Goal: Task Accomplishment & Management: Use online tool/utility

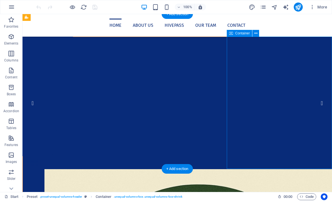
click at [181, 37] on img "1/4" at bounding box center [125, 37] width 204 height 0
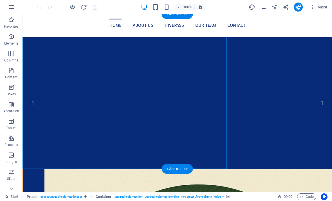
click at [43, 37] on img "1/4" at bounding box center [125, 37] width 204 height 0
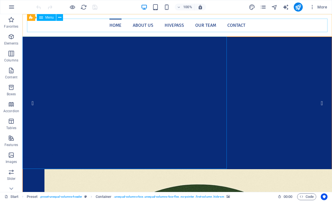
click at [35, 29] on nav "Home About us Hivepass Our Team Contact" at bounding box center [177, 25] width 300 height 13
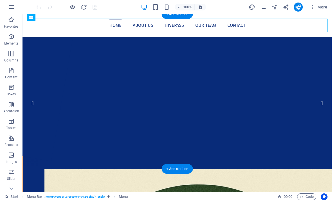
click at [37, 37] on img "1/4" at bounding box center [125, 37] width 204 height 0
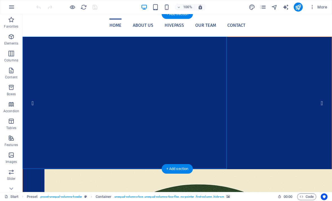
click at [42, 27] on nav "Home About us Hivepass Our Team Contact" at bounding box center [177, 25] width 300 height 13
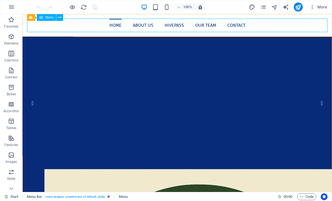
click at [46, 16] on span "Menu" at bounding box center [49, 17] width 8 height 3
click at [59, 17] on icon at bounding box center [59, 18] width 3 height 6
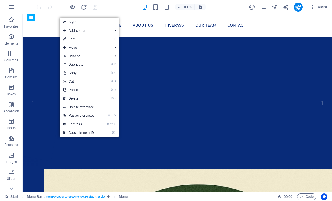
click at [69, 40] on link "⏎ Edit" at bounding box center [79, 39] width 38 height 8
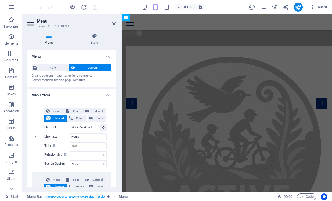
click at [34, 44] on h4 "Menu" at bounding box center [50, 39] width 46 height 12
click at [12, 37] on icon "button" at bounding box center [11, 36] width 7 height 7
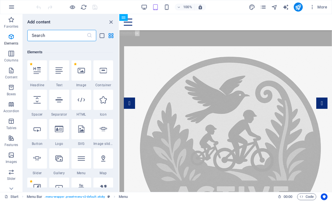
scroll to position [152, 0]
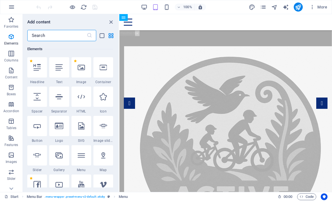
click at [109, 21] on icon "close panel" at bounding box center [111, 22] width 6 height 6
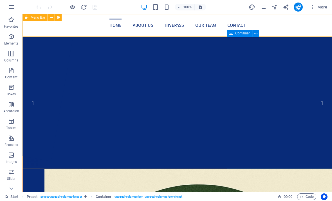
click at [252, 34] on div "Container" at bounding box center [239, 33] width 25 height 7
click at [242, 35] on span "Container" at bounding box center [242, 32] width 15 height 3
click at [255, 34] on icon at bounding box center [255, 33] width 3 height 6
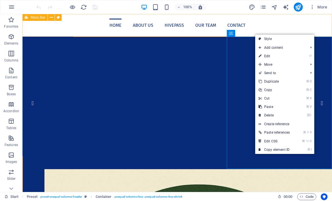
click at [269, 57] on link "⏎ Edit" at bounding box center [274, 56] width 38 height 8
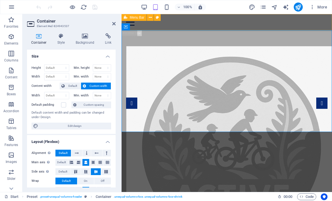
scroll to position [0, 0]
click at [60, 38] on icon at bounding box center [61, 36] width 16 height 6
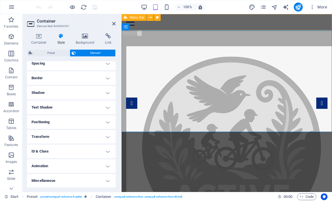
scroll to position [115, 0]
click at [85, 35] on icon at bounding box center [84, 36] width 27 height 6
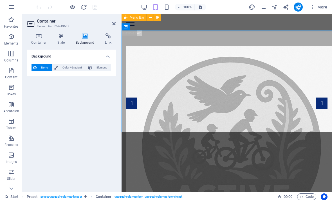
click at [107, 36] on icon at bounding box center [108, 36] width 15 height 6
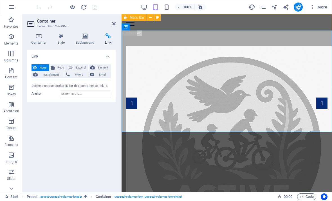
click at [114, 21] on icon at bounding box center [113, 23] width 3 height 4
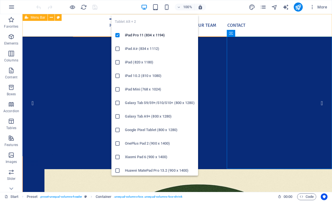
click at [156, 5] on icon "button" at bounding box center [155, 7] width 6 height 6
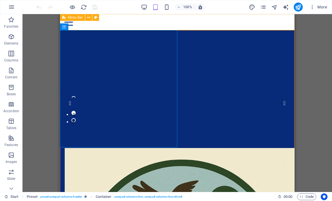
click at [39, 72] on div "Drag here to replace the existing content. Press “Ctrl” if you want to create a…" at bounding box center [176, 102] width 309 height 177
click at [299, 7] on icon "publish" at bounding box center [298, 7] width 6 height 6
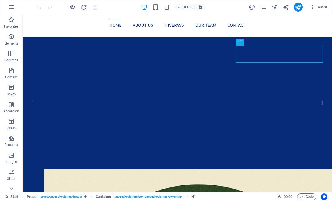
click at [15, 9] on button "button" at bounding box center [11, 6] width 13 height 13
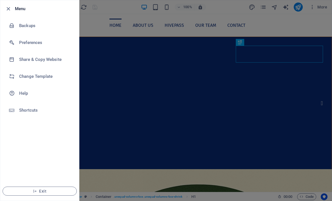
click at [11, 8] on icon "button" at bounding box center [8, 9] width 6 height 6
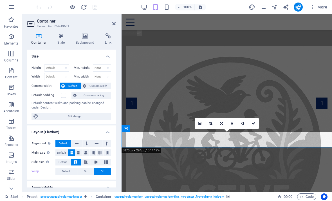
click at [60, 37] on icon at bounding box center [61, 36] width 16 height 6
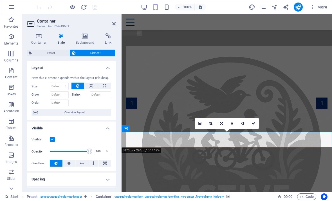
click at [37, 53] on span "Preset" at bounding box center [51, 52] width 34 height 7
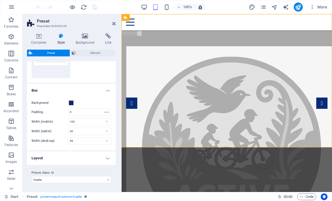
scroll to position [74, 0]
click at [108, 159] on h4 "Layout" at bounding box center [71, 157] width 89 height 13
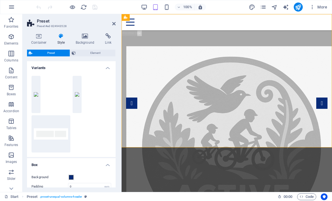
scroll to position [0, 0]
click at [84, 52] on span "Element" at bounding box center [95, 52] width 37 height 7
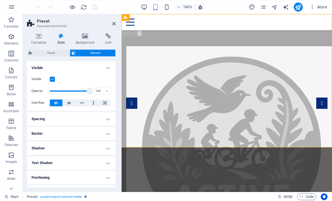
click at [107, 35] on icon at bounding box center [108, 36] width 15 height 6
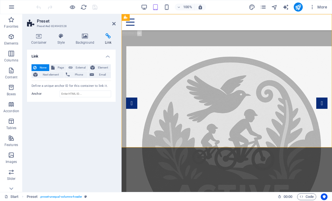
click at [37, 40] on h4 "Container" at bounding box center [40, 39] width 26 height 12
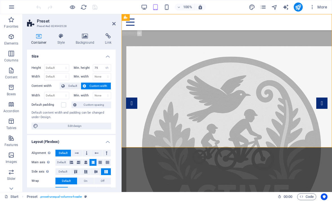
click at [65, 125] on span "Edit design" at bounding box center [74, 125] width 69 height 7
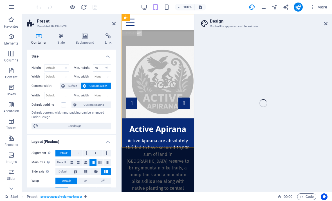
select select "px"
select select "400"
select select "px"
select select "rem"
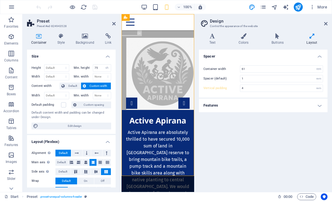
click at [326, 23] on icon at bounding box center [325, 23] width 3 height 4
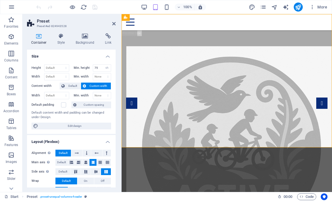
click at [12, 9] on icon "button" at bounding box center [11, 7] width 7 height 7
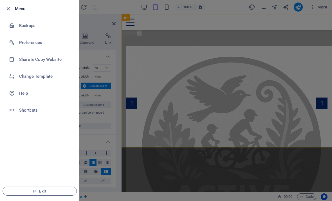
click at [25, 96] on link "Help" at bounding box center [39, 93] width 79 height 17
click at [9, 6] on icon "button" at bounding box center [8, 9] width 6 height 6
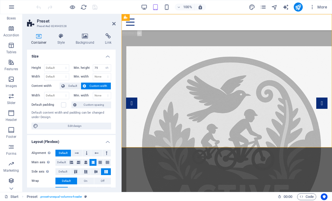
scroll to position [76, 0]
click at [113, 23] on icon at bounding box center [113, 23] width 3 height 4
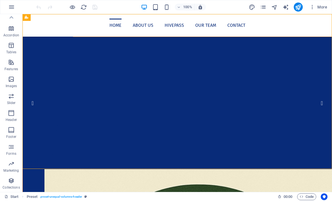
click at [12, 18] on icon at bounding box center [11, 17] width 8 height 8
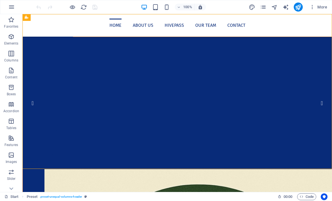
scroll to position [0, 0]
click at [15, 5] on button "button" at bounding box center [11, 6] width 13 height 13
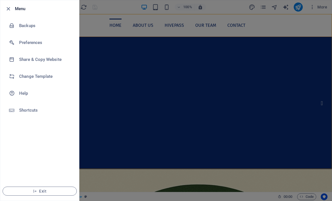
click at [11, 8] on icon "button" at bounding box center [8, 9] width 6 height 6
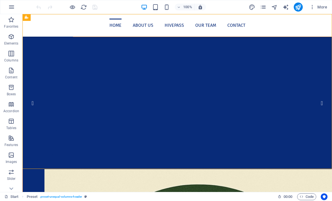
click at [321, 7] on span "More" at bounding box center [318, 7] width 18 height 6
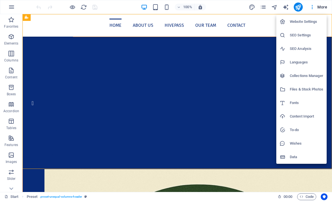
click at [309, 22] on h6 "Website Settings" at bounding box center [306, 21] width 33 height 7
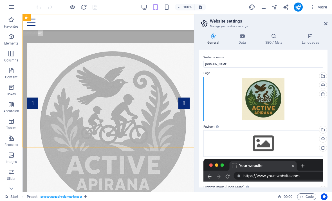
click at [272, 106] on div "Drag files here, click to choose files or select files from Files or our free s…" at bounding box center [263, 98] width 120 height 44
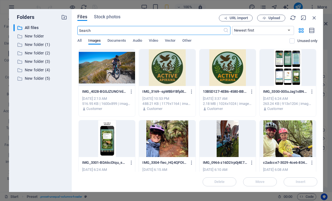
click at [175, 72] on div at bounding box center [167, 67] width 56 height 37
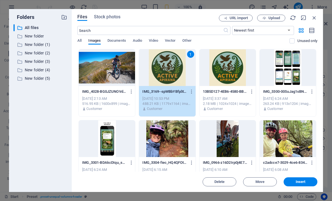
click at [304, 183] on span "Insert" at bounding box center [301, 181] width 10 height 3
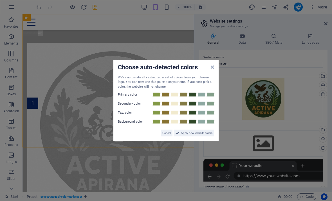
click at [213, 67] on icon at bounding box center [212, 66] width 3 height 4
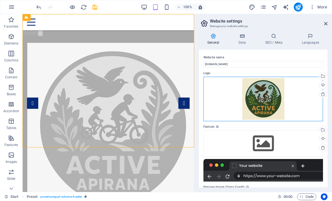
click at [273, 106] on div "Drag files here, click to choose files or select files from Files or our free s…" at bounding box center [263, 98] width 120 height 44
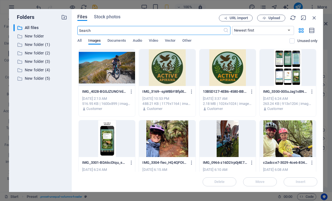
click at [316, 17] on icon "button" at bounding box center [314, 18] width 6 height 6
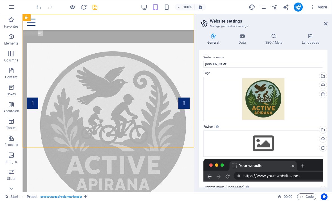
click at [323, 95] on icon at bounding box center [323, 94] width 4 height 4
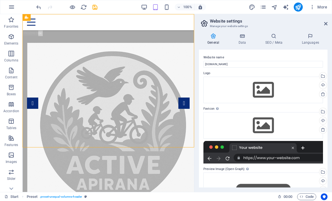
click at [326, 24] on icon at bounding box center [325, 23] width 3 height 4
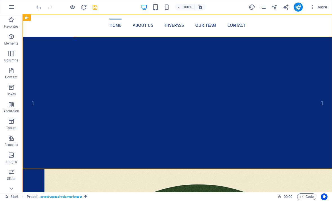
click at [300, 7] on icon "publish" at bounding box center [298, 7] width 6 height 6
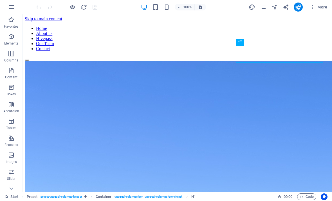
click at [325, 5] on span "More" at bounding box center [318, 7] width 18 height 6
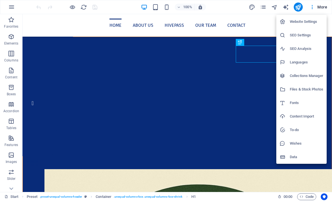
click at [309, 22] on h6 "Website Settings" at bounding box center [306, 21] width 33 height 7
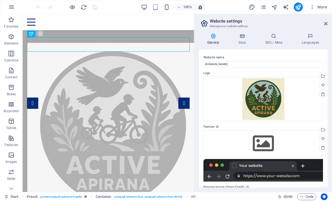
click at [323, 94] on icon at bounding box center [323, 94] width 4 height 4
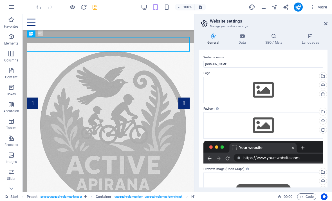
click at [325, 25] on icon at bounding box center [325, 23] width 3 height 4
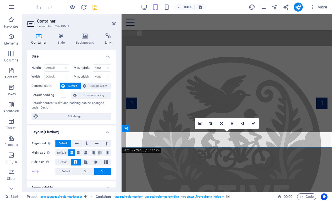
click at [84, 37] on icon at bounding box center [84, 36] width 27 height 6
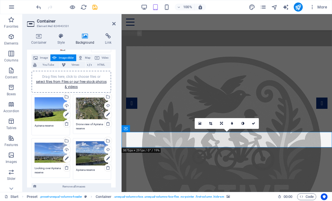
scroll to position [28, 0]
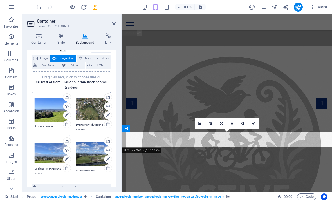
click at [68, 83] on link "select files from Files or our free stock photos & videos" at bounding box center [71, 84] width 71 height 9
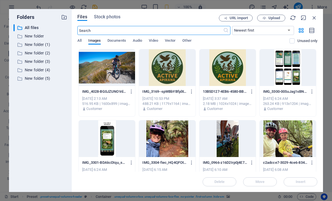
click at [169, 73] on div at bounding box center [167, 67] width 56 height 37
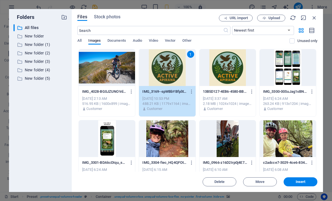
click at [303, 181] on span "Insert" at bounding box center [301, 181] width 10 height 3
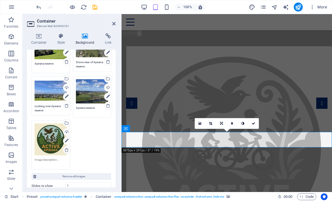
scroll to position [91, 0]
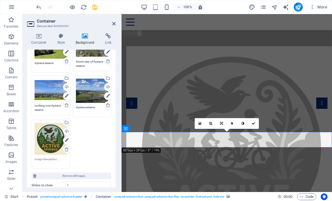
click at [41, 159] on textarea at bounding box center [51, 161] width 32 height 8
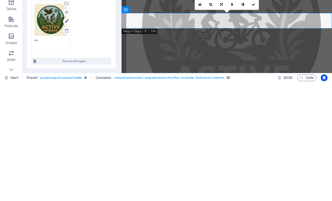
type textarea "A"
type textarea "Welcome to Active Apirana"
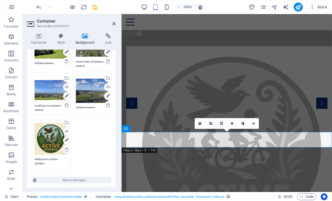
click at [114, 23] on icon at bounding box center [113, 23] width 3 height 4
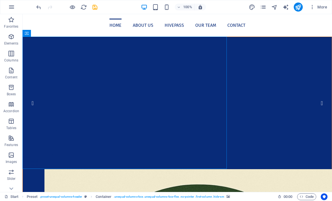
click at [38, 136] on button "4" at bounding box center [36, 134] width 4 height 4
click at [38, 143] on button "5" at bounding box center [36, 141] width 4 height 4
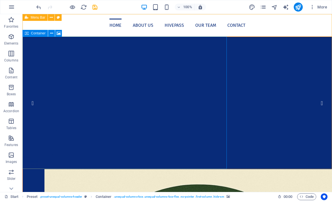
click at [59, 35] on icon at bounding box center [59, 33] width 4 height 6
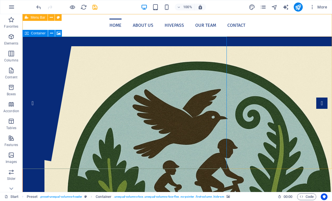
select select "fade"
select select "ms"
select select "s"
select select "progressive"
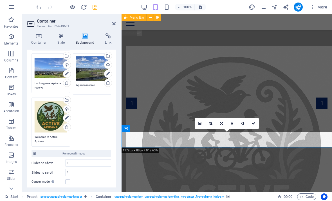
click at [22, 130] on div "Container Style Background Link Size Height Default px rem % vh vw Min. height …" at bounding box center [71, 110] width 98 height 163
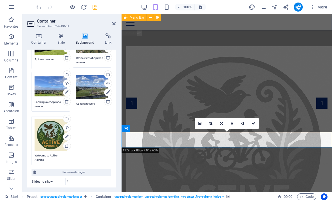
scroll to position [93, 0]
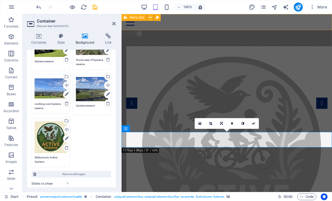
click at [66, 139] on icon at bounding box center [67, 138] width 4 height 7
click at [67, 138] on icon at bounding box center [67, 138] width 4 height 7
click at [49, 136] on div "Drag files here, click to choose files or select files from Files or our free s…" at bounding box center [51, 137] width 32 height 32
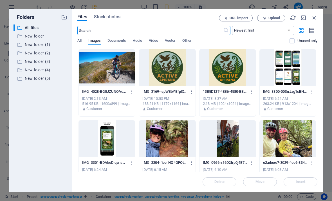
click at [232, 72] on div at bounding box center [227, 67] width 56 height 37
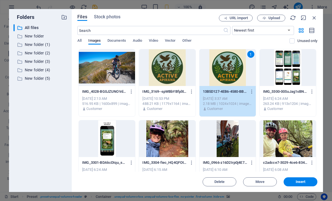
click at [303, 184] on button "Insert" at bounding box center [300, 181] width 34 height 9
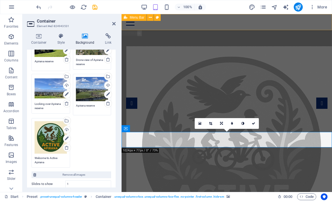
click at [47, 138] on div "Drag files here, click to choose files or select files from Files or our free s…" at bounding box center [51, 137] width 32 height 32
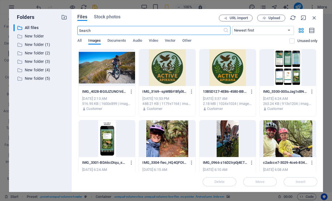
click at [316, 17] on icon "button" at bounding box center [314, 18] width 6 height 6
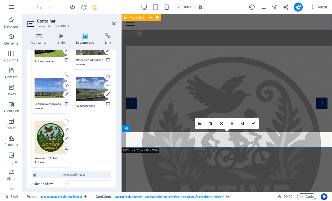
click at [66, 138] on icon at bounding box center [67, 138] width 4 height 7
click at [66, 140] on icon at bounding box center [67, 138] width 4 height 7
click at [60, 37] on icon at bounding box center [61, 36] width 16 height 6
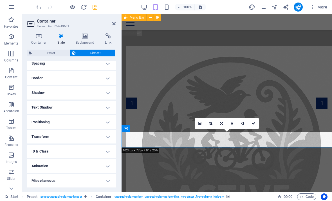
scroll to position [115, 0]
click at [43, 166] on h4 "Animation" at bounding box center [71, 165] width 89 height 13
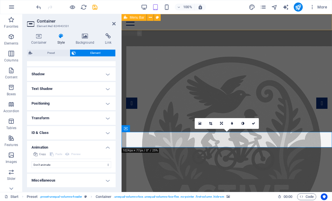
scroll to position [134, 0]
click at [107, 165] on select "Don't animate Show / Hide Slide up/down Zoom in/out Slide left to right Slide r…" at bounding box center [71, 164] width 80 height 7
select select "move-left-to-right"
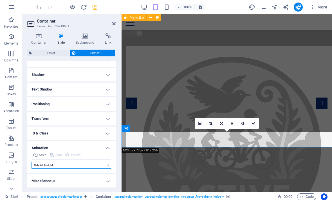
select select "scroll"
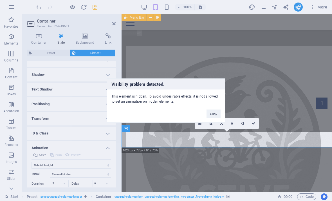
click at [215, 113] on button "Okay" at bounding box center [213, 113] width 14 height 8
select select "none"
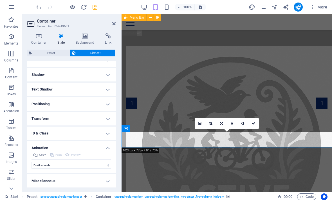
click at [113, 22] on icon at bounding box center [113, 23] width 3 height 4
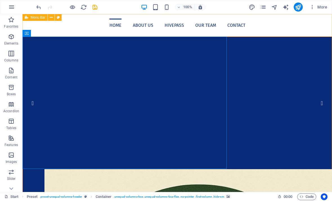
click at [297, 8] on icon "publish" at bounding box center [298, 7] width 6 height 6
checkbox input "false"
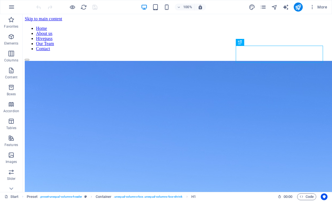
click at [320, 6] on span "More" at bounding box center [318, 7] width 18 height 6
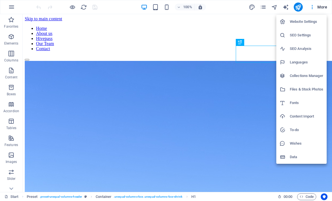
click at [312, 24] on h6 "Website Settings" at bounding box center [306, 21] width 33 height 7
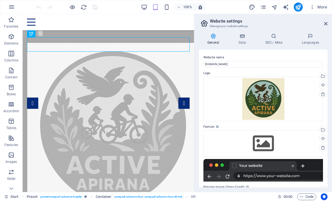
click at [323, 94] on icon at bounding box center [323, 94] width 4 height 4
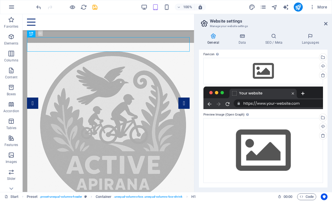
scroll to position [54, 0]
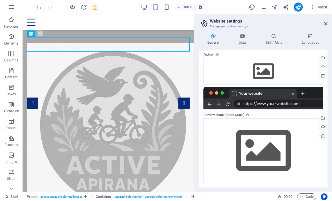
click at [322, 137] on icon at bounding box center [323, 135] width 4 height 4
click at [322, 136] on icon at bounding box center [323, 135] width 4 height 4
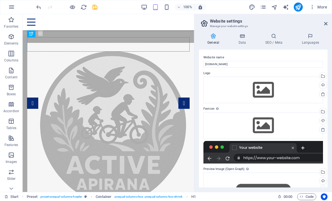
scroll to position [0, 0]
click at [244, 38] on icon at bounding box center [242, 36] width 24 height 6
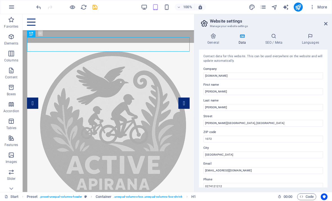
click at [276, 39] on h4 "SEO / Meta" at bounding box center [274, 39] width 37 height 12
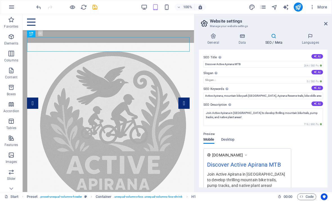
click at [310, 39] on h4 "Languages" at bounding box center [310, 39] width 34 height 12
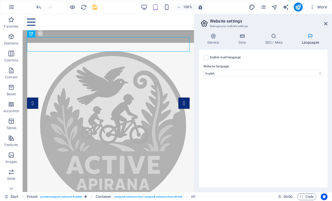
click at [213, 37] on icon at bounding box center [213, 36] width 29 height 6
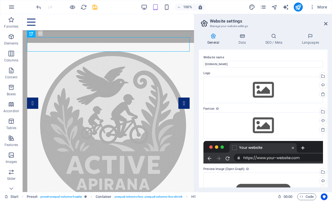
click at [324, 26] on header "Website settings Manage your website settings" at bounding box center [263, 21] width 127 height 15
click at [324, 25] on icon at bounding box center [325, 23] width 3 height 4
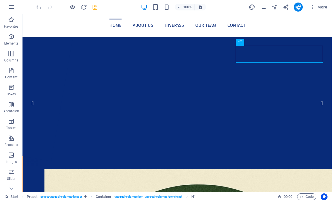
click at [323, 8] on span "More" at bounding box center [318, 7] width 18 height 6
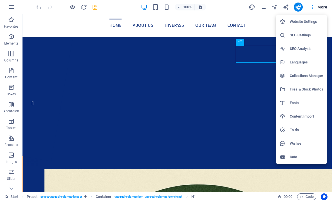
click at [314, 24] on h6 "Website Settings" at bounding box center [306, 21] width 33 height 7
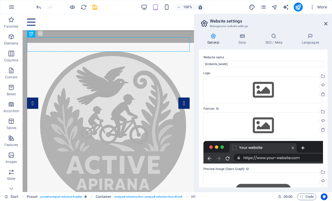
click at [325, 24] on icon at bounding box center [325, 23] width 3 height 4
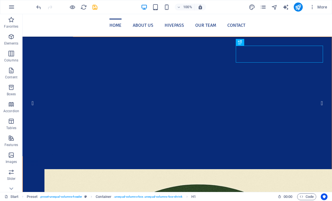
click at [298, 8] on icon "publish" at bounding box center [298, 7] width 6 height 6
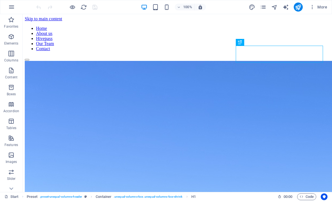
click at [323, 6] on span "More" at bounding box center [318, 7] width 18 height 6
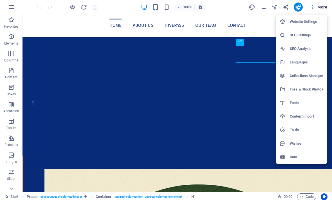
click at [313, 23] on h6 "Website Settings" at bounding box center [306, 21] width 33 height 7
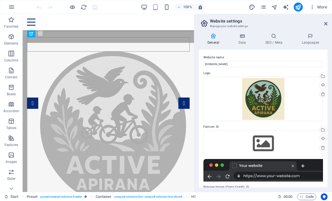
click at [323, 93] on icon at bounding box center [323, 94] width 4 height 4
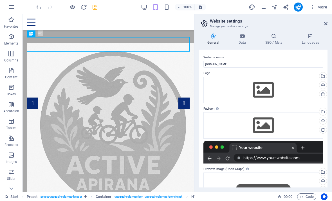
click at [325, 23] on icon at bounding box center [325, 23] width 3 height 4
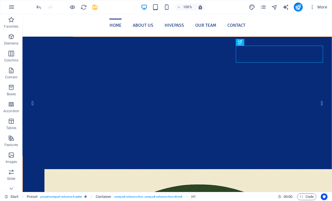
click at [322, 8] on span "More" at bounding box center [318, 7] width 18 height 6
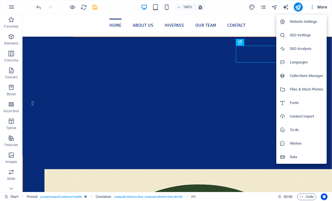
click at [311, 23] on h6 "Website Settings" at bounding box center [306, 21] width 33 height 7
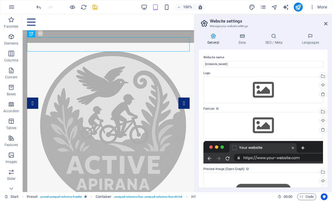
click at [298, 6] on icon "publish" at bounding box center [298, 7] width 6 height 6
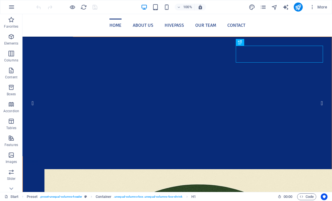
click at [323, 6] on span "More" at bounding box center [318, 7] width 18 height 6
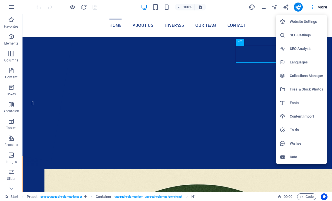
click at [310, 22] on h6 "Website Settings" at bounding box center [306, 21] width 33 height 7
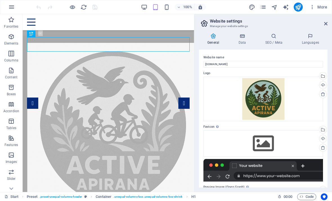
click at [323, 94] on icon at bounding box center [323, 94] width 4 height 4
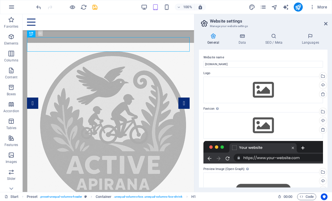
click at [318, 76] on div "Select files from the file manager, stock photos, or upload file(s)" at bounding box center [300, 76] width 37 height 21
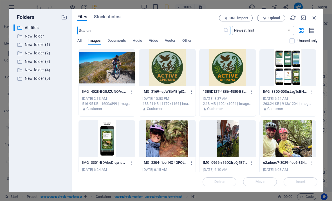
click at [315, 19] on icon "button" at bounding box center [314, 18] width 6 height 6
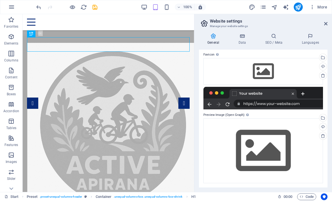
scroll to position [54, 0]
click at [323, 136] on icon at bounding box center [323, 135] width 4 height 4
click at [323, 135] on icon at bounding box center [323, 135] width 4 height 4
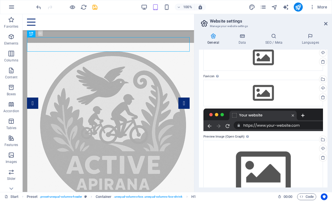
scroll to position [31, 0]
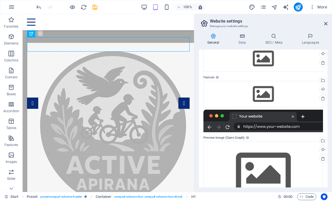
click at [323, 98] on icon at bounding box center [323, 98] width 4 height 4
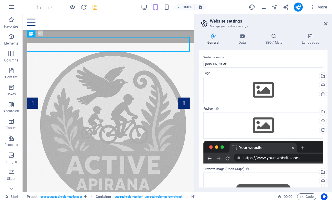
scroll to position [0, 0]
click at [323, 94] on icon at bounding box center [323, 94] width 4 height 4
click at [325, 24] on icon at bounding box center [325, 23] width 3 height 4
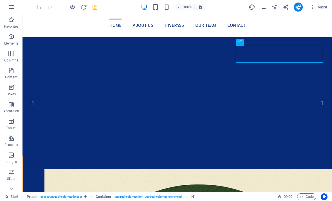
click at [323, 9] on span "More" at bounding box center [318, 7] width 18 height 6
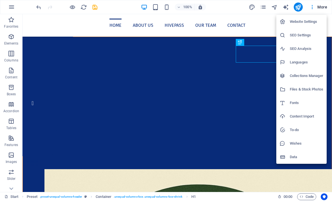
click at [317, 23] on h6 "Website Settings" at bounding box center [306, 21] width 33 height 7
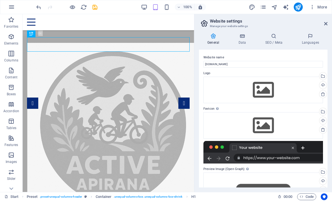
click at [326, 24] on icon at bounding box center [325, 23] width 3 height 4
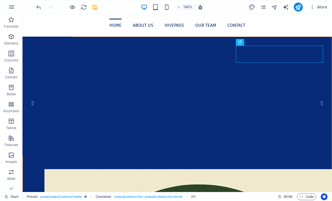
click at [82, 8] on icon "reload" at bounding box center [83, 7] width 6 height 6
click at [84, 8] on icon "reload" at bounding box center [83, 7] width 6 height 6
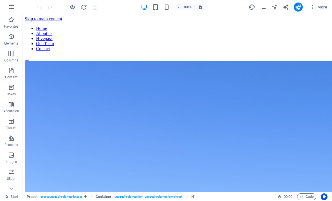
click at [322, 8] on span "More" at bounding box center [318, 7] width 18 height 6
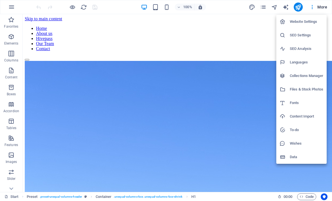
click at [315, 24] on h6 "Website Settings" at bounding box center [306, 21] width 33 height 7
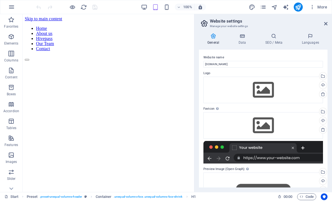
click at [84, 5] on icon "reload" at bounding box center [83, 7] width 6 height 6
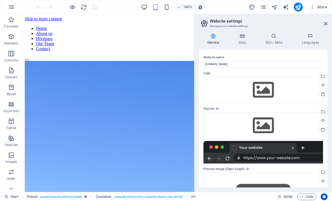
click at [327, 24] on icon at bounding box center [325, 23] width 3 height 4
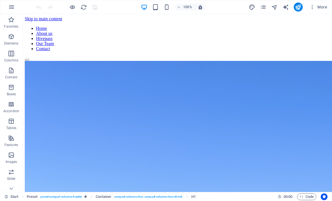
click at [323, 8] on span "More" at bounding box center [318, 7] width 18 height 6
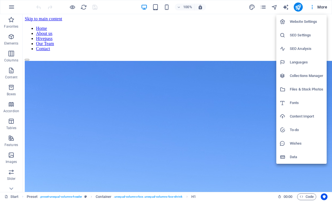
click at [314, 24] on h6 "Website Settings" at bounding box center [306, 21] width 33 height 7
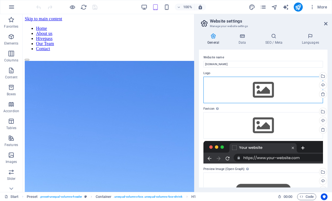
click at [298, 91] on div "Drag files here, click to choose files or select files from Files or our free s…" at bounding box center [263, 89] width 120 height 26
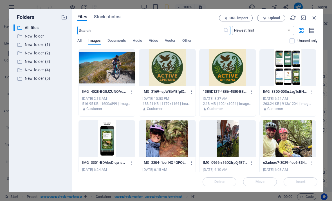
click at [315, 16] on icon "button" at bounding box center [314, 18] width 6 height 6
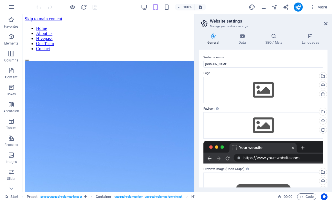
click at [325, 22] on icon at bounding box center [325, 23] width 3 height 4
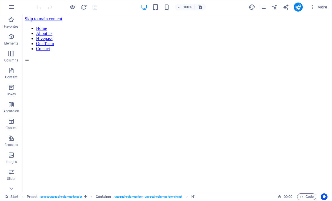
click at [83, 7] on icon "reload" at bounding box center [83, 7] width 6 height 6
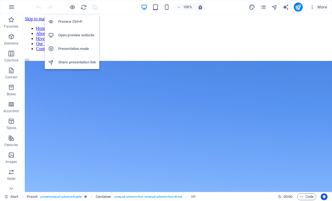
click at [65, 37] on h6 "Open preview website" at bounding box center [77, 35] width 38 height 7
click at [324, 5] on span "More" at bounding box center [318, 7] width 18 height 6
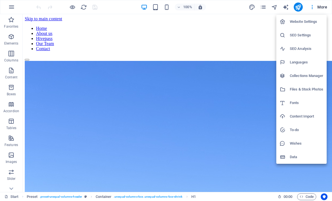
click at [318, 21] on h6 "Website Settings" at bounding box center [306, 21] width 33 height 7
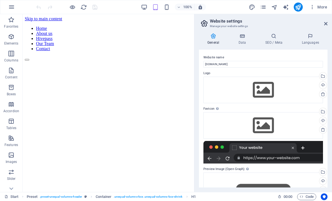
click at [325, 93] on link at bounding box center [323, 94] width 8 height 8
click at [324, 93] on icon at bounding box center [323, 94] width 4 height 4
click at [325, 24] on icon at bounding box center [325, 23] width 3 height 4
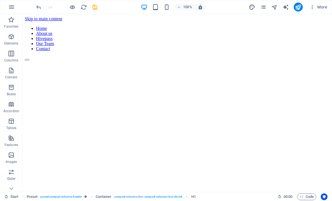
click at [39, 10] on icon "undo" at bounding box center [38, 7] width 6 height 6
click at [37, 7] on icon "undo" at bounding box center [38, 7] width 6 height 6
click at [39, 5] on icon "undo" at bounding box center [38, 7] width 6 height 6
click at [322, 6] on span "More" at bounding box center [318, 7] width 18 height 6
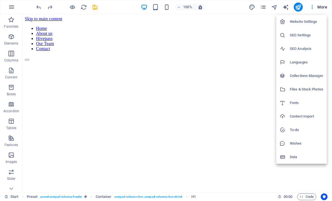
click at [313, 21] on h6 "Website Settings" at bounding box center [306, 21] width 33 height 7
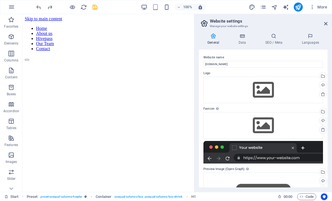
click at [324, 24] on icon at bounding box center [325, 23] width 3 height 4
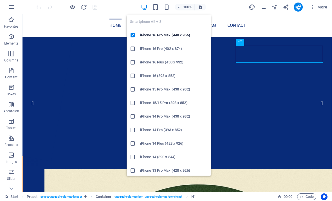
click at [145, 36] on h6 "iPhone 16 Pro Max (440 x 956)" at bounding box center [173, 35] width 67 height 7
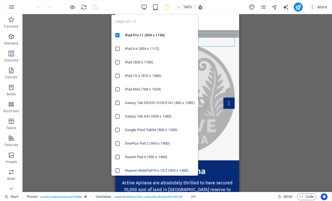
click at [133, 38] on h6 "iPad Pro 11 (834 x 1194)" at bounding box center [160, 35] width 70 height 7
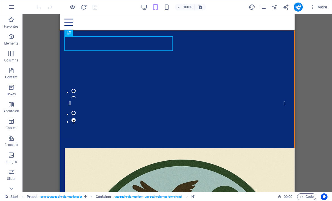
click at [299, 6] on icon "publish" at bounding box center [298, 7] width 6 height 6
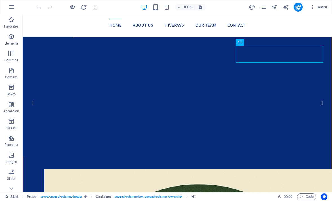
click at [322, 6] on span "More" at bounding box center [318, 7] width 18 height 6
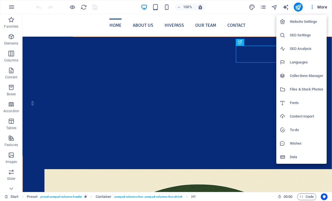
click at [308, 22] on h6 "Website Settings" at bounding box center [306, 21] width 33 height 7
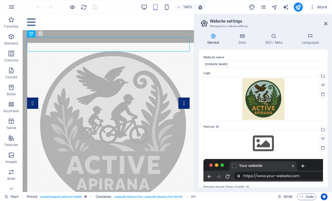
click at [323, 84] on div "Upload" at bounding box center [322, 85] width 8 height 8
click at [323, 95] on icon at bounding box center [323, 94] width 4 height 4
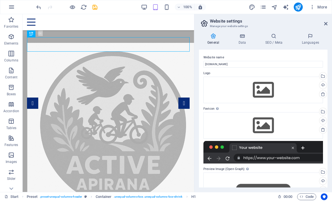
click at [323, 85] on div "Upload" at bounding box center [322, 85] width 8 height 8
click at [324, 23] on icon at bounding box center [325, 23] width 3 height 4
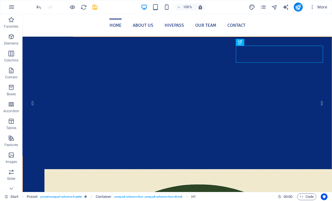
click at [299, 6] on icon "publish" at bounding box center [298, 7] width 6 height 6
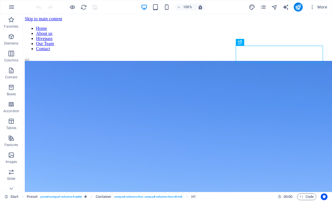
click at [321, 4] on button "More" at bounding box center [318, 7] width 22 height 9
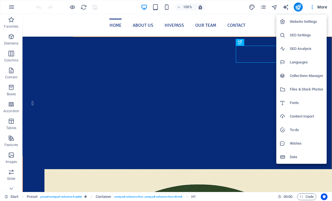
click at [314, 23] on h6 "Website Settings" at bounding box center [306, 21] width 33 height 7
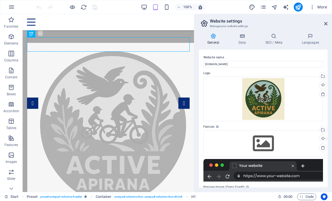
click at [324, 24] on icon at bounding box center [325, 23] width 3 height 4
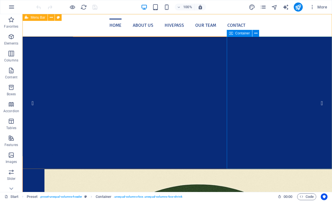
click at [256, 35] on icon at bounding box center [255, 33] width 3 height 6
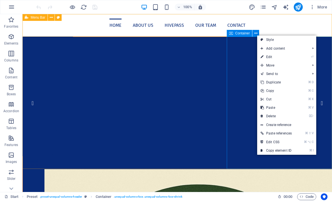
click at [273, 58] on link "⏎ Edit" at bounding box center [276, 57] width 38 height 8
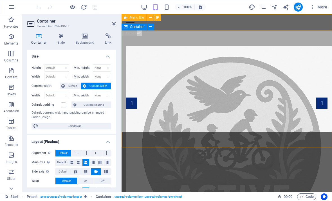
click at [150, 25] on icon at bounding box center [150, 27] width 3 height 6
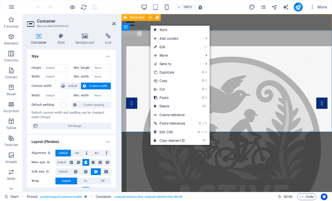
click at [161, 45] on link "⏎ Edit" at bounding box center [169, 47] width 38 height 8
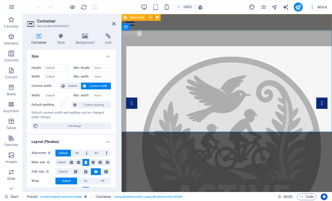
click at [48, 124] on span "Edit design" at bounding box center [74, 125] width 69 height 7
select select "px"
select select "400"
select select "px"
select select "rem"
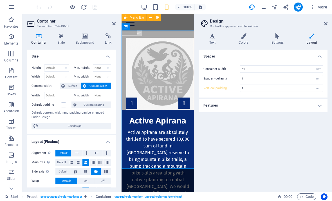
click at [319, 105] on h4 "Features" at bounding box center [263, 104] width 129 height 13
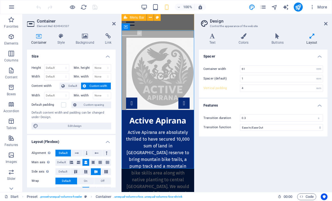
click at [278, 38] on icon at bounding box center [277, 36] width 33 height 6
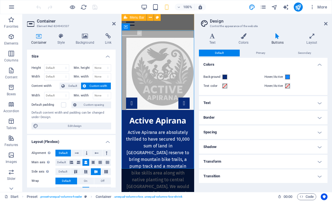
click at [324, 23] on icon at bounding box center [325, 23] width 3 height 4
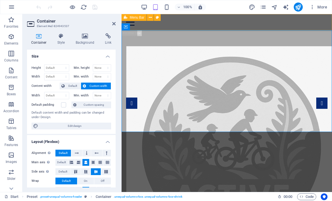
click at [114, 22] on icon at bounding box center [113, 23] width 3 height 4
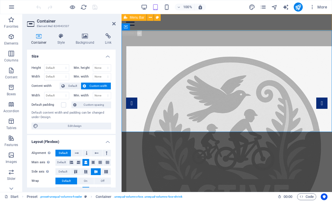
click at [151, 17] on icon at bounding box center [150, 18] width 3 height 6
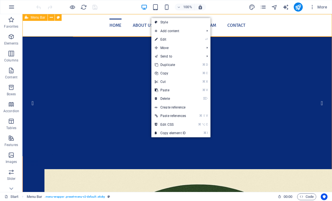
click at [162, 40] on link "⏎ Edit" at bounding box center [170, 39] width 38 height 8
select select "header"
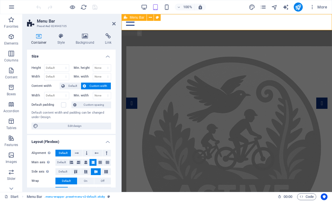
click at [150, 17] on icon at bounding box center [150, 18] width 3 height 6
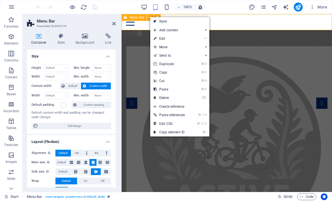
click at [161, 37] on link "⏎ Edit" at bounding box center [169, 38] width 38 height 8
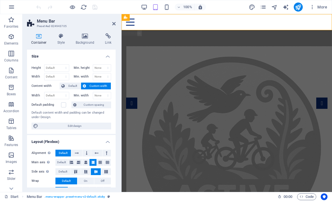
click at [111, 41] on h4 "Link" at bounding box center [108, 39] width 15 height 12
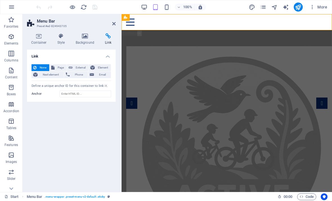
click at [88, 39] on h4 "Background" at bounding box center [86, 39] width 30 height 12
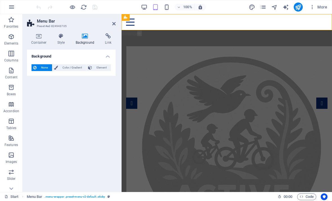
click at [61, 38] on icon at bounding box center [61, 36] width 16 height 6
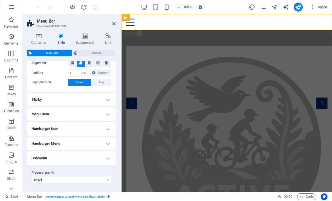
scroll to position [122, 0]
click at [109, 114] on h4 "Menu Item" at bounding box center [71, 113] width 89 height 13
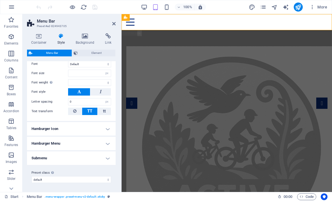
scroll to position [259, 0]
click at [110, 156] on h4 "Submenu" at bounding box center [71, 157] width 89 height 13
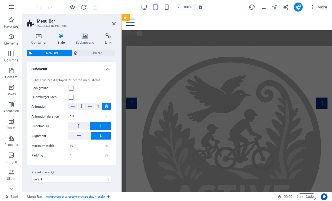
scroll to position [347, 0]
click at [40, 37] on icon at bounding box center [39, 36] width 24 height 6
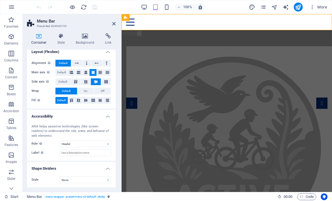
scroll to position [89, 0]
click at [114, 22] on icon at bounding box center [113, 23] width 3 height 4
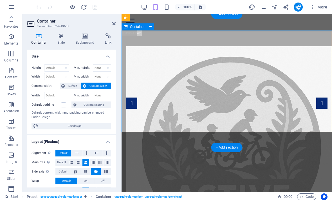
scroll to position [0, 0]
click at [13, 39] on icon "button" at bounding box center [11, 36] width 7 height 7
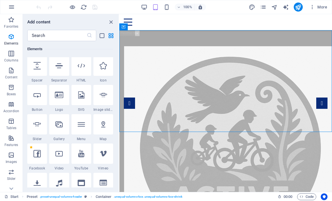
scroll to position [183, 0]
click at [10, 70] on icon "button" at bounding box center [11, 70] width 7 height 7
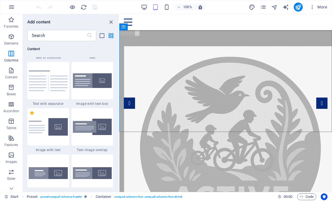
scroll to position [1118, 0]
click at [9, 38] on icon "button" at bounding box center [11, 36] width 7 height 7
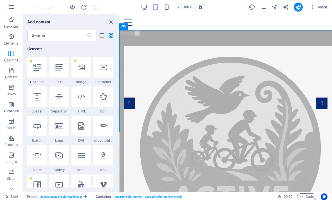
scroll to position [152, 0]
click at [11, 139] on icon "button" at bounding box center [11, 137] width 7 height 7
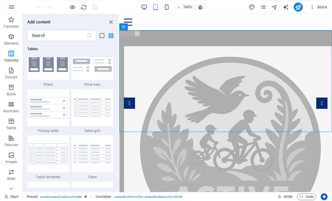
scroll to position [2373, 0]
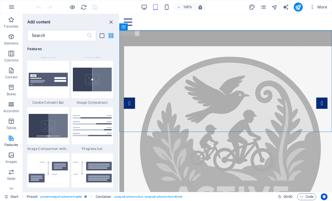
click at [41, 39] on input "text" at bounding box center [56, 35] width 59 height 11
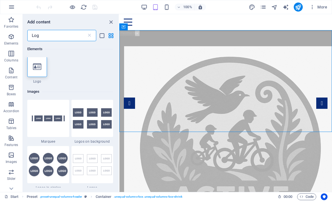
scroll to position [0, 0]
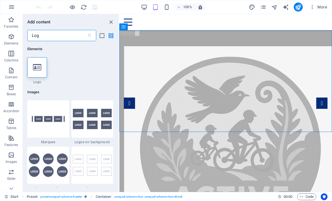
type input "Logo"
click at [33, 67] on icon at bounding box center [37, 67] width 8 height 7
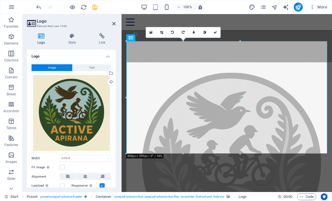
scroll to position [84, 0]
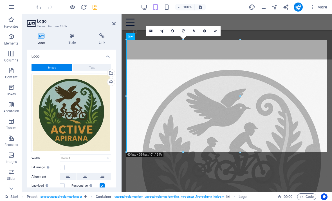
click at [60, 166] on label at bounding box center [62, 167] width 5 height 5
click at [0, 0] on input "Fit image Automatically fit image to a fixed width and height" at bounding box center [0, 0] width 0 height 0
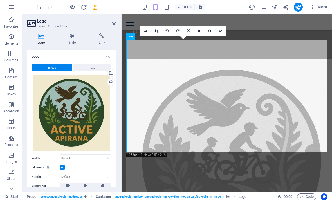
click at [199, 30] on icon at bounding box center [199, 30] width 2 height 3
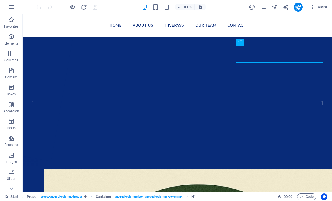
click at [31, 37] on img "1/5" at bounding box center [125, 37] width 204 height 0
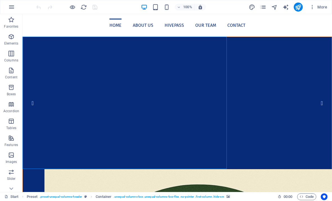
click at [10, 36] on icon "button" at bounding box center [11, 36] width 7 height 7
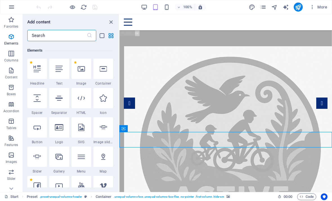
scroll to position [152, 0]
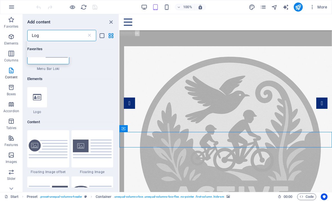
type input "Logo"
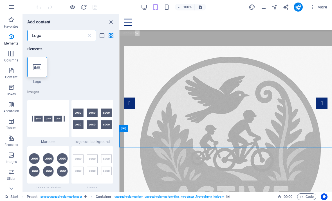
scroll to position [0, 0]
click at [37, 67] on icon at bounding box center [37, 67] width 8 height 7
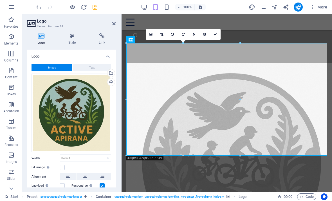
click at [88, 68] on button "Text" at bounding box center [92, 67] width 38 height 7
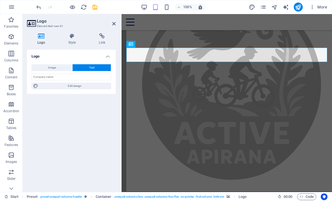
click at [44, 68] on button "Image" at bounding box center [51, 67] width 41 height 7
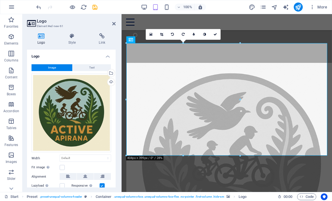
click at [62, 166] on label at bounding box center [62, 167] width 5 height 5
click at [0, 0] on input "Fit image Automatically fit image to a fixed width and height" at bounding box center [0, 0] width 0 height 0
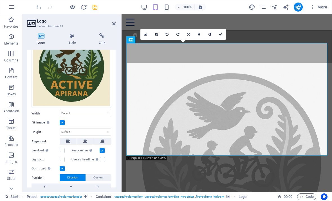
scroll to position [46, 0]
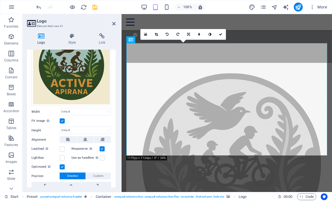
click at [64, 121] on label at bounding box center [62, 120] width 5 height 5
click at [0, 0] on input "Fit image Automatically fit image to a fixed width and height" at bounding box center [0, 0] width 0 height 0
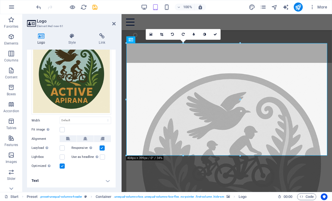
click at [62, 165] on label at bounding box center [62, 165] width 5 height 5
click at [0, 0] on input "Optimized Images are compressed to improve page speed." at bounding box center [0, 0] width 0 height 0
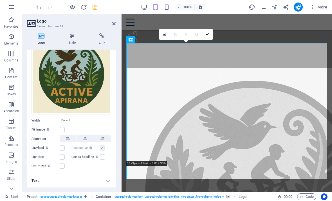
click at [61, 165] on label at bounding box center [62, 165] width 5 height 5
click at [0, 0] on input "Optimized Images are compressed to improve page speed." at bounding box center [0, 0] width 0 height 0
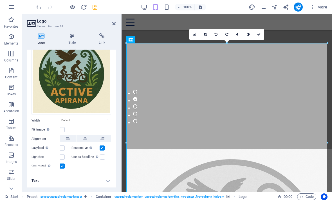
click at [39, 10] on icon "undo" at bounding box center [38, 7] width 6 height 6
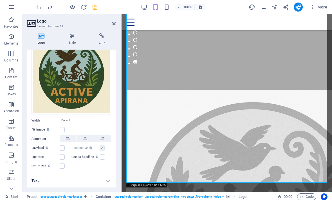
click at [64, 130] on label at bounding box center [62, 129] width 5 height 5
click at [0, 0] on input "Fit image Automatically fit image to a fixed width and height" at bounding box center [0, 0] width 0 height 0
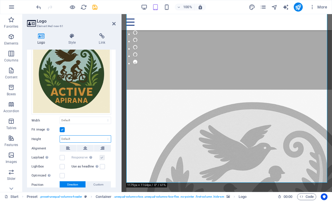
click at [78, 140] on select "Default auto px" at bounding box center [85, 138] width 51 height 7
select select "px"
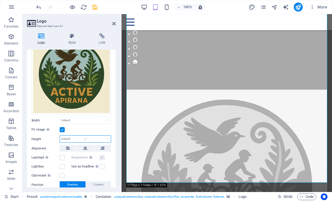
type input "705"
click at [62, 128] on label at bounding box center [62, 129] width 5 height 5
click at [0, 0] on input "Fit image Automatically fit image to a fixed width and height" at bounding box center [0, 0] width 0 height 0
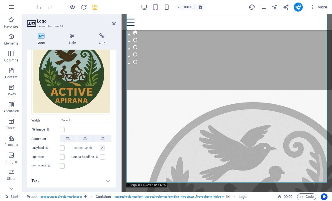
click at [66, 136] on icon at bounding box center [68, 138] width 4 height 7
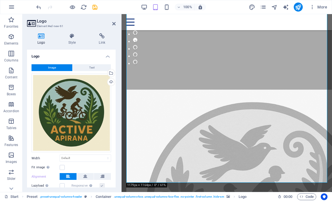
scroll to position [0, 0]
click at [113, 22] on icon at bounding box center [113, 23] width 3 height 4
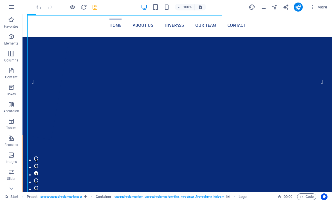
scroll to position [21, 0]
click at [12, 40] on icon "button" at bounding box center [11, 36] width 7 height 7
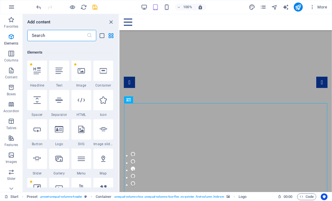
scroll to position [152, 0]
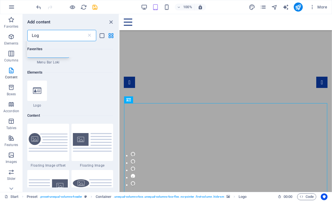
type input "Logo"
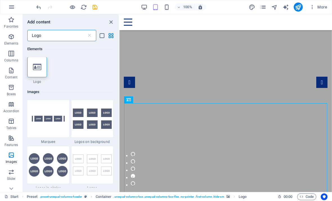
scroll to position [0, 0]
click at [34, 66] on icon at bounding box center [37, 67] width 8 height 7
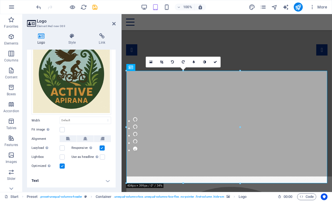
scroll to position [54, 0]
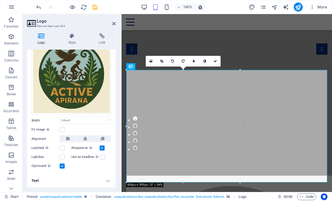
click at [162, 62] on icon at bounding box center [161, 60] width 3 height 3
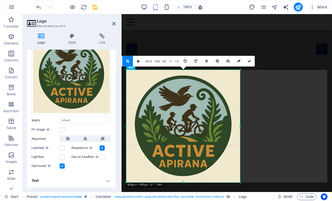
click at [238, 60] on icon at bounding box center [239, 60] width 4 height 3
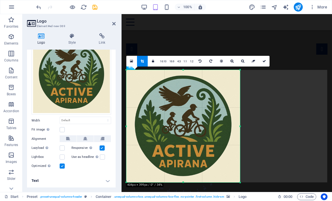
click at [184, 63] on link "1:1" at bounding box center [185, 61] width 6 height 11
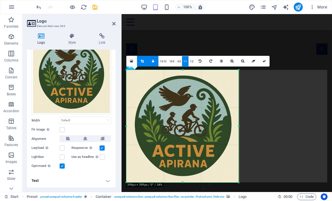
click at [191, 61] on link "1:2" at bounding box center [191, 61] width 6 height 11
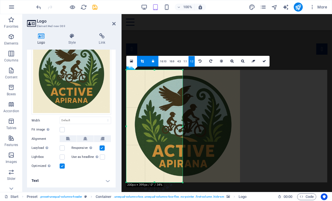
click at [162, 60] on link "16:10" at bounding box center [163, 61] width 10 height 11
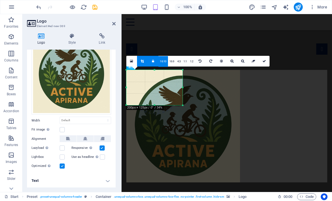
click at [199, 61] on icon at bounding box center [200, 60] width 3 height 3
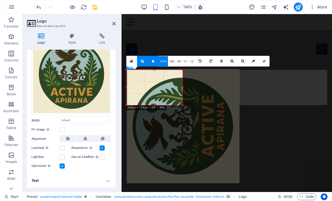
click at [199, 62] on icon at bounding box center [200, 60] width 3 height 3
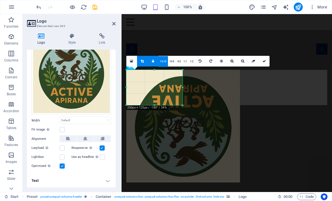
click at [199, 63] on link at bounding box center [200, 61] width 11 height 11
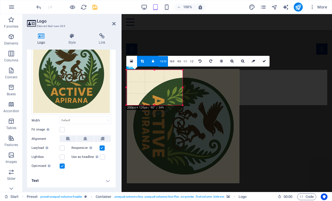
click at [201, 62] on link at bounding box center [200, 61] width 11 height 11
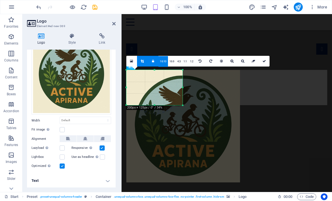
click at [200, 62] on icon at bounding box center [200, 60] width 3 height 3
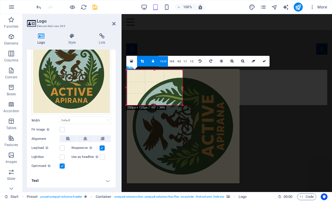
click at [200, 62] on icon at bounding box center [200, 60] width 3 height 3
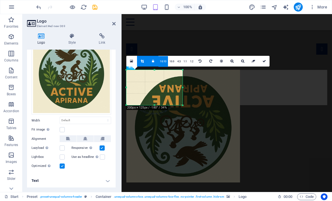
click at [199, 63] on link at bounding box center [200, 61] width 11 height 11
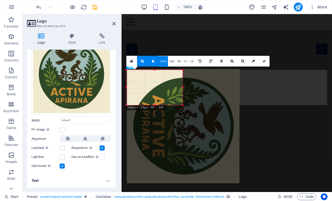
click at [199, 63] on link at bounding box center [200, 61] width 11 height 11
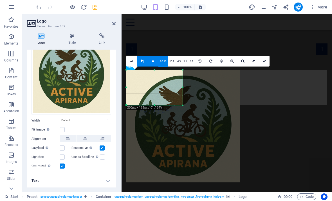
click at [40, 6] on icon "undo" at bounding box center [38, 7] width 6 height 6
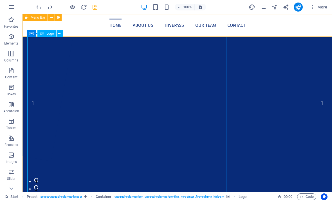
click at [61, 34] on icon at bounding box center [59, 34] width 3 height 6
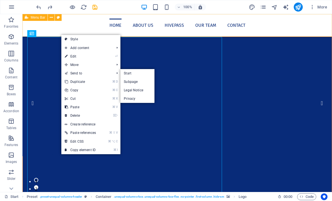
click at [75, 116] on link "⌦ Delete" at bounding box center [80, 115] width 38 height 8
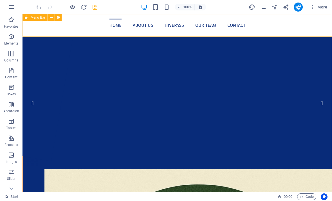
click at [298, 6] on icon "publish" at bounding box center [298, 7] width 6 height 6
checkbox input "false"
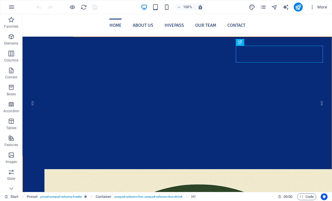
click at [36, 37] on img "1/5" at bounding box center [125, 37] width 204 height 0
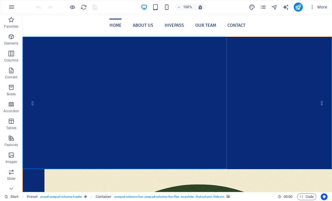
click at [49, 37] on img "1/5" at bounding box center [125, 37] width 204 height 0
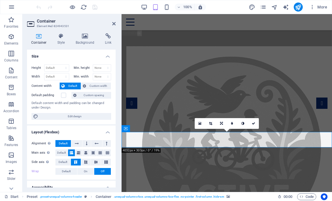
click at [114, 22] on icon at bounding box center [113, 23] width 3 height 4
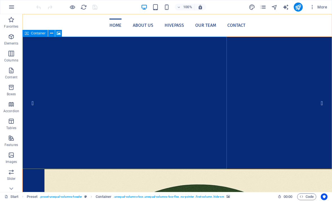
click at [51, 33] on icon at bounding box center [51, 33] width 3 height 6
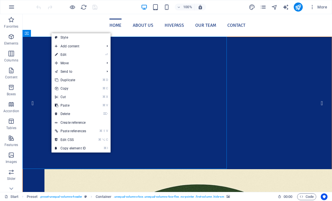
click at [64, 56] on link "⏎ Edit" at bounding box center [70, 54] width 38 height 8
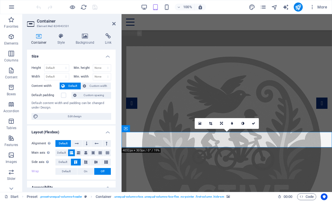
click at [115, 24] on icon at bounding box center [113, 23] width 3 height 4
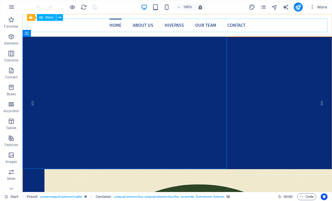
click at [53, 25] on nav "Home About us Hivepass Our Team Contact" at bounding box center [177, 25] width 300 height 13
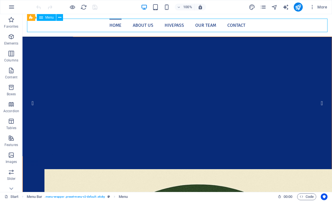
click at [28, 34] on div "Home About us Hivepass Our Team Contact" at bounding box center [176, 25] width 309 height 22
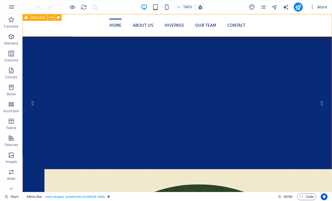
click at [51, 17] on icon at bounding box center [51, 18] width 3 height 6
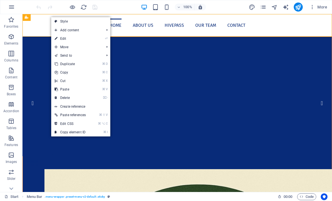
click at [64, 40] on link "⏎ Edit" at bounding box center [70, 38] width 38 height 8
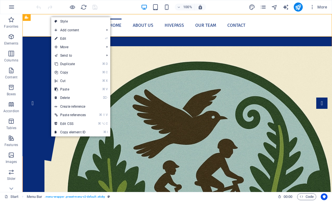
select select "header"
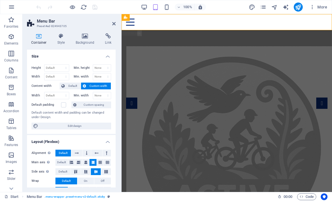
click at [83, 36] on icon at bounding box center [84, 36] width 27 height 6
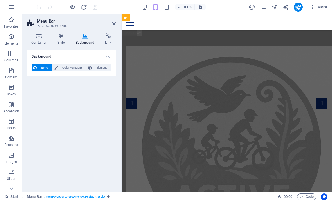
click at [115, 23] on icon at bounding box center [113, 23] width 3 height 4
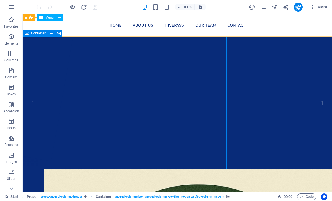
click at [50, 33] on icon at bounding box center [51, 33] width 3 height 6
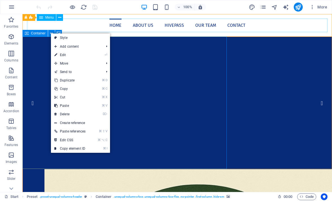
click at [62, 54] on link "⏎ Edit" at bounding box center [70, 55] width 38 height 8
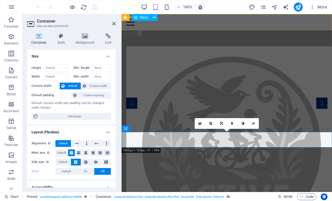
click at [114, 23] on icon at bounding box center [113, 23] width 3 height 4
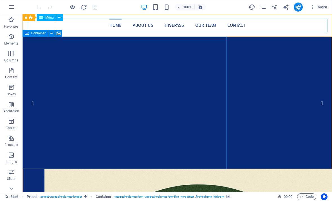
click at [50, 34] on icon at bounding box center [51, 33] width 3 height 6
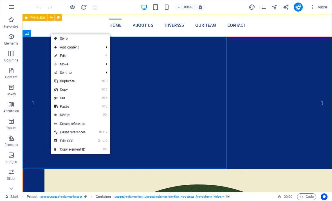
click at [26, 16] on icon at bounding box center [27, 17] width 4 height 7
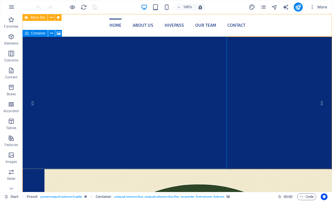
click at [38, 33] on span "Container" at bounding box center [38, 32] width 15 height 3
click at [51, 33] on icon at bounding box center [51, 33] width 3 height 6
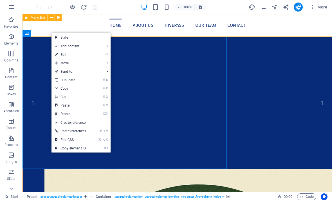
click at [63, 54] on link "⏎ Edit" at bounding box center [70, 54] width 38 height 8
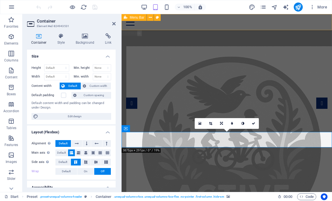
click at [198, 122] on link at bounding box center [200, 123] width 11 height 11
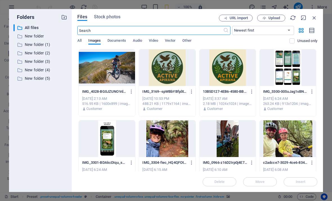
click at [316, 17] on icon "button" at bounding box center [314, 18] width 6 height 6
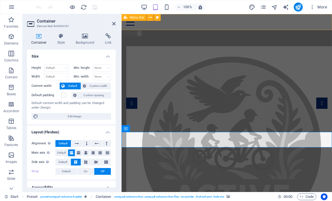
click at [10, 38] on icon "button" at bounding box center [11, 36] width 7 height 7
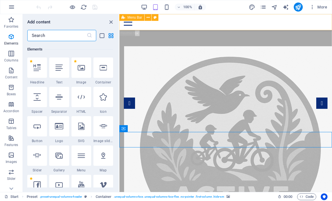
scroll to position [152, 0]
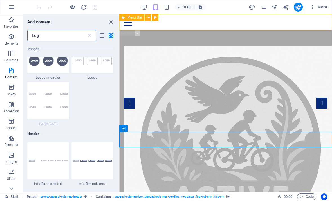
type input "Logo"
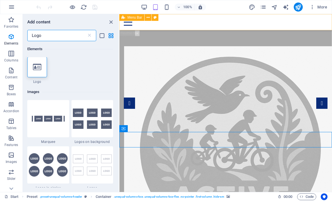
scroll to position [0, 0]
click at [37, 67] on icon at bounding box center [37, 67] width 8 height 7
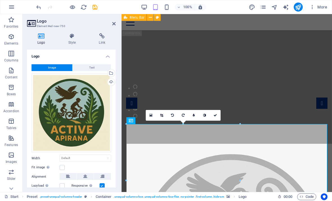
click at [88, 66] on button "Text" at bounding box center [92, 67] width 38 height 7
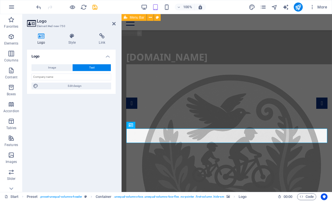
click at [44, 66] on button "Image" at bounding box center [51, 67] width 41 height 7
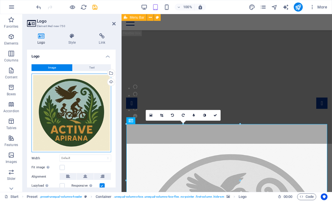
click at [52, 125] on div "Drag files here, click to choose files or select files from Files or our free s…" at bounding box center [71, 112] width 80 height 79
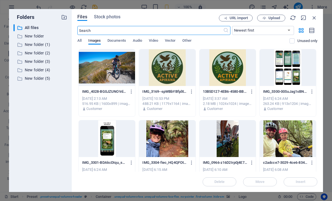
click at [314, 19] on icon "button" at bounding box center [314, 18] width 6 height 6
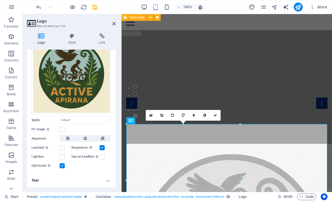
scroll to position [38, 0]
click at [46, 144] on div "Loading images after the page loads improves page speed." at bounding box center [63, 135] width 45 height 17
click at [0, 0] on input "Lazyload Loading images after the page loads improves page speed." at bounding box center [0, 0] width 0 height 0
click at [49, 162] on div "Images are compressed to improve page speed." at bounding box center [65, 156] width 45 height 13
click at [0, 0] on input "Optimized Images are compressed to improve page speed." at bounding box center [0, 0] width 0 height 0
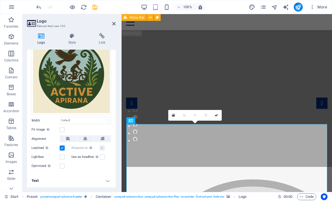
click at [48, 126] on div "Automatically fit image to a fixed width and height" at bounding box center [64, 119] width 45 height 13
click at [0, 0] on input "Fit image Automatically fit image to a fixed width and height" at bounding box center [0, 0] width 0 height 0
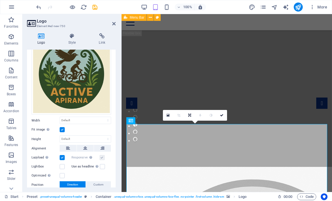
click at [190, 114] on icon at bounding box center [189, 114] width 3 height 3
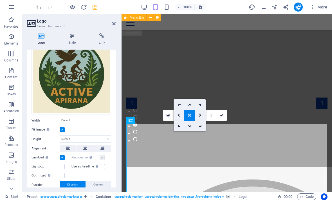
click at [203, 128] on link at bounding box center [200, 125] width 11 height 11
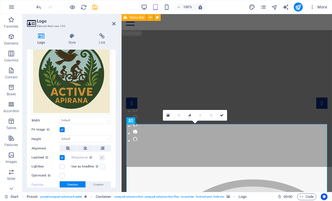
click at [189, 116] on icon at bounding box center [189, 114] width 5 height 5
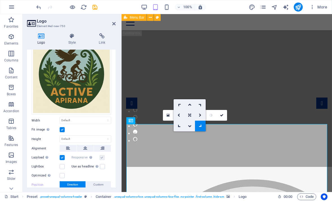
click at [191, 115] on icon at bounding box center [189, 114] width 3 height 3
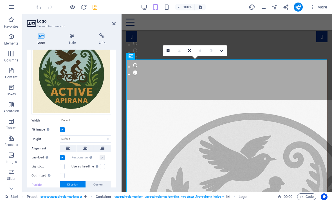
scroll to position [67, 0]
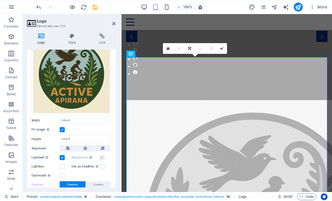
click at [167, 48] on icon at bounding box center [167, 48] width 3 height 4
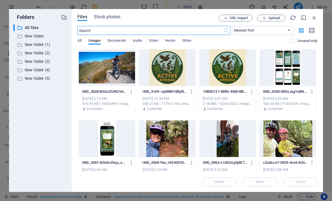
click at [314, 16] on icon "button" at bounding box center [314, 18] width 6 height 6
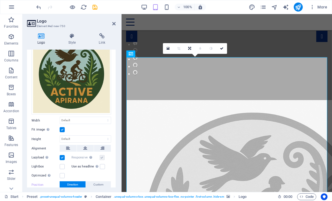
click at [167, 50] on icon at bounding box center [167, 48] width 3 height 4
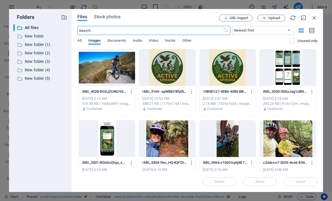
click at [313, 18] on icon "button" at bounding box center [314, 18] width 6 height 6
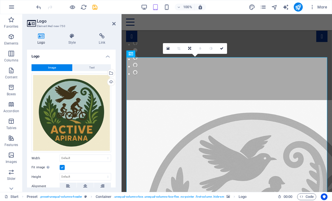
scroll to position [0, 0]
click at [150, 54] on icon at bounding box center [150, 54] width 3 height 6
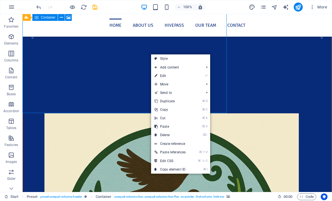
click at [161, 75] on link "⏎ Edit" at bounding box center [170, 75] width 38 height 8
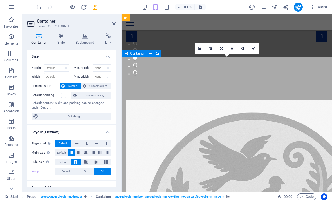
click at [152, 53] on button at bounding box center [150, 53] width 7 height 7
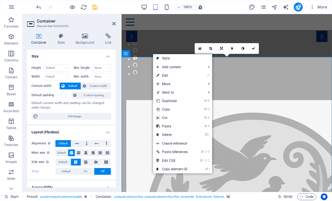
click at [165, 134] on link "⌦ Delete" at bounding box center [172, 134] width 38 height 8
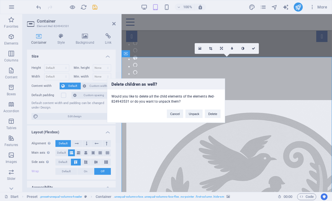
click at [194, 114] on button "Unpack" at bounding box center [193, 113] width 17 height 8
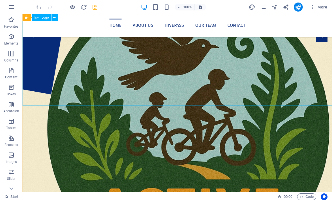
click at [63, 84] on div at bounding box center [176, 133] width 309 height 327
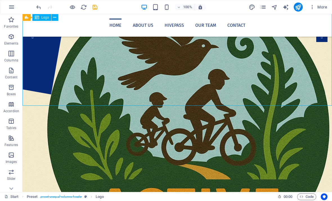
click at [43, 78] on div at bounding box center [176, 133] width 309 height 327
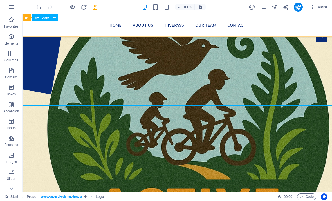
click at [54, 19] on icon at bounding box center [54, 18] width 3 height 6
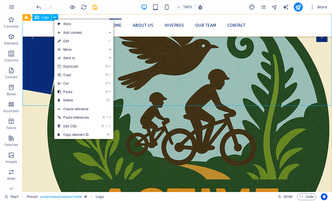
click at [67, 100] on link "⌦ Delete" at bounding box center [73, 100] width 38 height 8
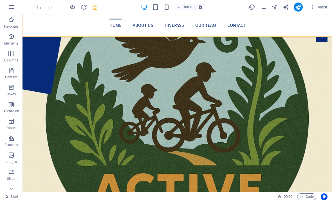
click at [298, 8] on icon "publish" at bounding box center [298, 7] width 6 height 6
checkbox input "false"
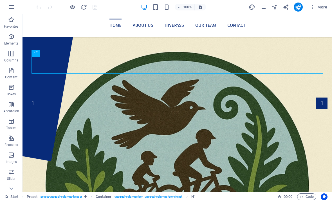
click at [240, 44] on div at bounding box center [176, 189] width 309 height 305
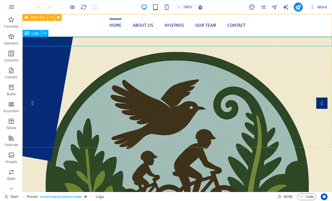
click at [44, 32] on icon at bounding box center [44, 33] width 3 height 6
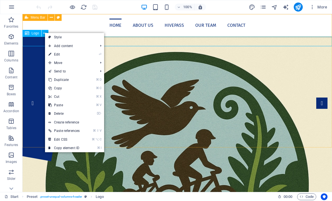
click at [55, 54] on link "⏎ Edit" at bounding box center [64, 54] width 38 height 8
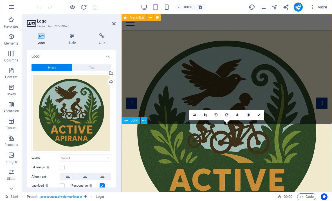
click at [144, 120] on icon at bounding box center [143, 120] width 3 height 6
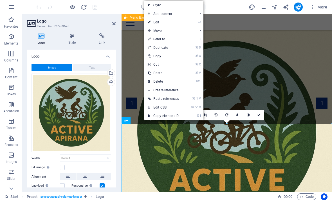
click at [157, 80] on link "⌦ Delete" at bounding box center [163, 81] width 38 height 8
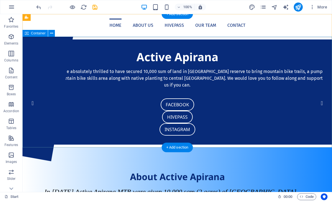
click at [35, 42] on div "Active Apirana Active Apirana are absolutely thrilled to have secured 10,000 su…" at bounding box center [176, 91] width 309 height 105
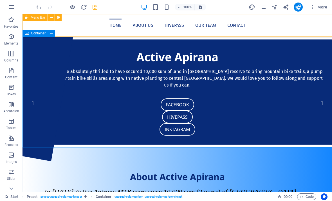
click at [32, 33] on span "Container" at bounding box center [38, 32] width 15 height 3
click at [51, 33] on icon at bounding box center [51, 33] width 3 height 6
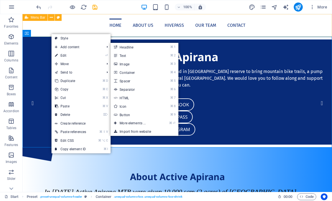
click at [123, 122] on link "⌘ ⏎ More elements ..." at bounding box center [134, 123] width 46 height 8
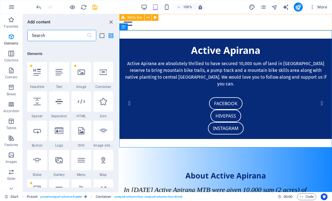
scroll to position [152, 0]
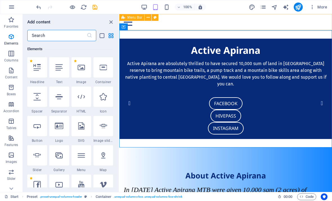
click at [82, 67] on icon at bounding box center [81, 67] width 7 height 7
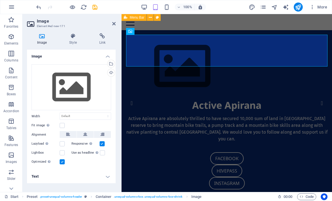
click at [110, 72] on div "Upload" at bounding box center [110, 73] width 8 height 8
click at [111, 70] on div "Upload" at bounding box center [110, 73] width 8 height 8
click at [106, 63] on div "Select files from the file manager, stock photos, or upload file(s)" at bounding box center [88, 63] width 37 height 21
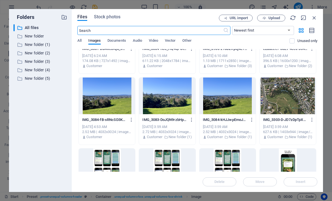
scroll to position [112, 0]
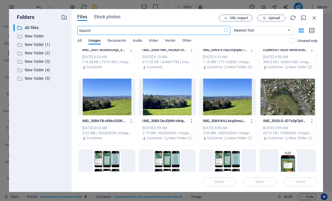
click at [293, 107] on div at bounding box center [288, 96] width 56 height 37
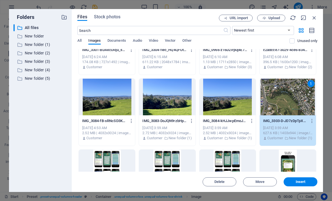
click at [229, 107] on div at bounding box center [227, 96] width 56 height 37
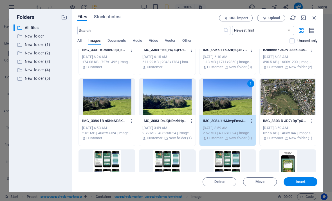
click at [168, 106] on div at bounding box center [167, 96] width 56 height 37
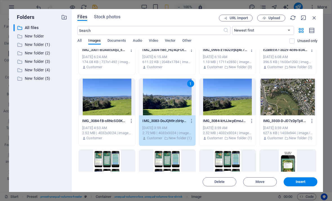
click at [225, 111] on div at bounding box center [227, 96] width 56 height 37
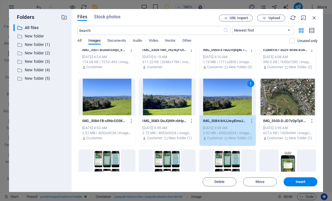
click at [299, 108] on div at bounding box center [288, 96] width 56 height 37
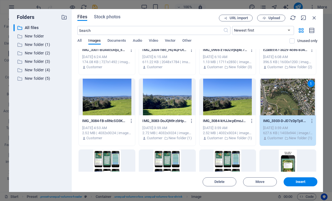
click at [303, 182] on span "Insert" at bounding box center [301, 181] width 10 height 3
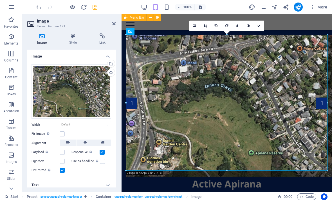
click at [259, 27] on icon at bounding box center [258, 25] width 3 height 3
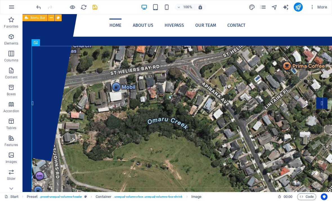
scroll to position [0, 0]
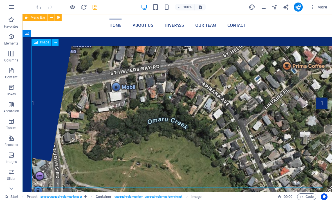
click at [55, 42] on icon at bounding box center [55, 42] width 3 height 6
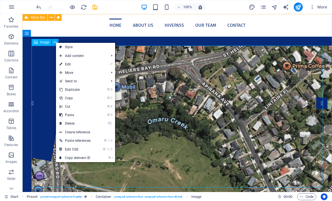
click at [68, 64] on link "⏎ Edit" at bounding box center [75, 64] width 38 height 8
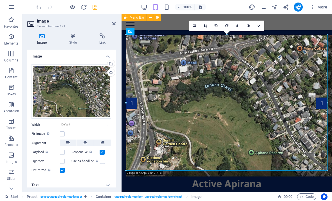
click at [63, 133] on label at bounding box center [62, 133] width 5 height 5
click at [0, 0] on input "Fit image Automatically fit image to a fixed width and height" at bounding box center [0, 0] width 0 height 0
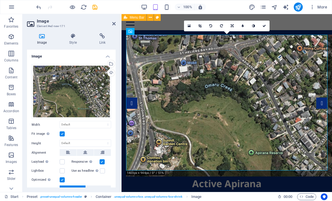
click at [267, 26] on link at bounding box center [264, 26] width 11 height 11
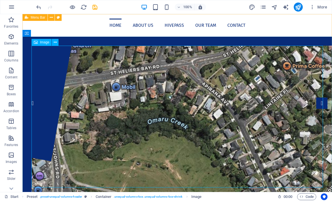
click at [57, 45] on icon at bounding box center [55, 42] width 3 height 6
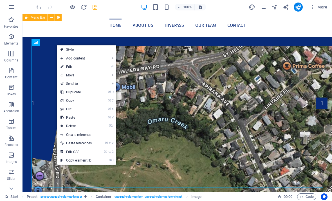
click at [70, 67] on link "⏎ Edit" at bounding box center [76, 66] width 38 height 8
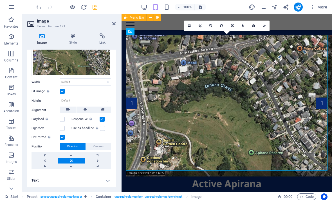
scroll to position [42, 0]
click at [72, 159] on link at bounding box center [71, 161] width 26 height 6
click at [88, 111] on button at bounding box center [85, 110] width 17 height 7
click at [11, 153] on icon "button" at bounding box center [11, 154] width 7 height 7
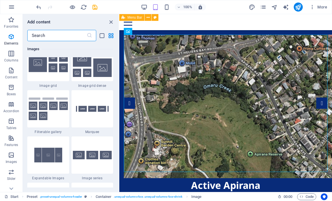
scroll to position [3064, 0]
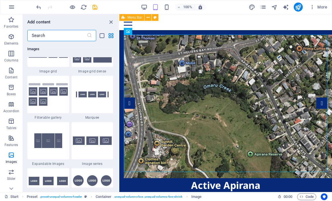
click at [119, 71] on div "Drag here to replace the existing content. Press “Ctrl” if you want to create a…" at bounding box center [225, 102] width 213 height 177
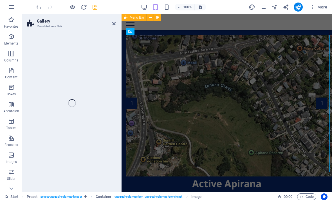
select select "rem"
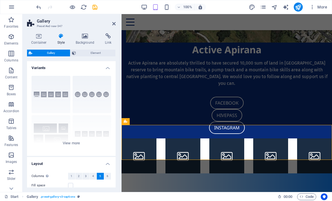
scroll to position [134, 0]
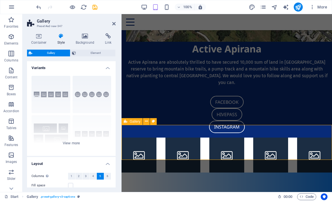
click at [145, 120] on icon at bounding box center [146, 121] width 3 height 6
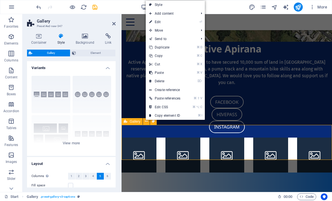
click at [158, 82] on link "⌦ Delete" at bounding box center [165, 81] width 38 height 8
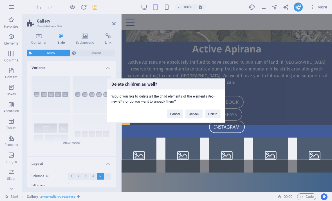
click at [215, 113] on button "Delete" at bounding box center [213, 113] width 16 height 8
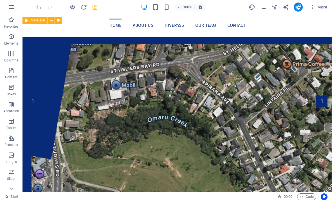
scroll to position [2, 0]
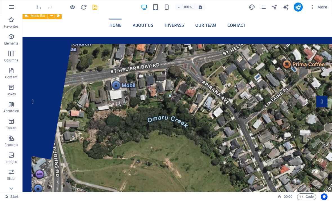
click at [70, 119] on figure at bounding box center [176, 148] width 291 height 208
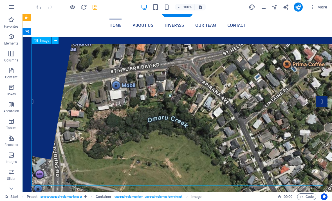
click at [44, 40] on span "Image" at bounding box center [44, 40] width 9 height 3
click at [54, 40] on icon at bounding box center [55, 41] width 3 height 6
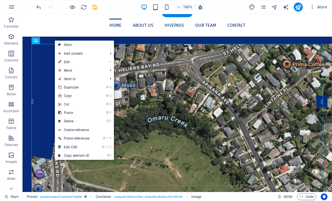
click at [66, 62] on link "⏎ Edit" at bounding box center [74, 62] width 38 height 8
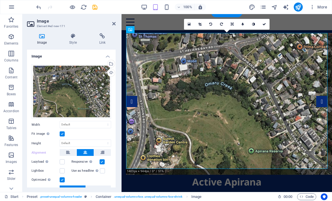
click at [72, 37] on icon at bounding box center [73, 36] width 28 height 6
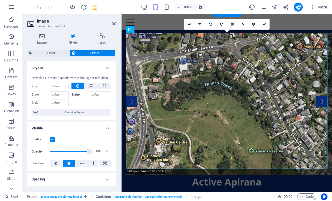
click at [91, 86] on icon at bounding box center [91, 85] width 4 height 7
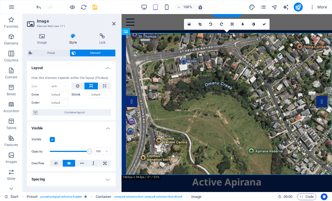
click at [106, 85] on icon at bounding box center [104, 85] width 3 height 7
type input "100"
select select "%"
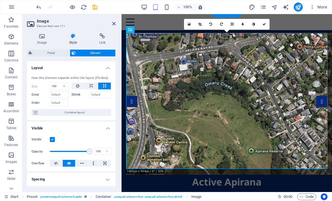
click at [91, 85] on icon at bounding box center [91, 85] width 4 height 7
select select "DISABLED_OPTION_VALUE"
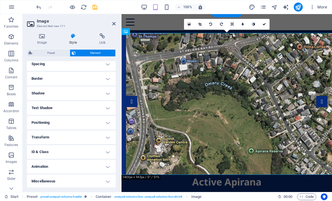
scroll to position [115, 0]
click at [40, 122] on h4 "Positioning" at bounding box center [71, 121] width 89 height 13
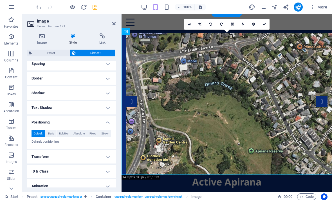
click at [106, 120] on h4 "Positioning" at bounding box center [71, 120] width 89 height 10
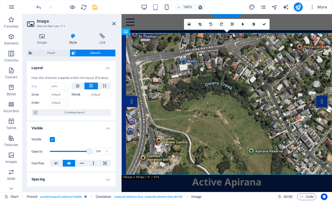
scroll to position [0, 0]
click at [127, 7] on div "100% More" at bounding box center [182, 7] width 294 height 9
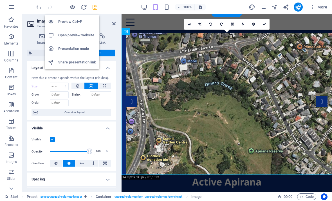
click at [62, 20] on h6 "Preview Ctrl+P" at bounding box center [77, 21] width 38 height 7
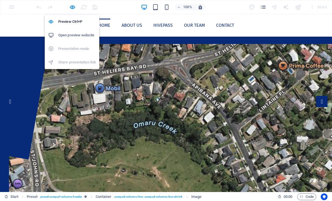
click at [15, 26] on ul "Home About us Hivepass Our Team Contact" at bounding box center [165, 25] width 323 height 13
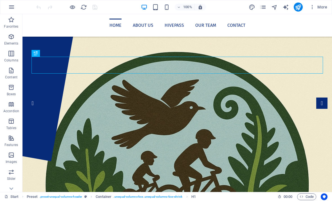
click at [0, 0] on span "Container" at bounding box center [0, 0] width 0 height 0
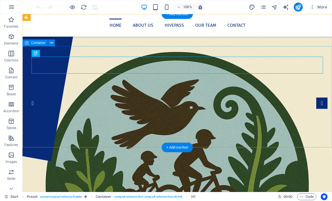
click at [50, 41] on icon at bounding box center [51, 43] width 3 height 6
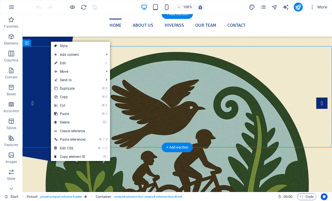
click at [64, 61] on link "⏎ Edit" at bounding box center [70, 63] width 38 height 8
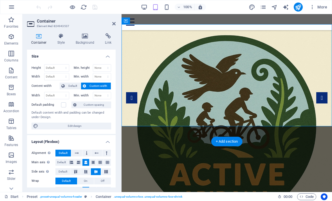
scroll to position [6, 0]
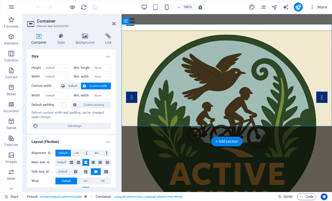
click at [226, 139] on div "+ Add section" at bounding box center [226, 141] width 31 height 10
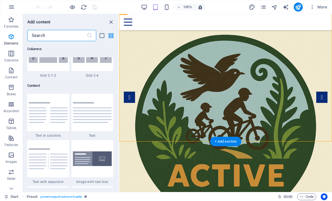
scroll to position [1118, 0]
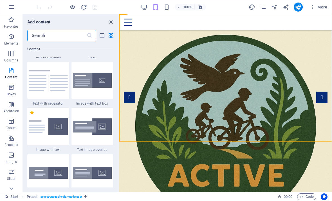
click at [12, 154] on icon "button" at bounding box center [11, 154] width 7 height 7
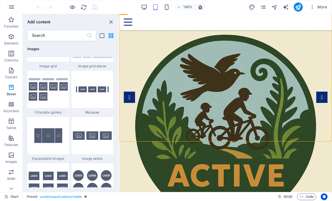
scroll to position [3069, 0]
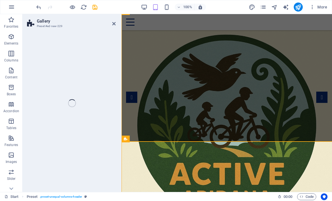
select select "rem"
select select "preset-gallery-v3-collage"
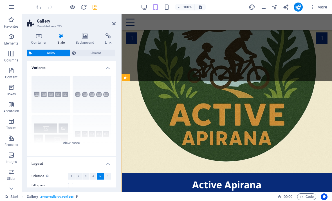
scroll to position [66, 0]
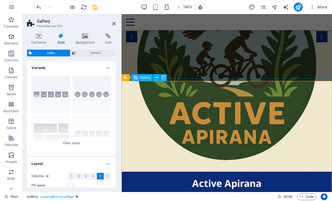
select select "4"
select select "px"
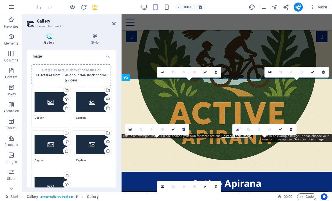
click at [67, 91] on div "Select files from the file manager, stock photos, or upload file(s)" at bounding box center [66, 90] width 8 height 8
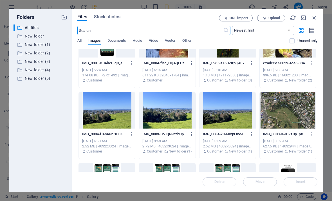
scroll to position [107, 0]
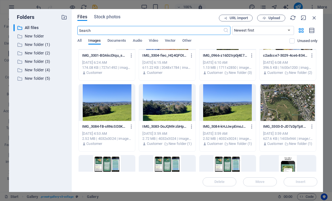
click at [294, 105] on div at bounding box center [288, 102] width 56 height 37
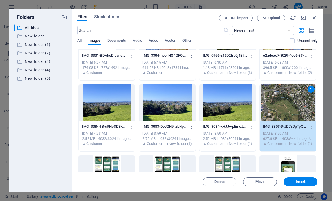
click at [302, 181] on span "Insert" at bounding box center [301, 181] width 10 height 3
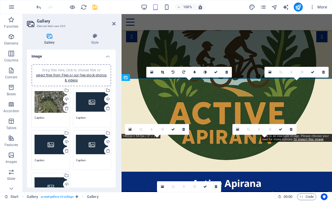
click at [92, 102] on div "Drag files here, click to choose files or select files from Files or our free s…" at bounding box center [92, 102] width 32 height 22
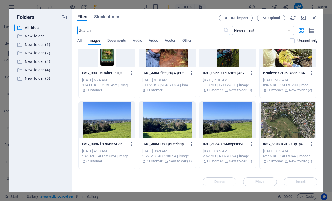
scroll to position [89, 0]
click at [111, 124] on div at bounding box center [107, 120] width 56 height 37
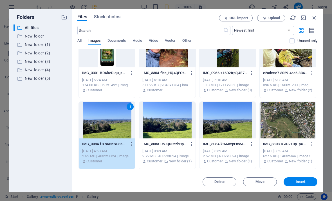
click at [304, 180] on span "Insert" at bounding box center [301, 181] width 10 height 3
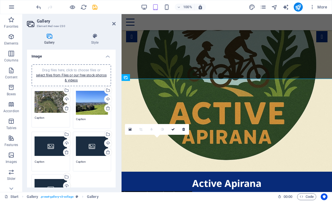
click at [66, 134] on div "Select files from the file manager, stock photos, or upload file(s)" at bounding box center [66, 134] width 8 height 8
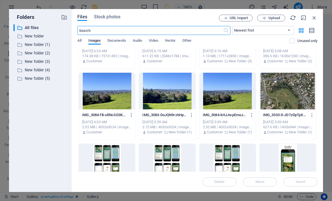
scroll to position [119, 0]
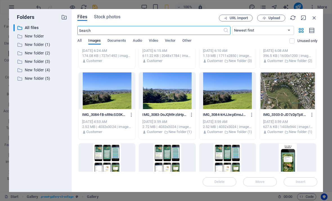
click at [172, 99] on div at bounding box center [167, 90] width 56 height 37
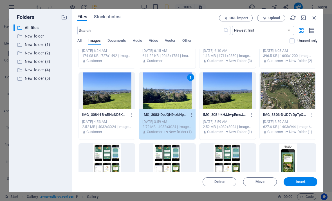
click at [302, 182] on span "Insert" at bounding box center [301, 181] width 10 height 3
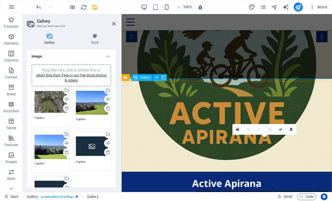
click at [109, 132] on div "Select files from the file manager, stock photos, or upload file(s)" at bounding box center [107, 134] width 8 height 8
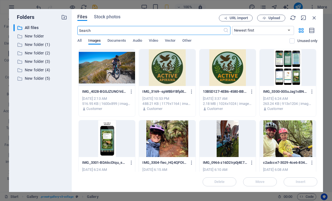
click at [231, 72] on div at bounding box center [227, 67] width 56 height 37
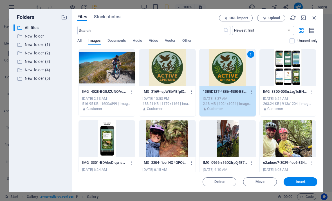
click at [300, 182] on span "Insert" at bounding box center [301, 181] width 10 height 3
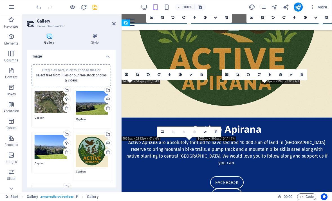
scroll to position [120, 0]
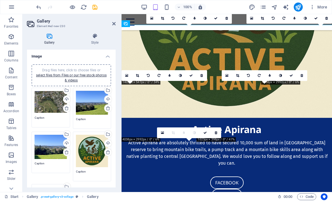
click at [238, 75] on icon at bounding box center [237, 75] width 3 height 3
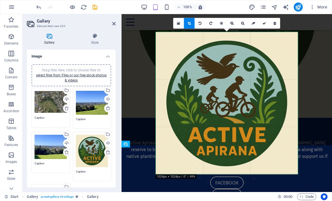
click at [284, 158] on div at bounding box center [227, 103] width 142 height 142
click at [175, 166] on div at bounding box center [227, 103] width 142 height 142
click at [109, 153] on icon at bounding box center [108, 152] width 4 height 4
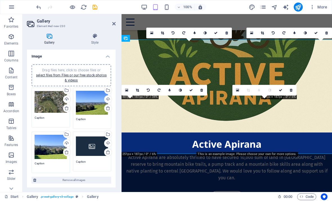
scroll to position [105, 0]
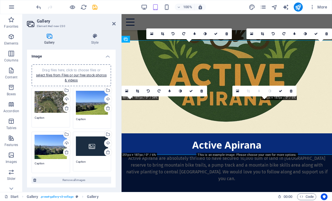
click at [110, 134] on div "Select files from the file manager, stock photos, or upload file(s)" at bounding box center [107, 134] width 8 height 8
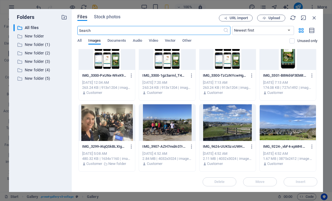
scroll to position [229, 0]
click at [240, 129] on div at bounding box center [227, 122] width 56 height 37
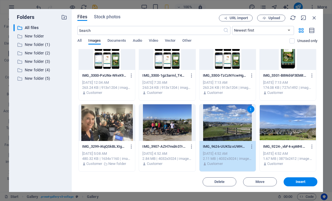
click at [300, 181] on span "Insert" at bounding box center [301, 181] width 10 height 3
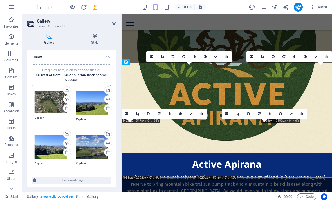
scroll to position [92, 0]
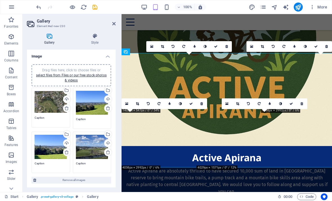
click at [39, 118] on textarea "Caption" at bounding box center [51, 119] width 32 height 8
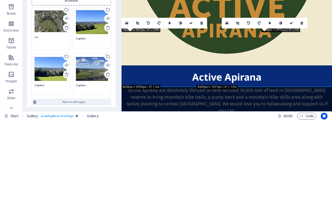
type textarea "C"
click at [81, 117] on textarea "Caption" at bounding box center [92, 121] width 32 height 8
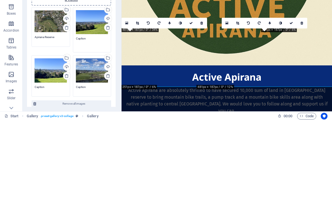
click at [60, 115] on textarea "Apirana Reserve" at bounding box center [51, 119] width 32 height 8
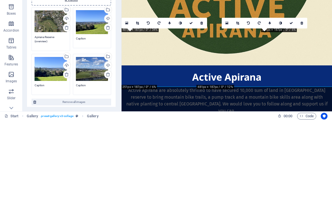
type textarea "Apirana Reserve (overview)"
click at [82, 117] on textarea "Caption" at bounding box center [92, 121] width 32 height 8
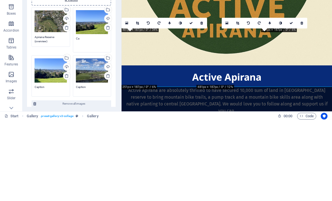
type textarea "C"
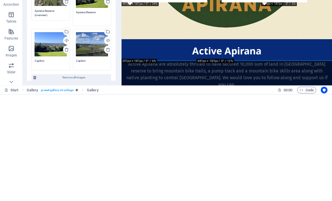
type textarea "Apirana Reserve"
click at [51, 165] on textarea "Caption" at bounding box center [51, 169] width 32 height 8
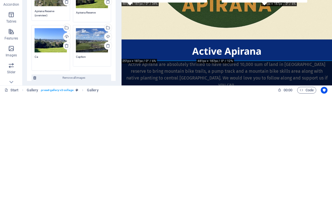
type textarea "C"
type textarea "Apirana Reserve"
click at [90, 161] on textarea "Caption" at bounding box center [92, 165] width 32 height 8
type textarea "C"
type textarea "Looking towards [GEOGRAPHIC_DATA]"
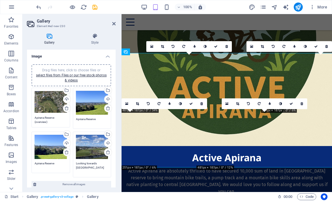
click at [115, 23] on icon at bounding box center [113, 23] width 3 height 4
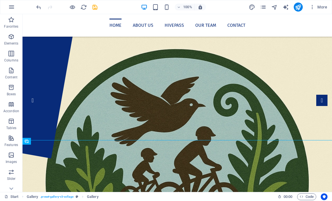
scroll to position [0, 0]
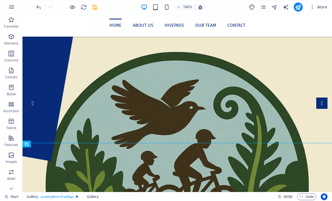
click at [0, 0] on div "Container" at bounding box center [0, 0] width 0 height 0
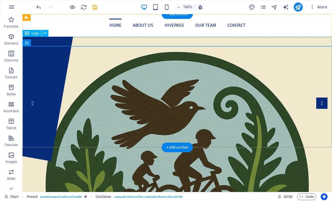
click at [78, 37] on div at bounding box center [176, 189] width 309 height 305
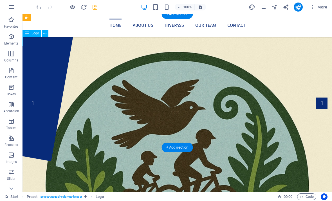
click at [78, 41] on div at bounding box center [176, 189] width 309 height 305
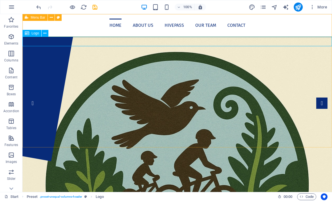
click at [46, 32] on icon at bounding box center [44, 33] width 3 height 6
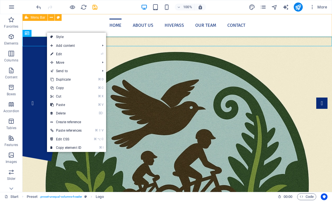
click at [58, 112] on link "⌦ Delete" at bounding box center [66, 113] width 38 height 8
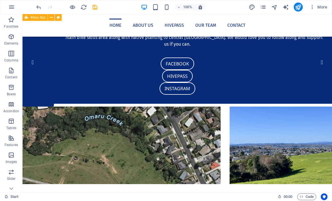
scroll to position [40, 0]
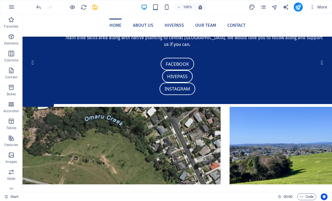
click at [299, 6] on icon "publish" at bounding box center [298, 7] width 6 height 6
checkbox input "false"
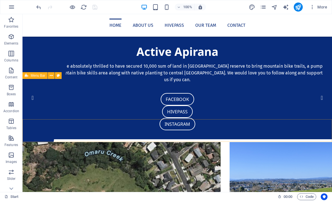
scroll to position [0, 0]
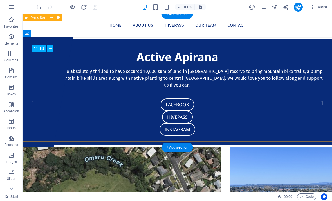
click at [139, 60] on div "Active Apirana" at bounding box center [176, 56] width 291 height 17
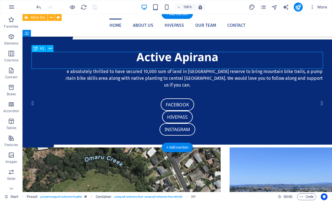
click at [135, 58] on div "Active Apirana" at bounding box center [176, 56] width 291 height 17
click at [137, 60] on div "Active Apirana" at bounding box center [176, 56] width 291 height 17
click at [135, 60] on div "Active Apirana" at bounding box center [176, 56] width 291 height 17
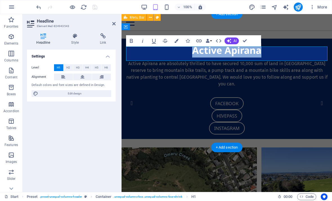
click at [190, 54] on h1 "Active Apirana" at bounding box center [226, 50] width 201 height 14
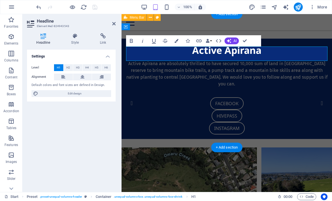
click at [189, 53] on h1 "Active Apirana" at bounding box center [226, 50] width 201 height 14
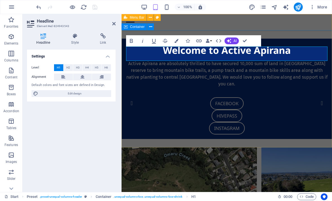
click at [317, 39] on div "Welcome to Active Apirana Active Apirana are absolutely thrilled to have secure…" at bounding box center [226, 89] width 210 height 100
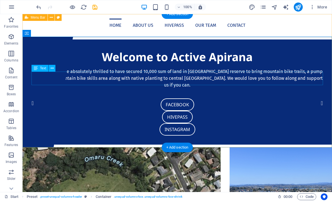
click at [36, 77] on div "Active Apirana are absolutely thrilled to have secured 10,000 sum of land in [G…" at bounding box center [176, 78] width 291 height 20
click at [44, 69] on span "Text" at bounding box center [43, 67] width 6 height 3
click at [51, 69] on icon at bounding box center [52, 68] width 3 height 6
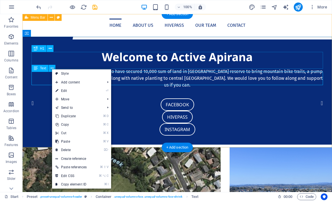
click at [64, 74] on link "Style" at bounding box center [81, 73] width 59 height 8
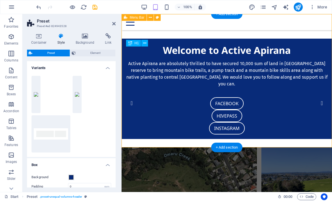
click at [114, 24] on icon at bounding box center [113, 23] width 3 height 4
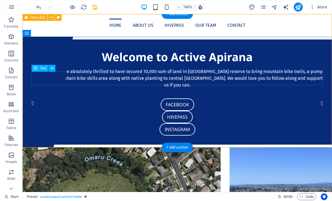
click at [44, 80] on div "Active Apirana are absolutely thrilled to have secured 10,000 sum of land in [G…" at bounding box center [176, 78] width 291 height 20
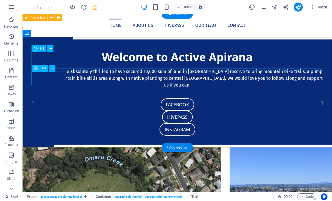
click at [52, 68] on icon at bounding box center [52, 68] width 3 height 6
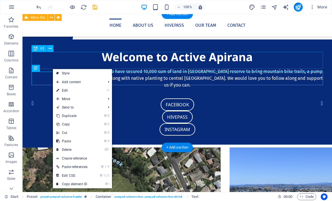
click at [65, 74] on link "Style" at bounding box center [82, 73] width 59 height 8
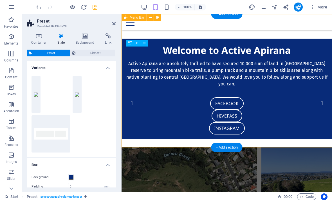
click at [39, 38] on icon at bounding box center [39, 36] width 24 height 6
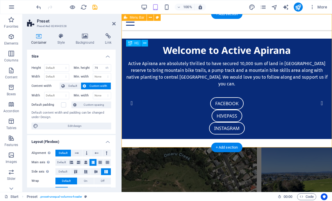
click at [114, 24] on icon at bounding box center [113, 23] width 3 height 4
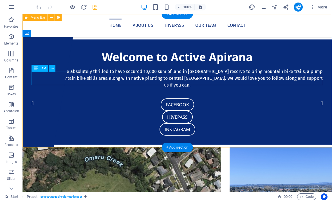
click at [75, 77] on div "Active Apirana are absolutely thrilled to have secured 10,000 sum of land in [G…" at bounding box center [176, 78] width 291 height 20
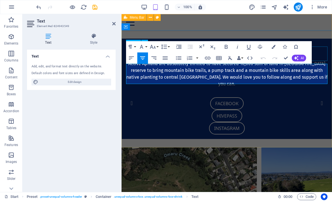
click at [145, 46] on button "Font Family" at bounding box center [142, 46] width 11 height 11
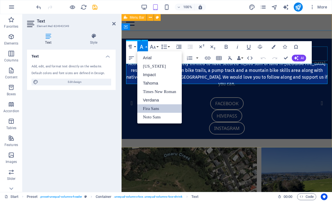
click at [143, 46] on icon "button" at bounding box center [141, 46] width 7 height 7
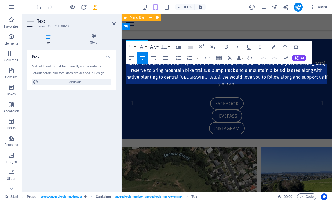
click at [154, 47] on icon "button" at bounding box center [152, 46] width 7 height 7
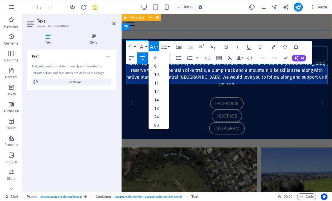
click at [157, 100] on link "14" at bounding box center [158, 100] width 20 height 8
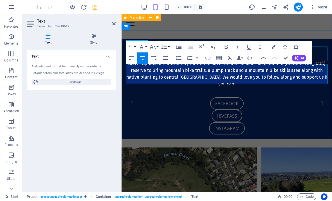
click at [155, 44] on icon "button" at bounding box center [152, 46] width 7 height 7
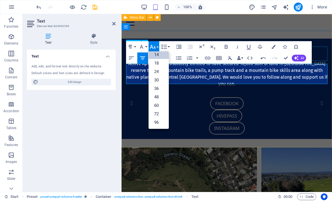
scroll to position [45, 0]
click at [156, 63] on link "18" at bounding box center [158, 63] width 20 height 8
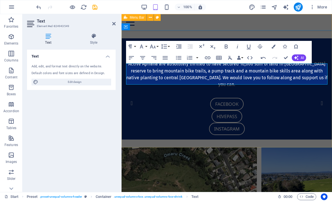
click at [319, 80] on p "​ Active Apirana are absolutely thrilled to have secured 10,000 sum of land in …" at bounding box center [226, 74] width 201 height 28
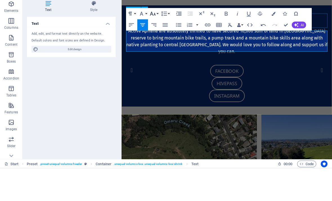
click at [156, 41] on button "Font Size" at bounding box center [153, 46] width 11 height 11
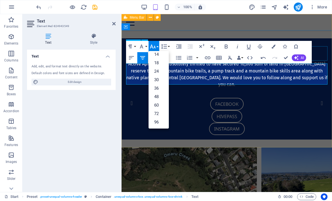
click at [157, 72] on link "24" at bounding box center [158, 71] width 20 height 8
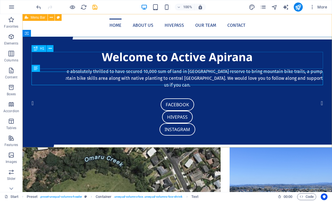
click at [301, 123] on div "INSTAGRAM" at bounding box center [176, 129] width 291 height 12
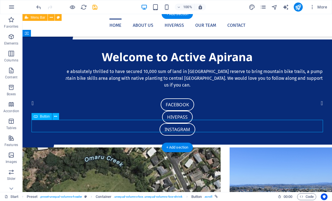
click at [198, 106] on div "Facebook" at bounding box center [176, 104] width 291 height 12
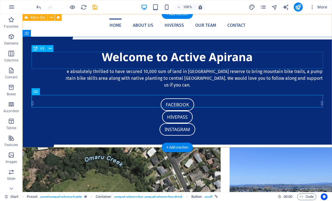
click at [321, 57] on div "Welcome to Active Apirana" at bounding box center [176, 56] width 291 height 17
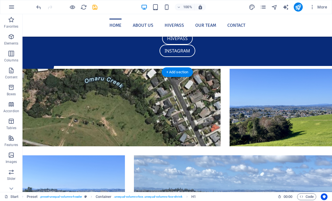
scroll to position [81, 0]
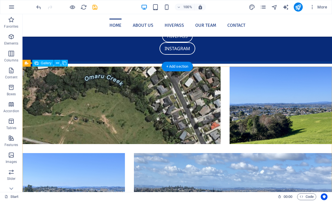
click at [55, 111] on li at bounding box center [121, 104] width 198 height 77
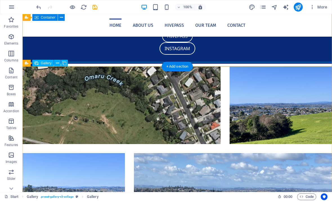
click at [60, 63] on button at bounding box center [57, 63] width 7 height 7
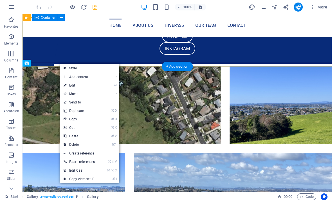
click at [71, 67] on link "Style" at bounding box center [89, 68] width 59 height 8
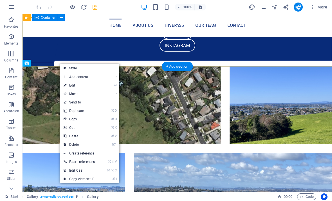
select select "rem"
select select "preset-gallery-v3-collage"
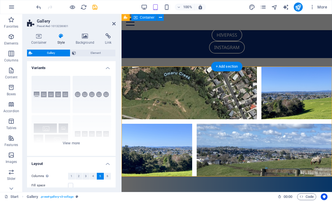
click at [94, 176] on span "4" at bounding box center [93, 175] width 2 height 7
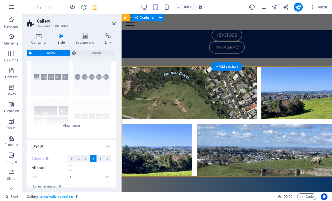
scroll to position [20, 0]
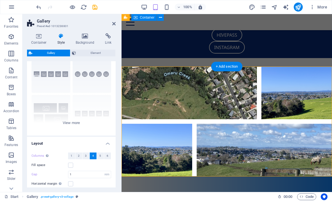
click at [73, 121] on div "Captions Circle Collage Default Grid Grid shifted" at bounding box center [71, 93] width 89 height 84
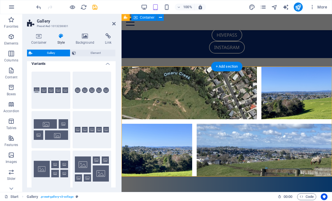
scroll to position [3, 0]
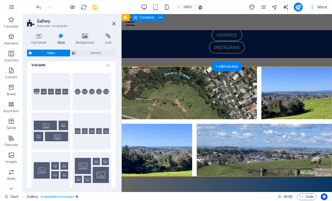
click at [46, 91] on button "Captions" at bounding box center [50, 91] width 39 height 37
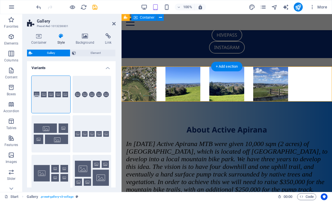
scroll to position [0, 0]
click at [86, 102] on button "Circle" at bounding box center [92, 94] width 39 height 37
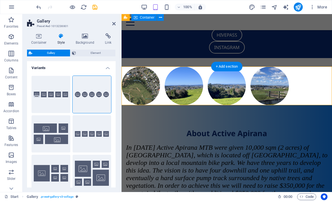
click at [44, 164] on button "Grid" at bounding box center [50, 172] width 39 height 37
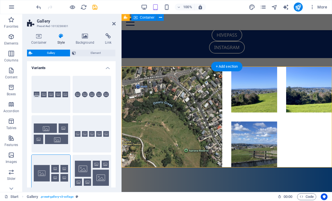
click at [80, 166] on button "Grid shifted" at bounding box center [92, 172] width 39 height 37
type input "1"
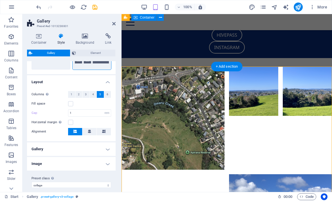
scroll to position [123, 0]
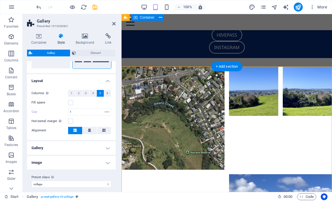
click at [40, 148] on h4 "Gallery" at bounding box center [71, 147] width 89 height 13
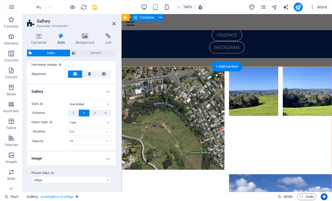
scroll to position [179, 0]
click at [62, 157] on h4 "Image" at bounding box center [71, 157] width 89 height 13
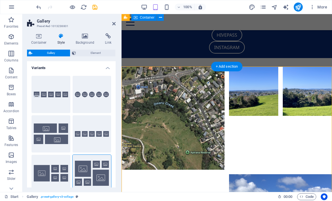
scroll to position [0, 0]
click at [107, 68] on h4 "Variants" at bounding box center [71, 66] width 89 height 10
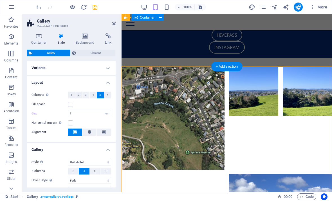
click at [92, 93] on span "4" at bounding box center [93, 94] width 2 height 7
click at [71, 104] on label at bounding box center [70, 104] width 5 height 5
click at [0, 0] on input "Fill space" at bounding box center [0, 0] width 0 height 0
click at [37, 37] on icon at bounding box center [39, 36] width 24 height 6
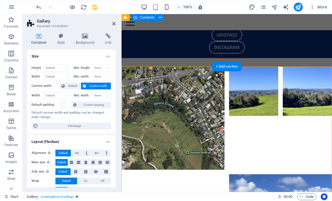
click at [115, 23] on icon at bounding box center [113, 23] width 3 height 4
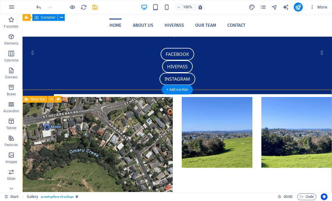
scroll to position [48, 0]
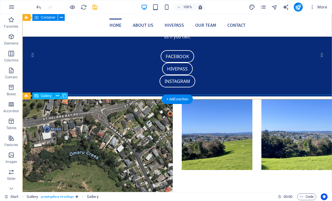
click at [58, 95] on icon at bounding box center [57, 96] width 3 height 6
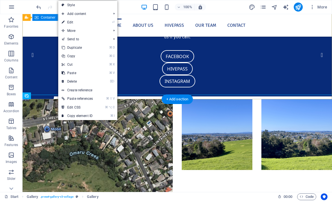
click at [70, 23] on link "⏎ Edit" at bounding box center [77, 22] width 38 height 8
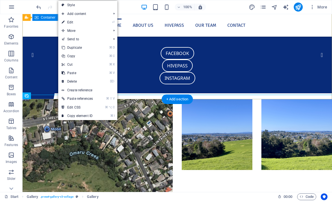
select select "4"
select select "px"
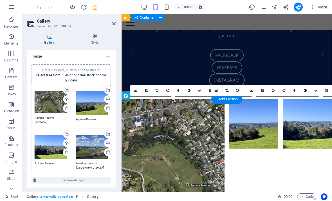
click at [96, 36] on icon at bounding box center [95, 36] width 42 height 6
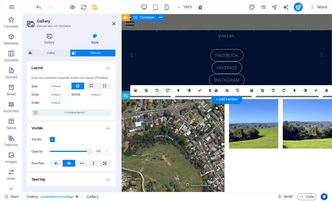
click at [91, 85] on icon at bounding box center [91, 85] width 4 height 7
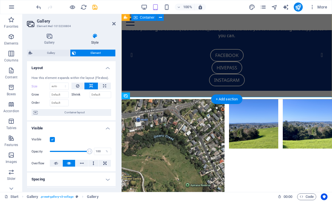
click at [104, 85] on icon at bounding box center [104, 85] width 3 height 7
type input "100"
select select "%"
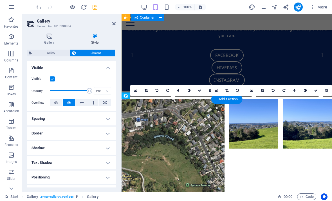
scroll to position [61, 0]
click at [106, 101] on icon at bounding box center [104, 101] width 3 height 7
click at [104, 101] on icon at bounding box center [104, 101] width 3 height 7
click at [68, 100] on icon at bounding box center [69, 101] width 4 height 7
click at [38, 119] on h4 "Spacing" at bounding box center [71, 117] width 89 height 13
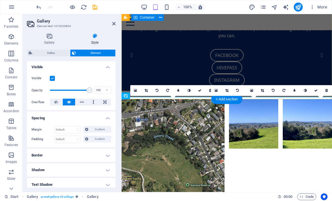
click at [34, 118] on h4 "Spacing" at bounding box center [71, 116] width 89 height 10
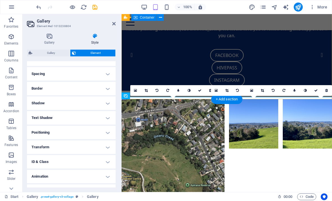
scroll to position [111, 0]
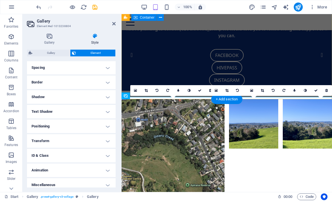
click at [41, 127] on h4 "Positioning" at bounding box center [71, 125] width 89 height 13
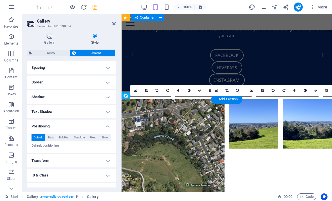
click at [47, 158] on h4 "Transform" at bounding box center [71, 160] width 89 height 13
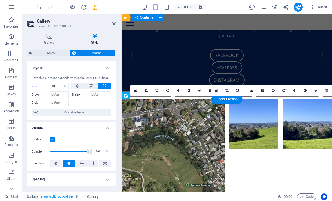
scroll to position [0, 0]
click at [49, 40] on h4 "Gallery" at bounding box center [50, 39] width 47 height 12
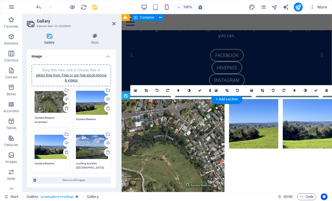
click at [217, 91] on icon at bounding box center [216, 90] width 3 height 4
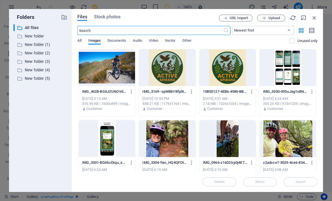
click at [312, 19] on icon "button" at bounding box center [314, 18] width 6 height 6
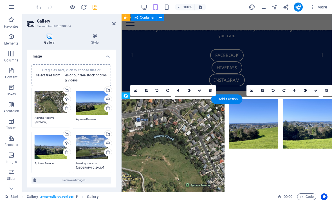
click at [91, 37] on icon at bounding box center [95, 36] width 42 height 6
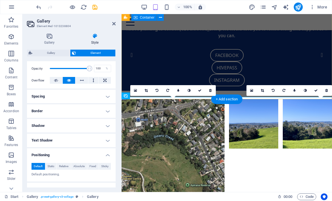
scroll to position [87, 0]
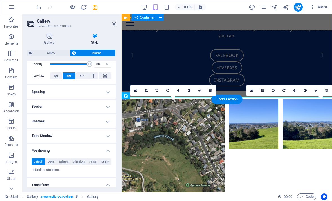
click at [38, 91] on h4 "Spacing" at bounding box center [71, 91] width 89 height 13
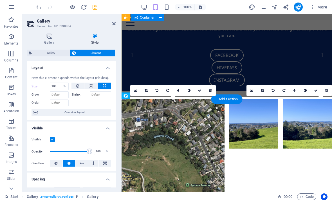
scroll to position [0, 0]
click at [13, 40] on span "Elements" at bounding box center [11, 39] width 22 height 13
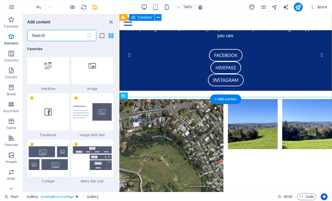
scroll to position [111, 0]
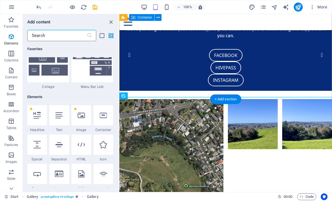
click at [11, 37] on icon "button" at bounding box center [11, 36] width 7 height 7
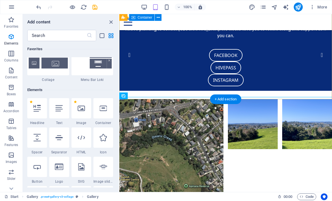
click at [84, 109] on icon at bounding box center [81, 107] width 7 height 7
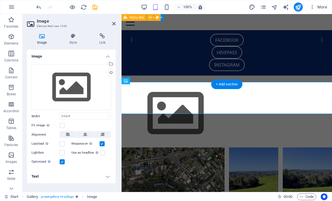
scroll to position [63, 0]
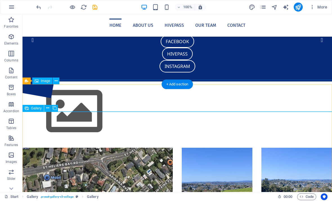
click at [47, 107] on icon at bounding box center [47, 108] width 3 height 6
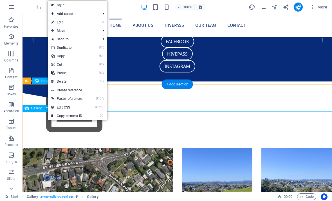
click at [63, 82] on link "⌦ Delete" at bounding box center [67, 81] width 38 height 8
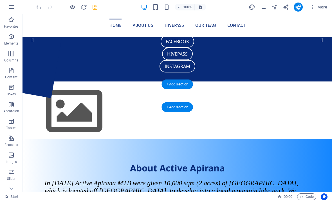
click at [46, 95] on figure at bounding box center [177, 111] width 318 height 63
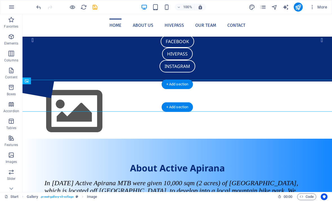
click at [46, 94] on figure at bounding box center [177, 111] width 318 height 63
click at [47, 95] on figure at bounding box center [177, 111] width 318 height 63
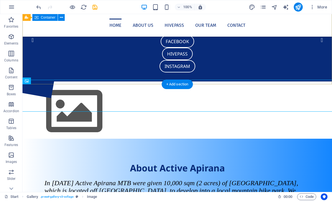
click at [40, 81] on div "Welcome to Active Apirana Active Apirana are absolutely thrilled to have secure…" at bounding box center [176, 28] width 309 height 105
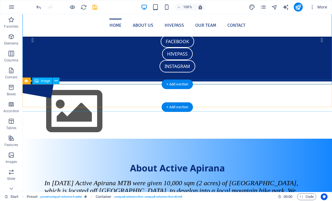
click at [25, 98] on figure at bounding box center [177, 111] width 318 height 63
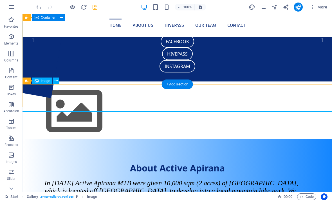
click at [38, 80] on icon at bounding box center [37, 80] width 4 height 7
click at [56, 80] on icon at bounding box center [56, 81] width 3 height 6
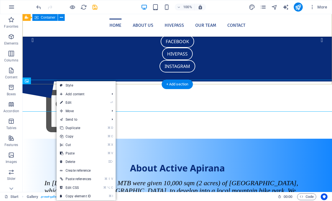
click at [67, 102] on link "⏎ Edit" at bounding box center [76, 102] width 38 height 8
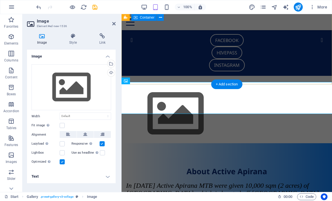
click at [111, 63] on div "Select files from the file manager, stock photos, or upload file(s)" at bounding box center [110, 64] width 8 height 8
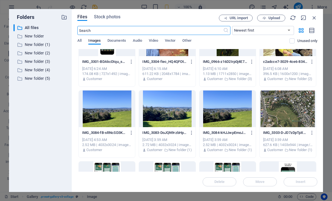
scroll to position [107, 0]
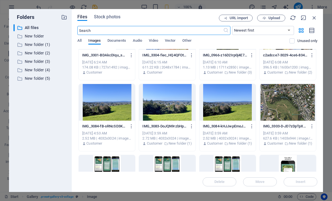
click at [293, 111] on div at bounding box center [288, 102] width 56 height 37
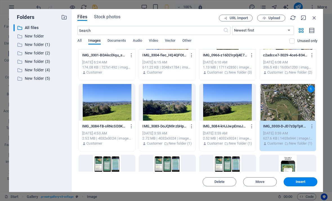
click at [292, 131] on div "Aug 3, 2025 3:59 AM" at bounding box center [287, 132] width 49 height 5
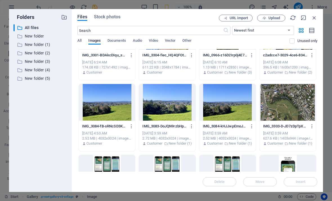
click at [296, 129] on div "IMG_3303-D-JD7zDpTpXoMbpjXc3CjA.jpeg IMG_3303-D-JD7zDpTpXoMbpjXc3CjA.jpeg" at bounding box center [287, 125] width 49 height 9
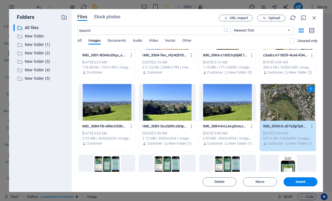
click at [296, 181] on span "Insert" at bounding box center [301, 181] width 10 height 3
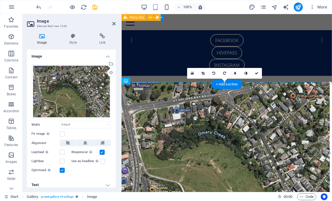
click at [255, 73] on icon at bounding box center [256, 72] width 3 height 3
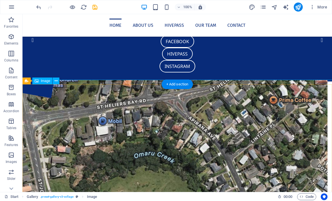
click at [39, 129] on figure at bounding box center [177, 184] width 318 height 208
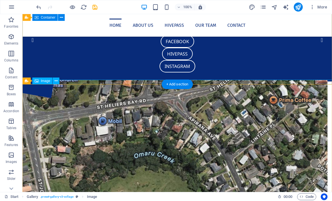
click at [58, 81] on button at bounding box center [56, 80] width 7 height 7
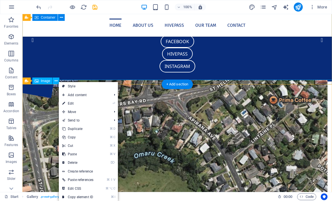
click at [69, 85] on link "Style" at bounding box center [88, 86] width 59 height 8
select select "rem"
select select "grid-dense"
select select "fade"
select select "px"
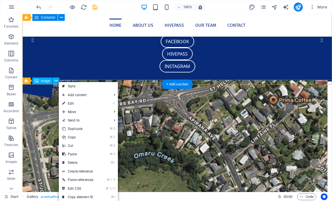
select select "preset-gallery-v3-collage"
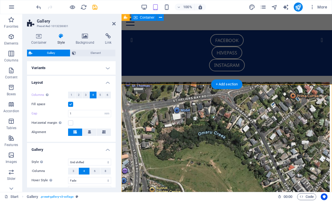
scroll to position [0, 0]
click at [84, 38] on icon at bounding box center [84, 36] width 27 height 6
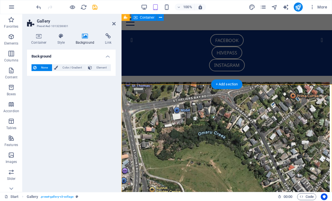
click at [38, 38] on icon at bounding box center [39, 36] width 24 height 6
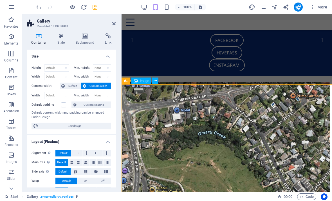
click at [279, 160] on figure at bounding box center [226, 152] width 215 height 141
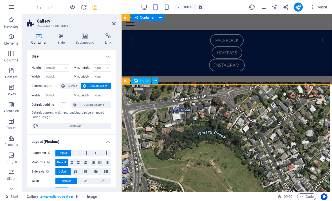
click at [152, 79] on button at bounding box center [155, 80] width 7 height 7
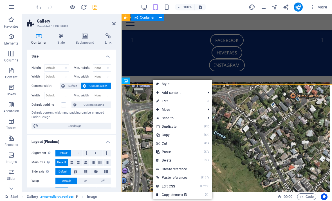
click at [161, 101] on link "⏎ Edit" at bounding box center [172, 101] width 38 height 8
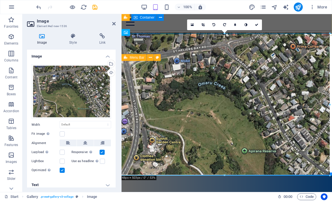
scroll to position [106, 0]
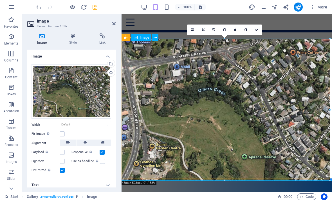
click at [253, 123] on figure at bounding box center [226, 109] width 215 height 141
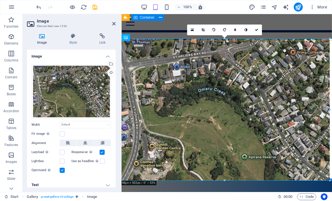
click at [154, 39] on div at bounding box center [224, 38] width 210 height 2
click at [134, 39] on div at bounding box center [224, 38] width 210 height 2
click at [153, 38] on div at bounding box center [224, 38] width 210 height 2
click at [147, 37] on div at bounding box center [224, 38] width 210 height 2
click at [146, 38] on div at bounding box center [224, 38] width 210 height 2
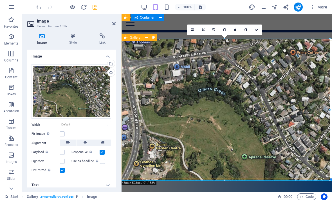
click at [145, 39] on div at bounding box center [224, 38] width 210 height 2
click at [155, 38] on div at bounding box center [224, 38] width 210 height 2
click at [165, 85] on figure at bounding box center [226, 109] width 215 height 141
click at [129, 38] on div at bounding box center [224, 38] width 210 height 2
click at [140, 70] on figure at bounding box center [226, 109] width 215 height 141
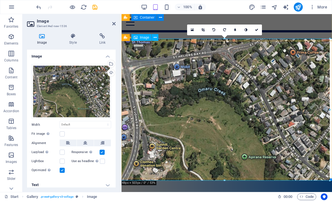
click at [143, 38] on div at bounding box center [224, 38] width 210 height 2
click at [127, 38] on div at bounding box center [224, 38] width 210 height 2
click at [63, 133] on label at bounding box center [62, 133] width 5 height 5
click at [0, 0] on input "Fit image Automatically fit image to a fixed width and height" at bounding box center [0, 0] width 0 height 0
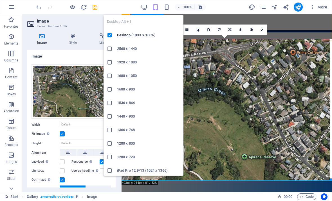
click at [115, 36] on div at bounding box center [112, 35] width 10 height 6
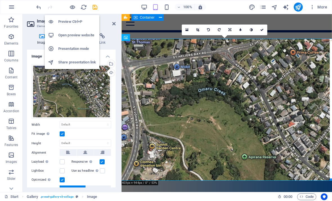
click at [63, 23] on h6 "Preview Ctrl+P" at bounding box center [77, 21] width 38 height 7
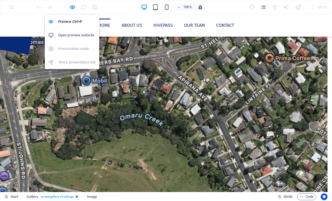
click at [72, 8] on icon "button" at bounding box center [72, 7] width 6 height 6
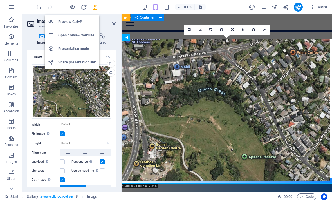
click at [231, 30] on icon at bounding box center [232, 29] width 3 height 3
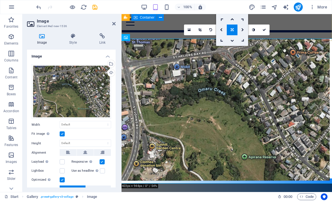
click at [231, 30] on icon at bounding box center [232, 29] width 3 height 3
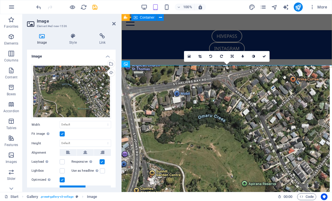
scroll to position [80, 0]
click at [145, 63] on icon at bounding box center [146, 64] width 3 height 6
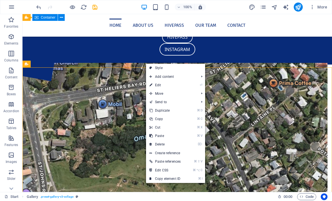
click at [162, 84] on link "⏎ Edit" at bounding box center [165, 85] width 38 height 8
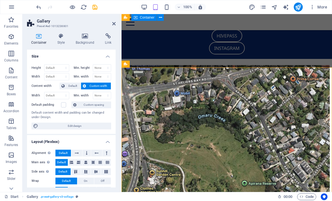
scroll to position [0, 0]
click at [60, 36] on icon at bounding box center [61, 36] width 16 height 6
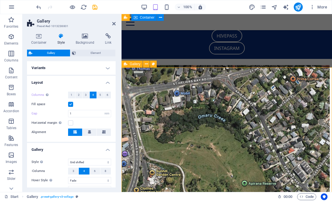
click at [133, 64] on span "Gallery" at bounding box center [135, 63] width 11 height 3
click at [145, 64] on icon at bounding box center [146, 64] width 3 height 6
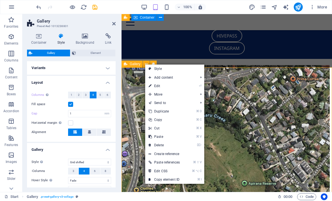
click at [162, 69] on link "Style" at bounding box center [174, 68] width 59 height 8
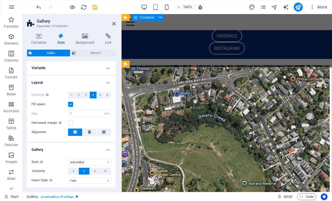
click at [10, 73] on icon "button" at bounding box center [11, 70] width 7 height 7
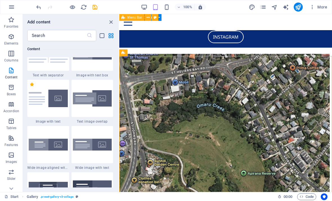
scroll to position [1147, 0]
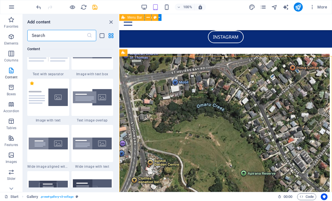
click at [89, 58] on img at bounding box center [92, 51] width 39 height 15
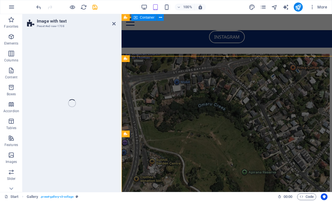
select select "rem"
select select "px"
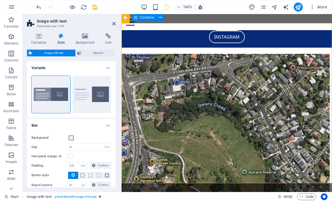
scroll to position [264, 0]
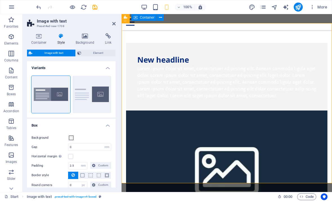
click at [81, 87] on div "Default" at bounding box center [92, 94] width 39 height 37
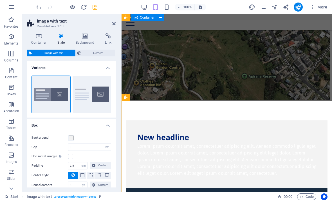
scroll to position [187, 0]
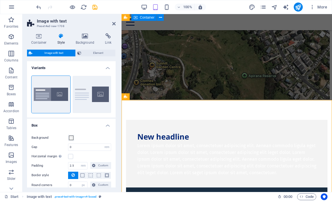
click at [40, 7] on icon "undo" at bounding box center [38, 7] width 6 height 6
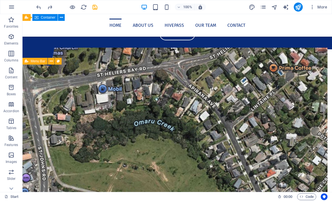
scroll to position [91, 0]
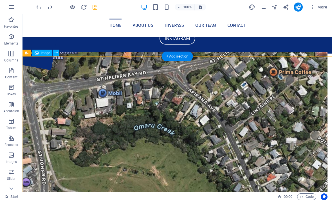
click at [219, 144] on figure at bounding box center [177, 156] width 318 height 208
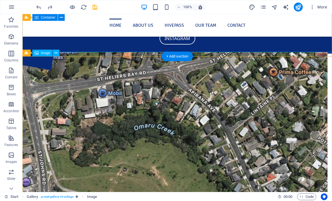
click at [56, 54] on icon at bounding box center [56, 53] width 3 height 6
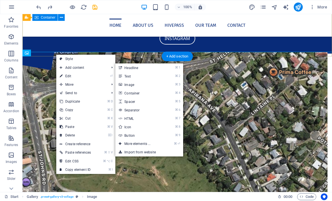
click at [128, 85] on link "⌘ 3 Image" at bounding box center [138, 84] width 46 height 8
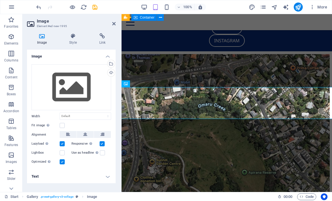
scroll to position [202, 0]
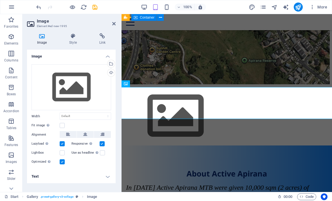
click at [112, 64] on div "Select files from the file manager, stock photos, or upload file(s)" at bounding box center [110, 64] width 8 height 8
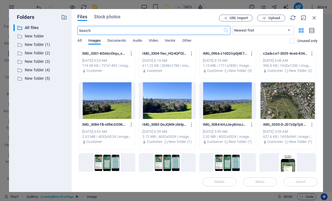
scroll to position [109, 0]
click at [239, 106] on div at bounding box center [227, 100] width 56 height 37
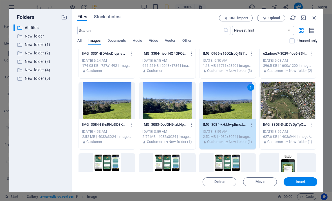
click at [306, 182] on span "Insert" at bounding box center [300, 181] width 29 height 3
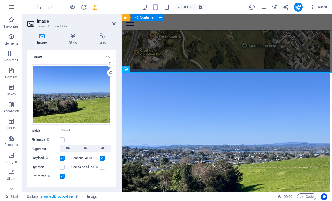
scroll to position [218, 0]
click at [85, 148] on icon at bounding box center [85, 148] width 4 height 7
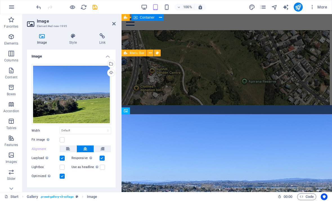
scroll to position [175, 0]
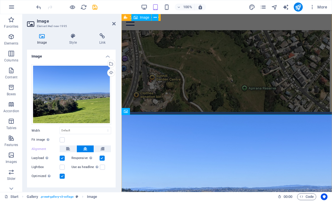
click at [273, 85] on figure at bounding box center [226, 40] width 215 height 141
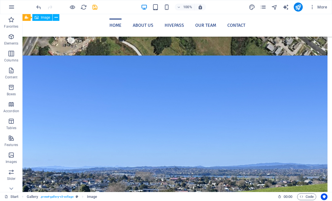
scroll to position [297, 0]
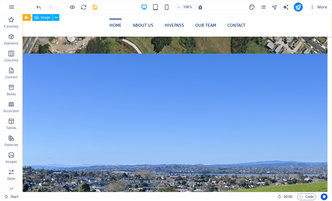
click at [265, 135] on figure at bounding box center [177, 169] width 318 height 232
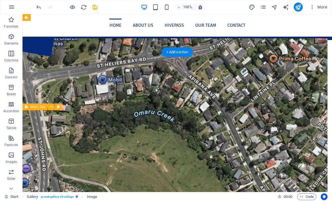
scroll to position [95, 0]
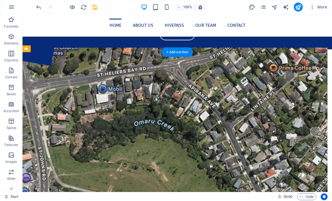
click at [227, 146] on figure at bounding box center [177, 152] width 318 height 208
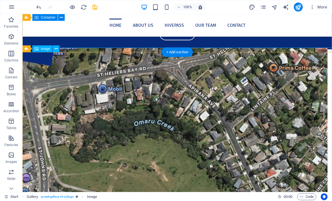
click at [57, 47] on icon at bounding box center [56, 49] width 3 height 6
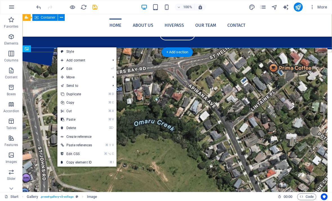
click at [69, 129] on link "⌦ Delete" at bounding box center [76, 127] width 38 height 8
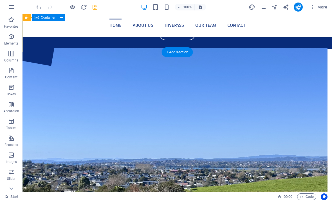
click at [41, 67] on figure at bounding box center [177, 164] width 318 height 232
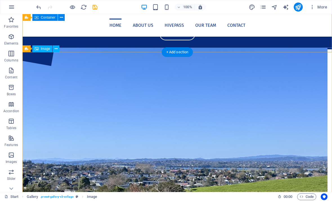
click at [56, 49] on icon at bounding box center [56, 49] width 3 height 6
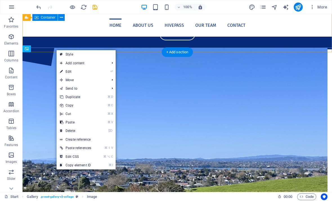
click at [66, 131] on link "⌦ Delete" at bounding box center [76, 130] width 38 height 8
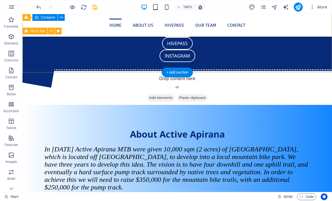
scroll to position [72, 0]
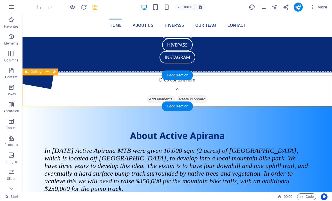
click at [157, 98] on span "Add elements" at bounding box center [161, 99] width 28 height 8
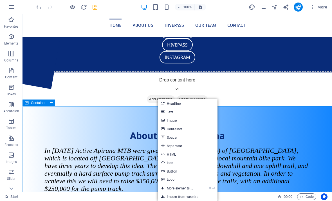
click at [244, 92] on div "Drop content here or Add elements Paste clipboard" at bounding box center [177, 91] width 318 height 40
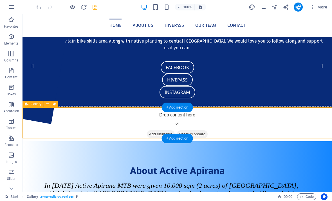
scroll to position [47, 0]
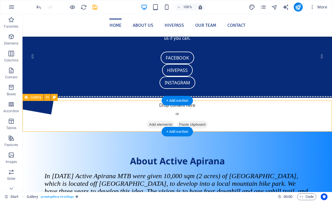
click at [150, 123] on span "Add elements" at bounding box center [161, 124] width 28 height 8
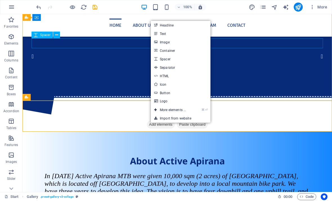
click at [198, 42] on link "Image" at bounding box center [181, 42] width 60 height 8
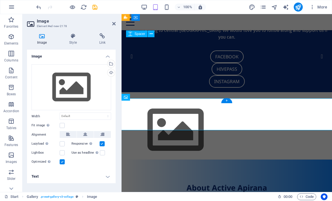
click at [11, 56] on icon "button" at bounding box center [11, 53] width 7 height 7
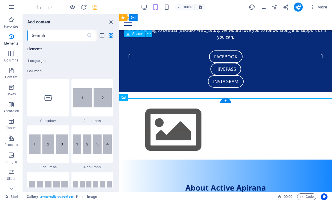
scroll to position [371, 0]
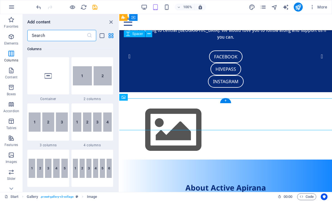
click at [82, 119] on img at bounding box center [92, 121] width 39 height 19
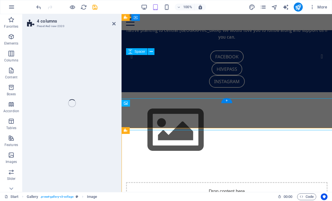
select select "rem"
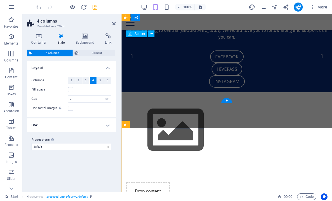
click at [112, 23] on icon at bounding box center [113, 23] width 3 height 4
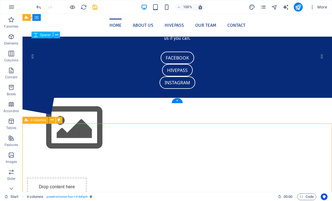
click at [53, 121] on icon at bounding box center [51, 120] width 3 height 6
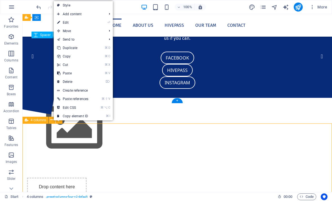
click at [64, 82] on link "⌦ Delete" at bounding box center [73, 81] width 38 height 8
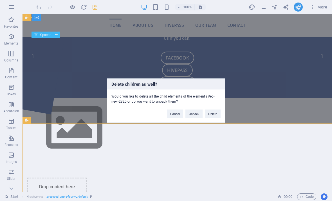
click at [216, 114] on button "Delete" at bounding box center [213, 113] width 16 height 8
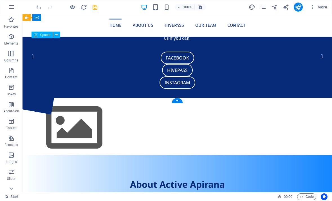
click at [9, 156] on icon "button" at bounding box center [11, 154] width 7 height 7
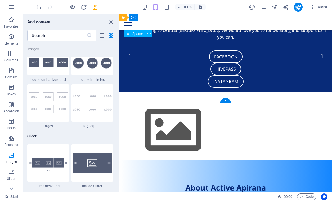
scroll to position [3194, 0]
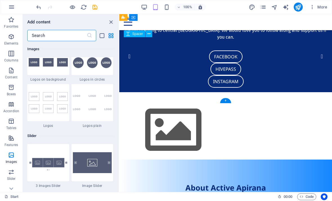
click at [81, 14] on img at bounding box center [92, 10] width 39 height 8
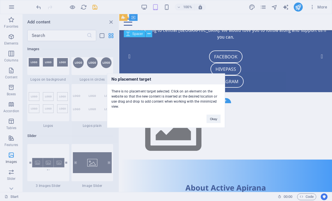
click at [247, 113] on div "No placement target There is no placement target selected. Click on an element …" at bounding box center [166, 100] width 332 height 201
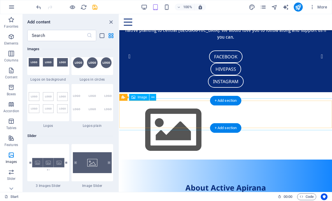
click at [151, 113] on figure at bounding box center [225, 129] width 217 height 63
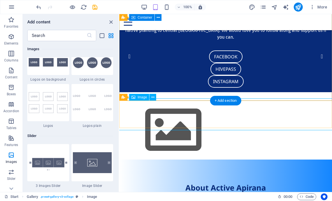
click at [144, 98] on span "Image" at bounding box center [142, 96] width 9 height 3
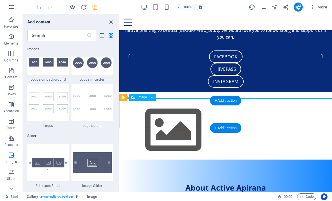
click at [148, 113] on figure at bounding box center [225, 129] width 217 height 63
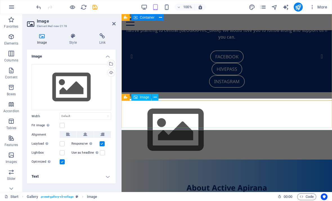
click at [11, 157] on icon "button" at bounding box center [11, 154] width 7 height 7
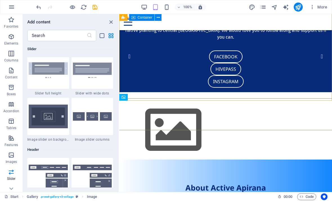
scroll to position [3378, 0]
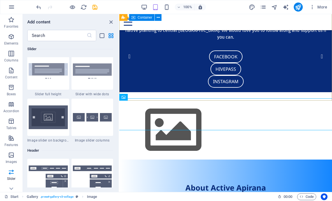
click at [40, 32] on img at bounding box center [48, 24] width 39 height 15
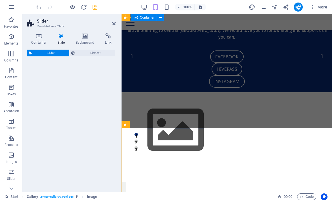
select select "rem"
select select "px"
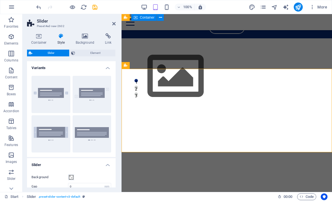
scroll to position [100, 0]
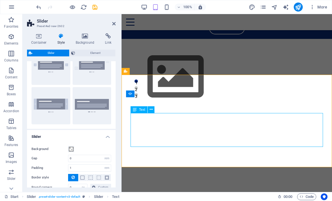
scroll to position [28, 0]
click at [180, 106] on div "Slide 3 Lorem ipsum dolor sit amet, consectetur adipisicing elit. Id, ipsum, qu…" at bounding box center [226, 152] width 210 height 92
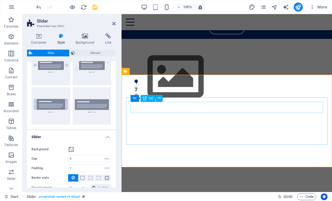
click at [112, 187] on div "Slide 1" at bounding box center [20, 193] width 183 height 12
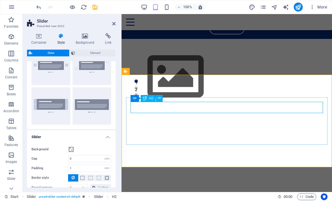
click at [159, 98] on icon at bounding box center [159, 98] width 3 height 6
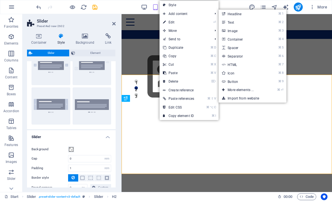
click at [237, 30] on link "⌘ 3 Image" at bounding box center [242, 30] width 46 height 8
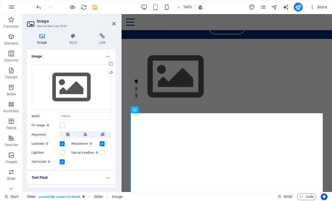
click at [111, 62] on div "Select files from the file manager, stock photos, or upload file(s)" at bounding box center [110, 64] width 8 height 8
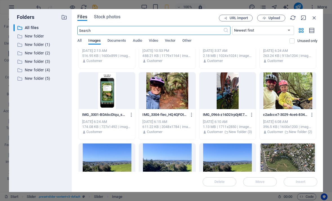
scroll to position [88, 0]
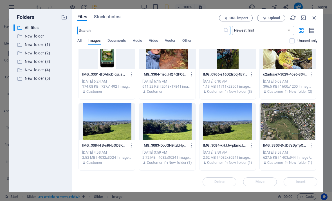
click at [291, 125] on div at bounding box center [288, 121] width 56 height 37
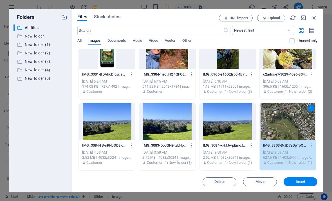
click at [302, 181] on span "Insert" at bounding box center [301, 181] width 10 height 3
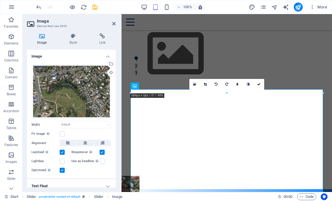
scroll to position [124, 0]
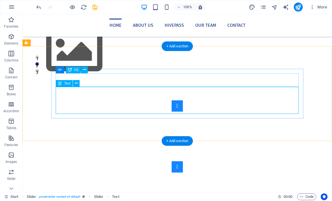
click at [81, 67] on div "H2" at bounding box center [73, 69] width 15 height 7
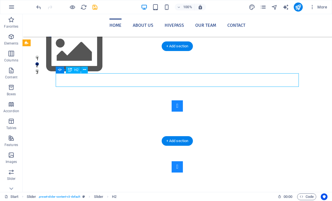
click at [82, 70] on button at bounding box center [84, 69] width 7 height 7
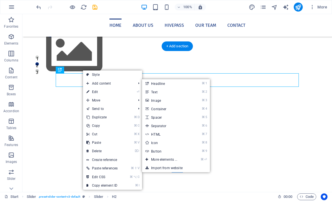
click at [160, 102] on link "⌘ 3 Image" at bounding box center [165, 100] width 46 height 8
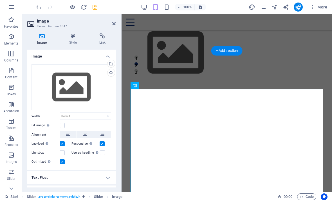
click at [111, 62] on div "Select files from the file manager, stock photos, or upload file(s)" at bounding box center [110, 64] width 8 height 8
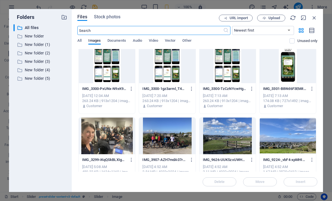
scroll to position [222, 0]
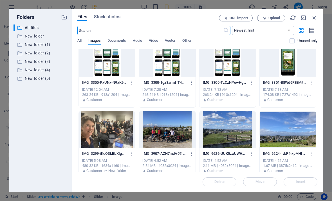
click at [224, 133] on div at bounding box center [227, 129] width 56 height 37
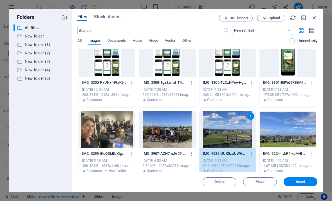
click at [303, 181] on span "Insert" at bounding box center [301, 181] width 10 height 3
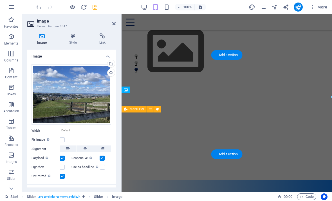
scroll to position [109, 0]
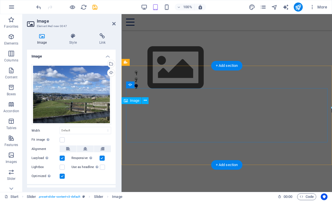
click at [146, 101] on icon at bounding box center [145, 100] width 3 height 6
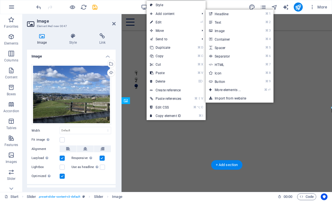
click at [224, 31] on link "⌘ 3 Image" at bounding box center [229, 30] width 46 height 8
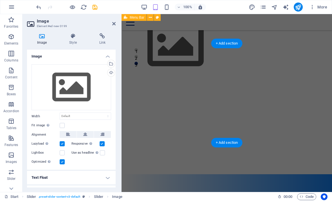
scroll to position [131, 0]
click at [112, 62] on div "Select files from the file manager, stock photos, or upload file(s)" at bounding box center [110, 64] width 8 height 8
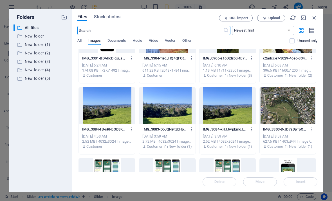
scroll to position [120, 0]
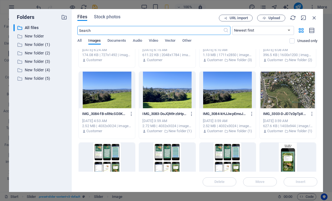
click at [243, 97] on div at bounding box center [227, 89] width 56 height 37
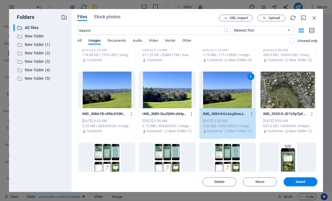
click at [302, 181] on span "Insert" at bounding box center [301, 181] width 10 height 3
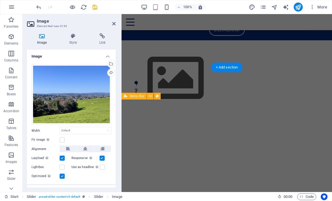
scroll to position [97, 0]
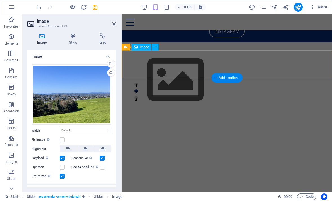
click at [296, 71] on figure at bounding box center [226, 79] width 215 height 63
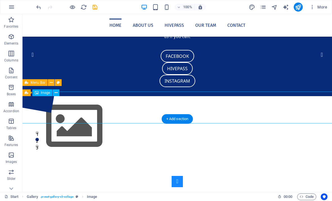
scroll to position [40, 0]
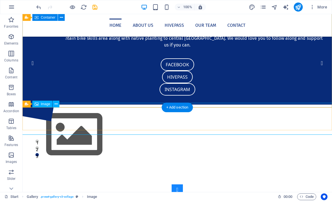
click at [55, 103] on icon at bounding box center [56, 104] width 3 height 6
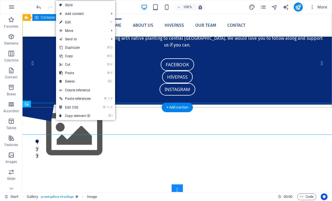
click at [66, 82] on link "⌦ Delete" at bounding box center [75, 81] width 38 height 8
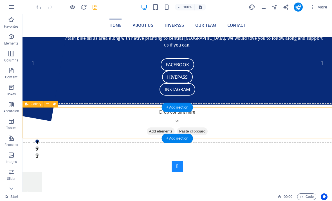
click at [37, 135] on div "Drop content here or Add elements Paste clipboard" at bounding box center [177, 123] width 318 height 40
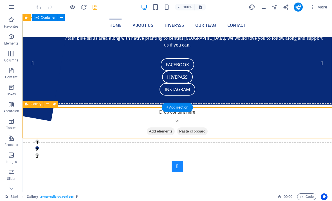
click at [48, 103] on icon at bounding box center [47, 104] width 3 height 6
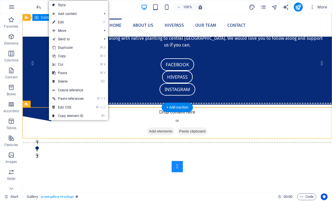
click at [62, 82] on link "⌦ Delete" at bounding box center [68, 81] width 38 height 8
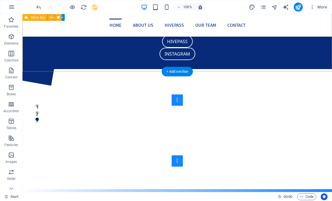
scroll to position [76, 0]
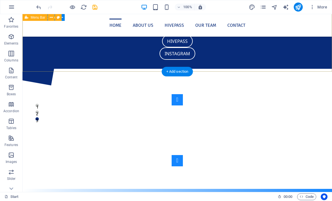
click at [183, 155] on button "Content Slider" at bounding box center [177, 160] width 11 height 11
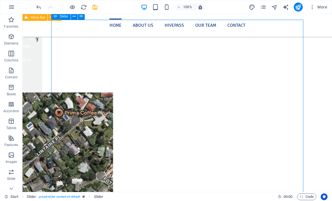
scroll to position [177, 0]
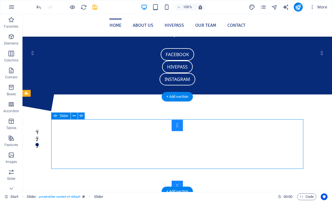
scroll to position [51, 0]
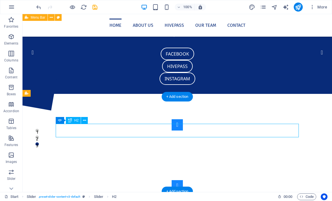
click at [98, 120] on div "Slide 3 Lorem ipsum dolor sit amet, consectetur adipisicing elit. Id, ipsum, qu…" at bounding box center [177, 155] width 252 height 72
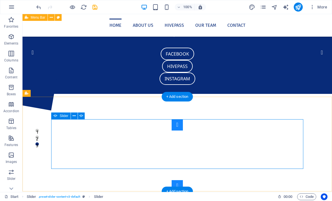
click at [75, 116] on icon at bounding box center [74, 116] width 3 height 6
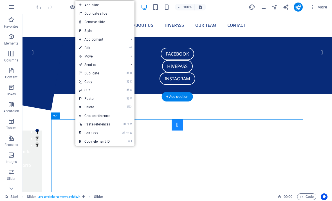
click at [88, 7] on link "Add slide" at bounding box center [104, 5] width 59 height 8
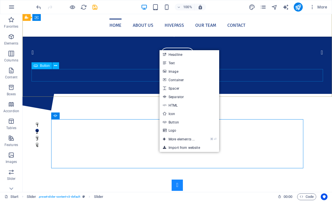
click at [178, 72] on link "Image" at bounding box center [189, 71] width 60 height 8
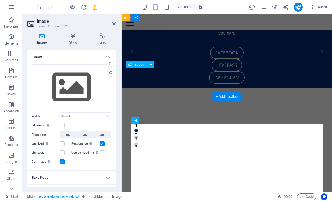
click at [112, 61] on div "Select files from the file manager, stock photos, or upload file(s)" at bounding box center [110, 64] width 8 height 8
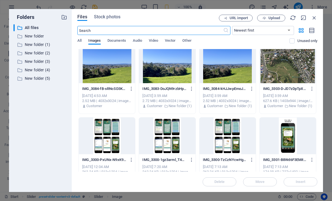
scroll to position [142, 0]
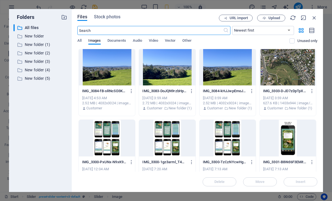
click at [181, 72] on div at bounding box center [167, 67] width 56 height 37
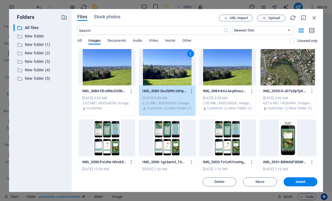
click at [305, 180] on span "Insert" at bounding box center [301, 181] width 10 height 3
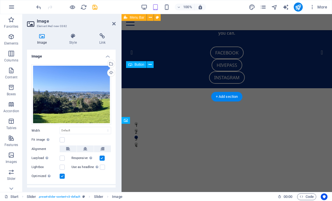
click at [115, 24] on icon at bounding box center [113, 23] width 3 height 4
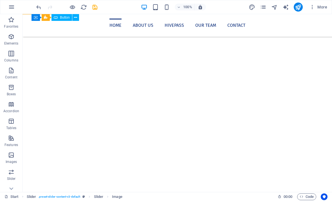
scroll to position [172, 0]
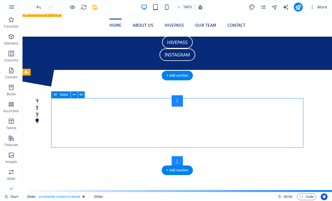
scroll to position [67, 0]
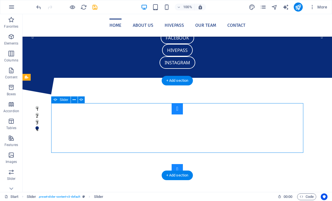
click at [183, 164] on button "Content Slider" at bounding box center [177, 169] width 11 height 11
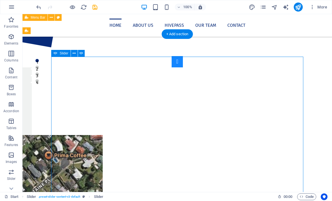
scroll to position [113, 0]
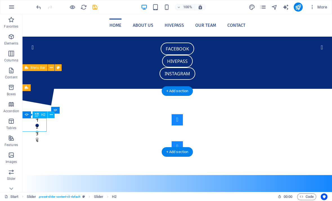
scroll to position [56, 0]
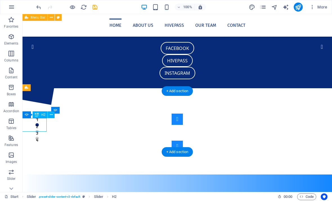
click at [183, 140] on button "Content Slider" at bounding box center [177, 145] width 11 height 11
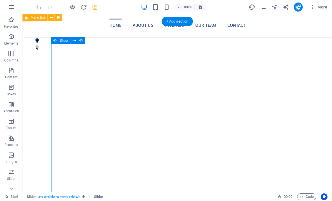
scroll to position [149, 0]
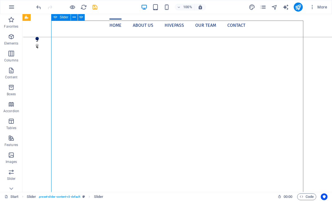
click at [172, 32] on button "Content Slider" at bounding box center [177, 26] width 11 height 11
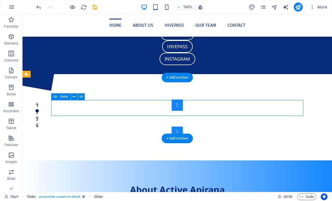
scroll to position [70, 0]
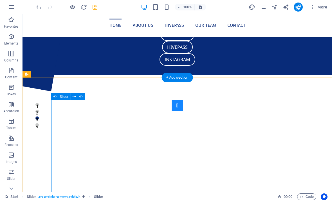
click at [75, 96] on icon at bounding box center [74, 97] width 3 height 6
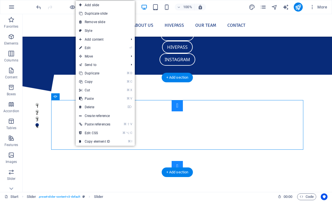
click at [88, 49] on link "⏎ Edit" at bounding box center [95, 48] width 38 height 8
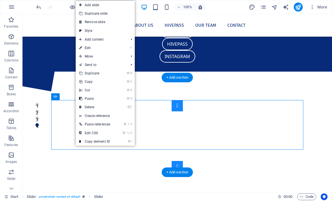
select select "ms"
select select "s"
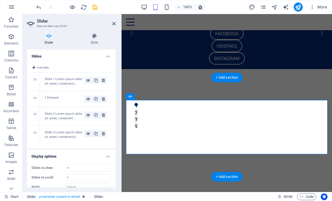
scroll to position [0, 0]
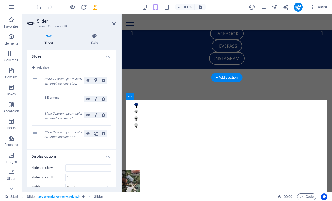
click at [72, 80] on em "Slide 1 Lorem ipsum dolor sit amet, consectetu..." at bounding box center [63, 81] width 38 height 8
click at [49, 80] on em "Slide 1 Lorem ipsum dolor sit amet, consectetu..." at bounding box center [63, 81] width 38 height 8
click at [47, 81] on em "Slide 1 Lorem ipsum dolor sit amet, consectetu..." at bounding box center [63, 81] width 38 height 8
click at [34, 133] on div "4" at bounding box center [35, 134] width 8 height 18
click at [102, 132] on icon at bounding box center [103, 133] width 3 height 7
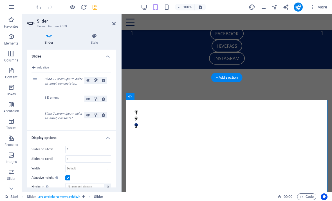
click at [37, 79] on div "1" at bounding box center [35, 81] width 8 height 18
click at [37, 80] on div "1" at bounding box center [35, 81] width 8 height 18
click at [36, 79] on div "1" at bounding box center [35, 81] width 8 height 18
click at [65, 81] on em "Slide 1 Lorem ipsum dolor sit amet, consectetu..." at bounding box center [63, 81] width 38 height 8
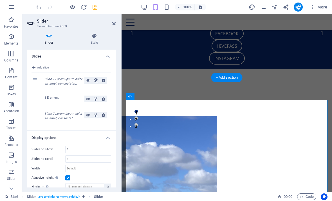
click at [63, 79] on em "Slide 1 Lorem ipsum dolor sit amet, consectetu..." at bounding box center [63, 81] width 38 height 8
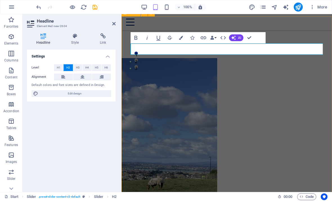
scroll to position [125, 0]
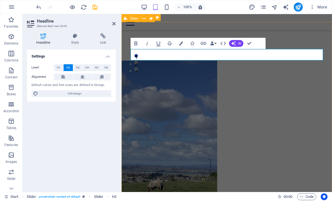
click at [115, 21] on icon at bounding box center [113, 23] width 3 height 4
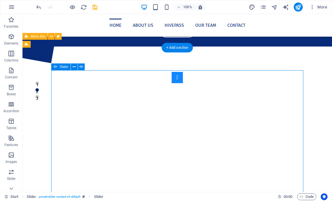
scroll to position [96, 0]
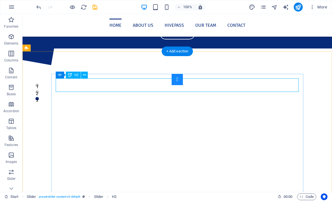
click at [85, 75] on icon at bounding box center [84, 75] width 3 height 6
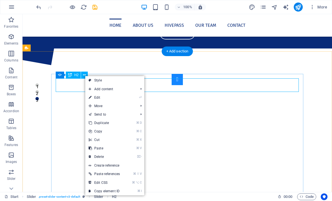
click at [97, 95] on link "⏎ Edit" at bounding box center [104, 97] width 38 height 8
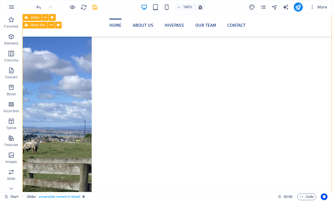
scroll to position [176, 0]
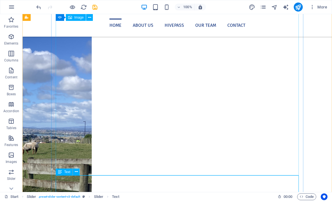
click at [75, 171] on icon at bounding box center [76, 171] width 3 height 6
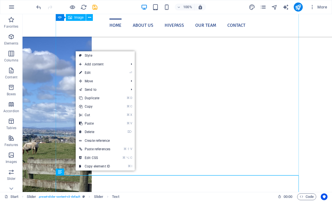
click at [87, 132] on link "⌦ Delete" at bounding box center [95, 131] width 38 height 8
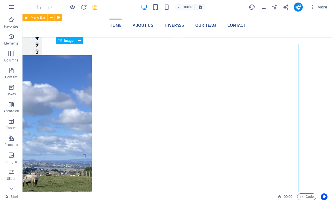
scroll to position [146, 0]
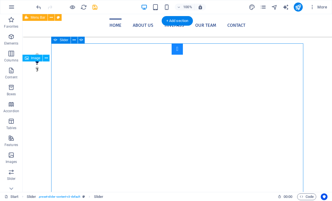
scroll to position [125, 0]
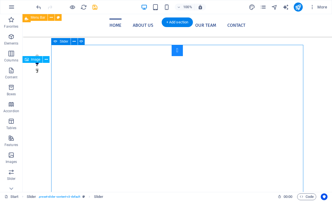
click at [65, 46] on div "Looking towards East Tamaki Lorem ipsum dolor sit amet, consectetur adipisicing…" at bounding box center [177, 152] width 252 height 214
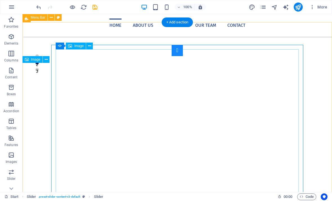
click at [110, 47] on div "Looking towards East Tamaki Lorem ipsum dolor sit amet, consectetur adipisicing…" at bounding box center [177, 152] width 252 height 214
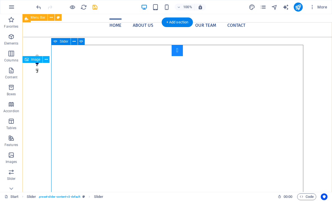
click at [74, 41] on icon at bounding box center [74, 42] width 3 height 6
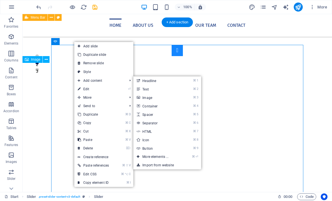
click at [146, 81] on link "⌘ 1 Headline" at bounding box center [156, 80] width 46 height 8
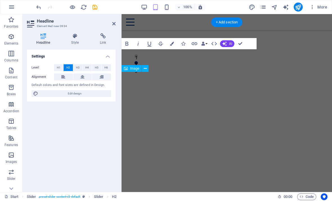
click at [288, 43] on div "Looking towards East Tamaki Lorem ipsum dolor sit amet, consectetur adipisicing…" at bounding box center [226, 121] width 210 height 198
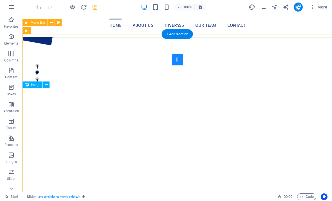
scroll to position [111, 0]
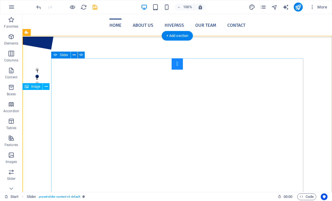
click at [63, 60] on div "Looking towards East Tamaki Lorem ipsum dolor sit amet, consectetur adipisicing…" at bounding box center [177, 165] width 252 height 214
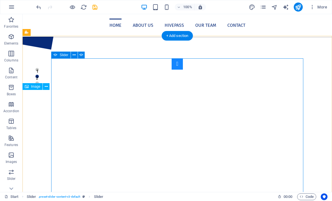
click at [74, 55] on icon at bounding box center [74, 55] width 3 height 6
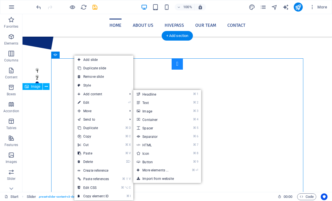
click at [142, 94] on link "⌘ 1 Headline" at bounding box center [156, 94] width 46 height 8
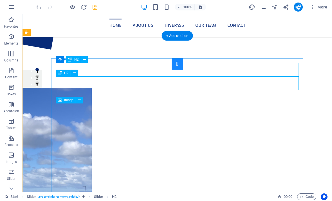
click at [82, 58] on button at bounding box center [84, 59] width 7 height 7
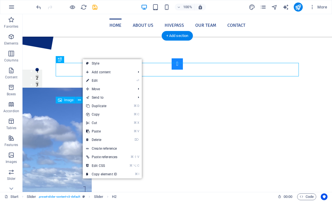
click at [94, 136] on link "⌦ Delete" at bounding box center [102, 139] width 38 height 8
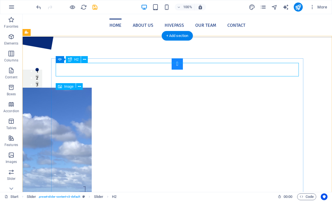
click at [83, 60] on icon at bounding box center [84, 60] width 3 height 6
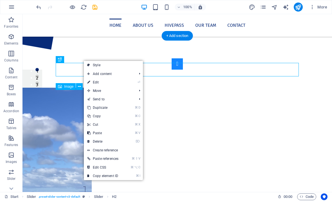
click at [93, 140] on link "⌦ Delete" at bounding box center [103, 141] width 38 height 8
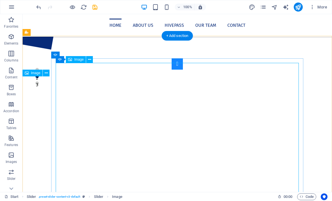
click at [87, 60] on button at bounding box center [89, 59] width 7 height 7
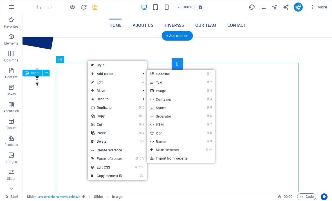
click at [157, 82] on link "⌘ 2 Text" at bounding box center [170, 82] width 46 height 8
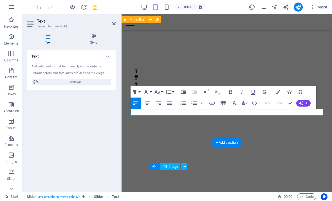
scroll to position [219, 0]
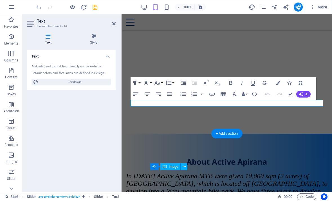
click at [38, 6] on icon "undo" at bounding box center [38, 7] width 6 height 6
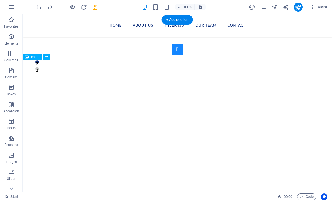
scroll to position [128, 0]
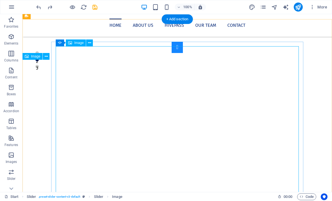
click at [92, 44] on button at bounding box center [89, 42] width 7 height 7
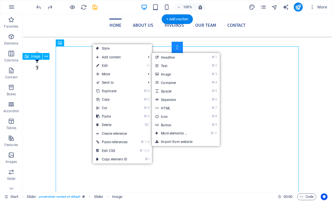
click at [164, 57] on link "⌘ 1 Headline" at bounding box center [175, 57] width 46 height 8
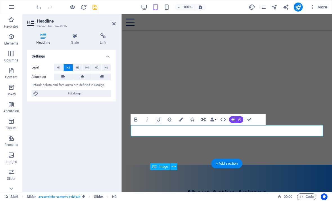
scroll to position [194, 0]
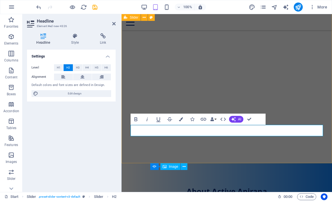
click at [325, 154] on div "Looking towards East Tamaki Lorem ipsum dolor sit amet, consectetur adipisicing…" at bounding box center [226, 58] width 210 height 210
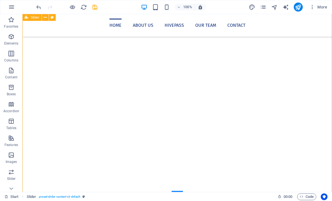
scroll to position [203, 0]
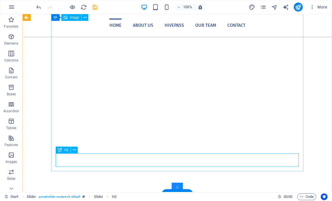
click at [74, 148] on icon at bounding box center [74, 150] width 3 height 6
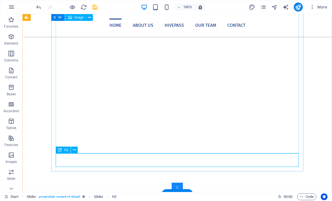
click at [72, 149] on button at bounding box center [74, 149] width 7 height 7
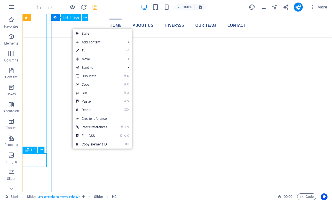
click at [84, 111] on link "⌦ Delete" at bounding box center [92, 109] width 38 height 8
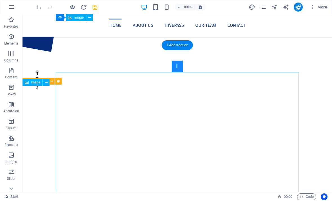
scroll to position [89, 0]
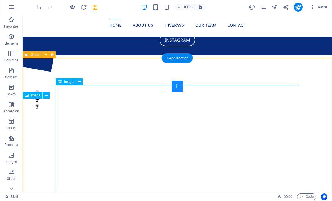
click at [95, 80] on div "Looking towards East Tamaki Lorem ipsum dolor sit amet, consectetur adipisicing…" at bounding box center [176, 187] width 309 height 259
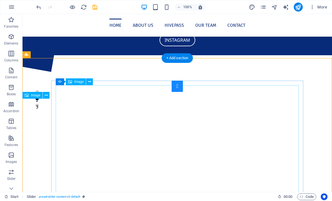
click at [90, 79] on icon at bounding box center [89, 82] width 3 height 6
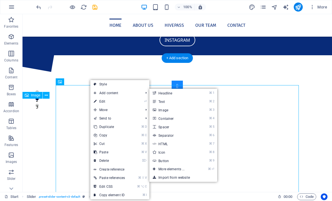
click at [185, 94] on link "⌘ 1 Headline" at bounding box center [172, 93] width 46 height 8
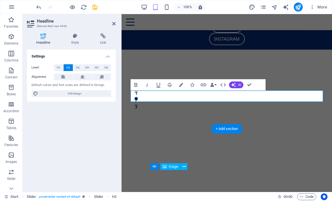
scroll to position [221, 0]
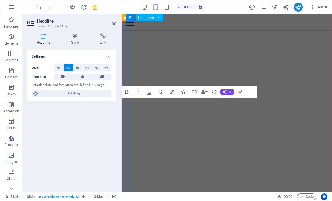
click at [329, 146] on div "Looking towards East Tamaki Lorem ipsum dolor sit amet, consectetur adipisicing…" at bounding box center [226, 120] width 210 height 388
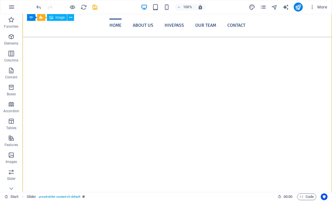
scroll to position [369, 0]
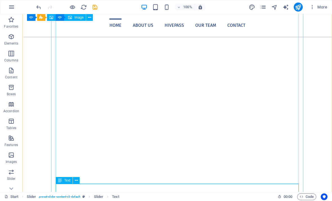
click at [73, 178] on button at bounding box center [76, 180] width 7 height 7
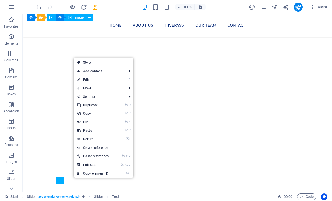
click at [84, 138] on link "⌦ Delete" at bounding box center [93, 138] width 38 height 8
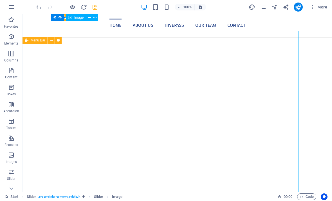
scroll to position [337, 0]
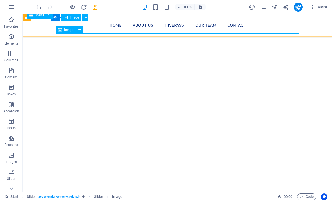
click at [78, 30] on icon at bounding box center [79, 30] width 3 height 6
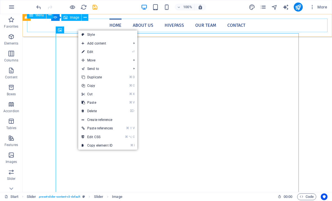
click at [91, 111] on link "⌦ Delete" at bounding box center [97, 111] width 38 height 8
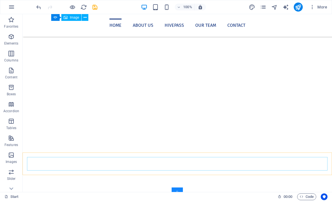
scroll to position [205, 0]
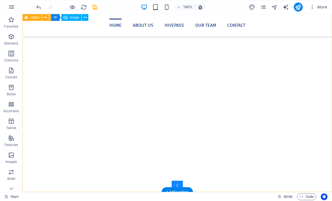
click at [313, 156] on div "Looking towards East Tamaki Overview of Active Apirana site Active Apirana site…" at bounding box center [176, 78] width 309 height 272
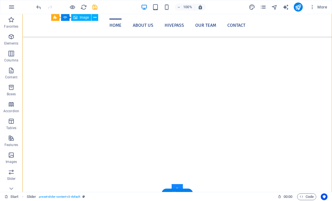
scroll to position [197, 0]
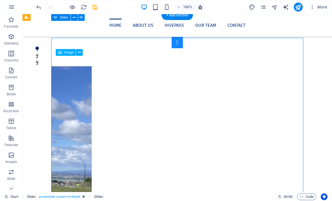
scroll to position [132, 0]
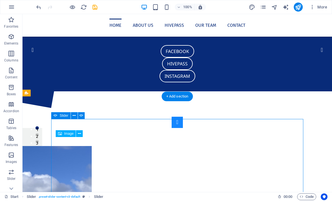
scroll to position [80, 0]
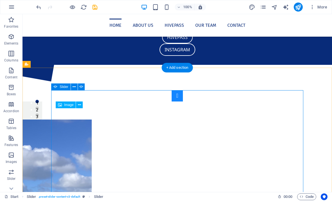
click at [72, 87] on button at bounding box center [74, 86] width 7 height 7
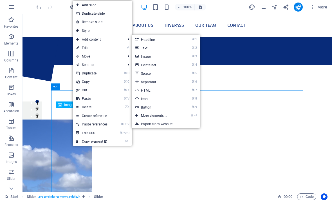
click at [145, 57] on link "⌘ 3 Image" at bounding box center [155, 56] width 46 height 8
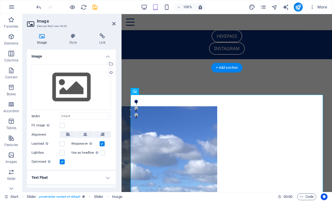
click at [111, 63] on div "Select files from the file manager, stock photos, or upload file(s)" at bounding box center [110, 64] width 8 height 8
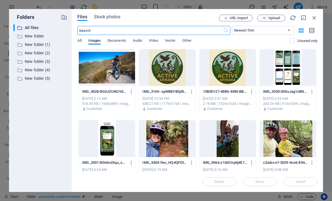
click at [177, 71] on div at bounding box center [167, 67] width 56 height 37
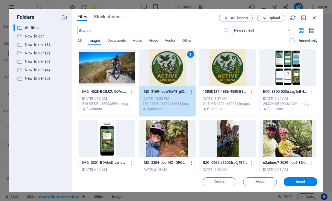
click at [305, 183] on span "Insert" at bounding box center [301, 181] width 10 height 3
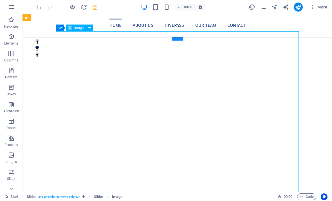
scroll to position [148, 0]
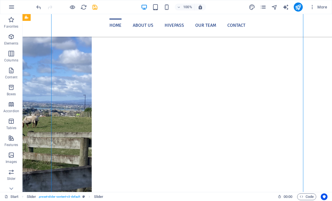
scroll to position [204, 0]
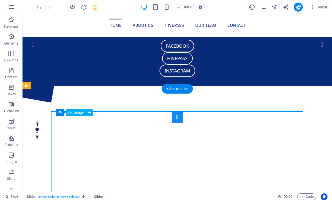
scroll to position [58, 0]
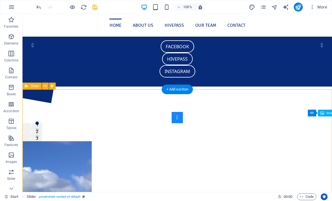
click at [299, 6] on icon "publish" at bounding box center [298, 7] width 6 height 6
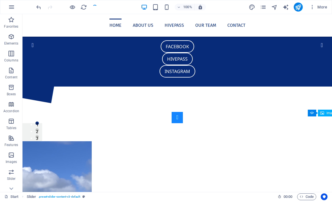
checkbox input "false"
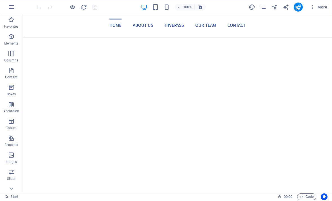
scroll to position [190, 0]
click at [183, 195] on button "Content Slider" at bounding box center [177, 200] width 11 height 11
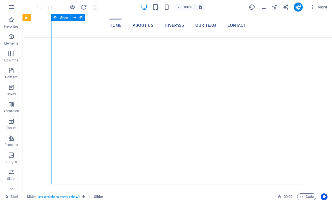
click at [183, 195] on button "Content Slider" at bounding box center [177, 200] width 11 height 11
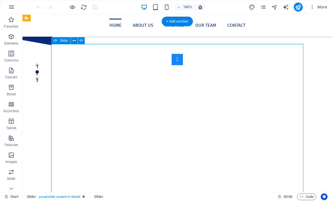
scroll to position [132, 0]
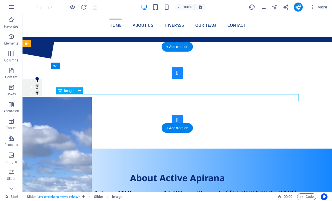
scroll to position [97, 0]
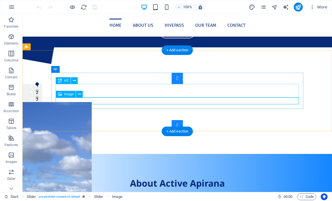
click at [80, 93] on icon at bounding box center [79, 94] width 3 height 6
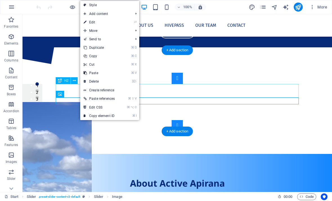
click at [118, 23] on link "⏎ Edit" at bounding box center [99, 22] width 38 height 8
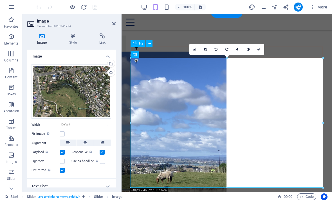
scroll to position [134, 0]
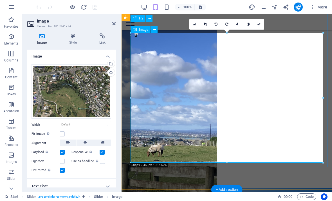
scroll to position [163, 0]
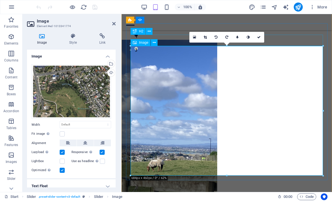
scroll to position [145, 0]
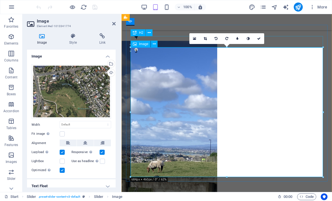
click at [154, 44] on icon at bounding box center [154, 44] width 3 height 6
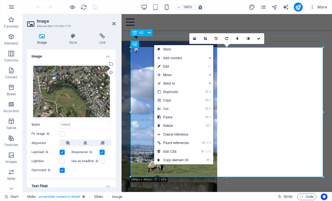
click at [203, 67] on li "⏎ Edit" at bounding box center [183, 66] width 59 height 8
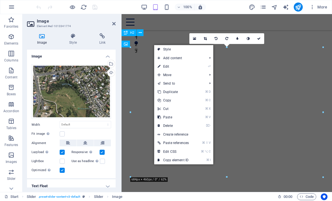
click at [188, 67] on link "⏎ Edit" at bounding box center [173, 66] width 38 height 8
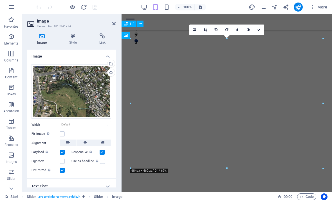
scroll to position [0, 0]
click at [108, 55] on h4 "Image" at bounding box center [71, 54] width 89 height 10
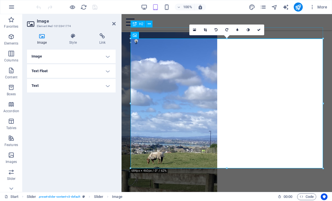
click at [108, 56] on h4 "Image" at bounding box center [71, 55] width 89 height 13
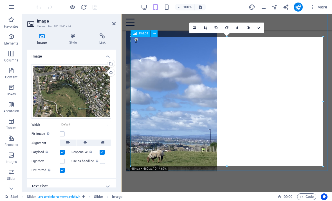
scroll to position [156, 0]
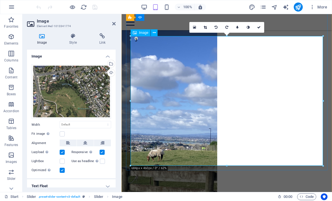
click at [153, 33] on icon at bounding box center [154, 33] width 3 height 6
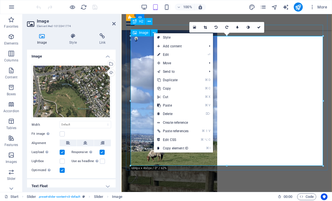
click at [175, 55] on link "⏎ Edit" at bounding box center [173, 54] width 38 height 8
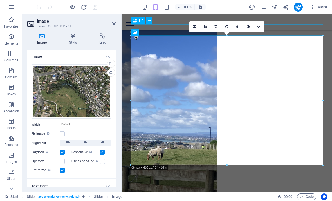
scroll to position [156, 0]
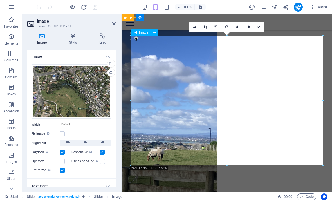
click at [155, 32] on icon at bounding box center [154, 33] width 3 height 6
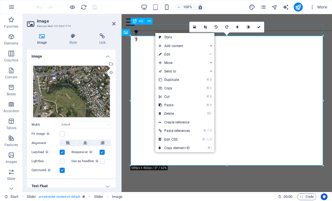
click at [175, 113] on link "⌦ Delete" at bounding box center [174, 113] width 38 height 8
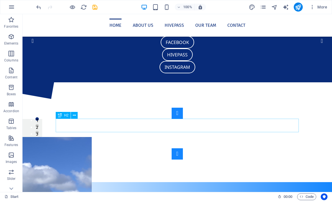
scroll to position [62, 0]
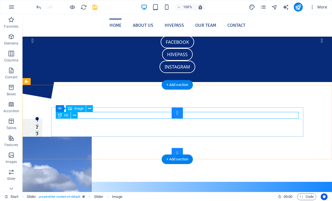
click at [91, 109] on icon at bounding box center [89, 108] width 3 height 6
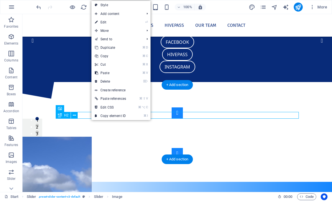
click at [118, 23] on link "⏎ Edit" at bounding box center [110, 22] width 38 height 8
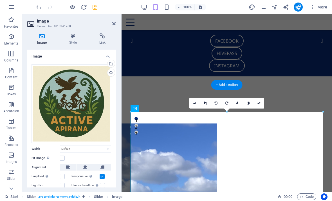
click at [111, 65] on div "Select files from the file manager, stock photos, or upload file(s)" at bounding box center [110, 64] width 8 height 8
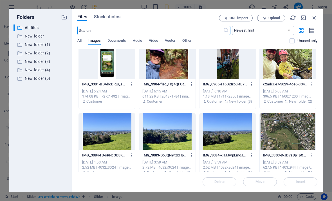
scroll to position [83, 0]
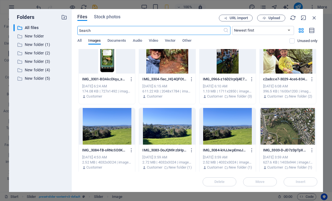
click at [295, 131] on div at bounding box center [288, 126] width 56 height 37
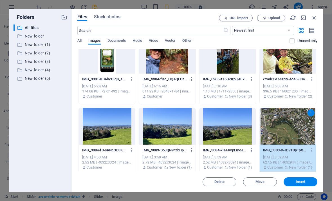
click at [299, 180] on span "Insert" at bounding box center [301, 181] width 10 height 3
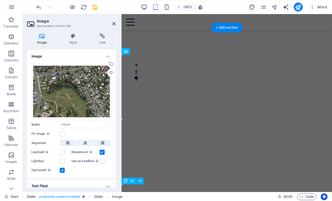
scroll to position [120, 0]
click at [306, 28] on div "Home About us Hivepass Our Team Contact" at bounding box center [226, 22] width 210 height 16
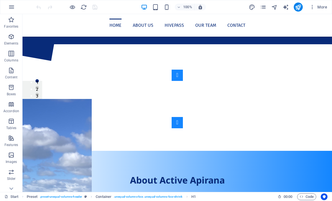
scroll to position [100, 0]
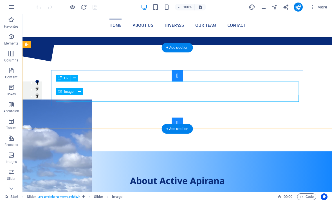
click at [73, 93] on span "Image" at bounding box center [68, 91] width 9 height 3
click at [79, 91] on icon at bounding box center [79, 92] width 3 height 6
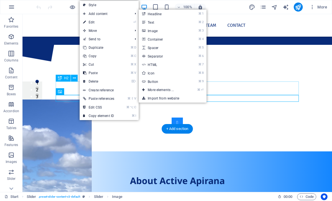
click at [151, 31] on link "⌘ 3 Image" at bounding box center [162, 30] width 46 height 8
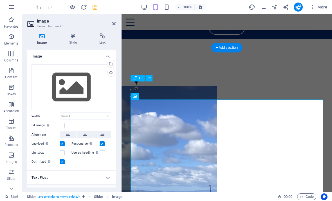
click at [106, 62] on div "Select files from the file manager, stock photos, or upload file(s)" at bounding box center [88, 63] width 37 height 21
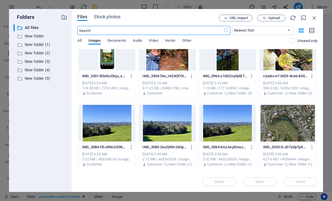
scroll to position [88, 0]
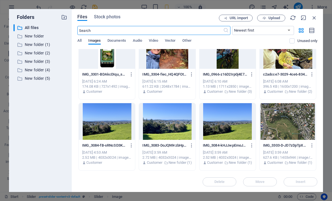
click at [292, 127] on div at bounding box center [288, 121] width 56 height 37
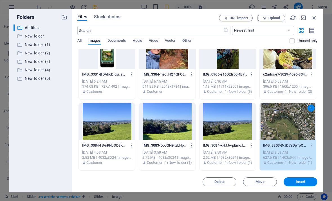
click at [302, 182] on span "Insert" at bounding box center [301, 181] width 10 height 3
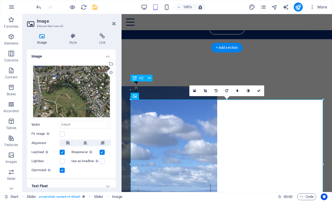
click at [260, 93] on link at bounding box center [258, 90] width 11 height 11
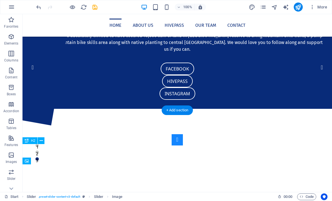
scroll to position [33, 0]
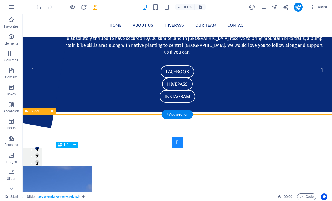
click at [184, 116] on div "+ Add section" at bounding box center [177, 114] width 31 height 10
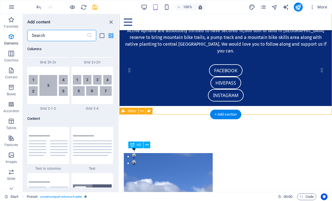
scroll to position [1076, 0]
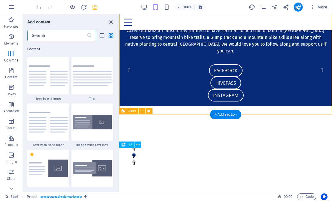
click at [216, 114] on div "+ Add section" at bounding box center [225, 114] width 31 height 10
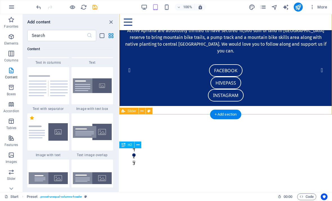
scroll to position [1118, 0]
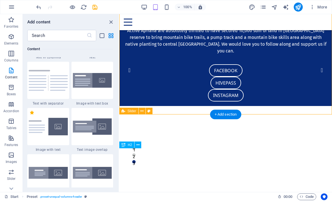
click at [10, 22] on icon "button" at bounding box center [11, 19] width 7 height 7
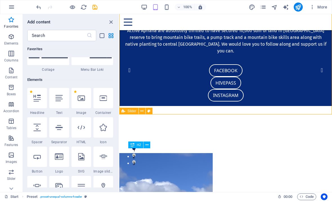
scroll to position [130, 0]
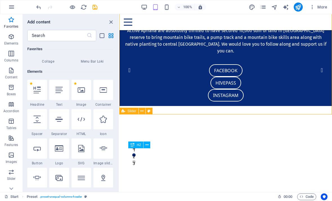
click at [60, 147] on icon at bounding box center [59, 148] width 8 height 7
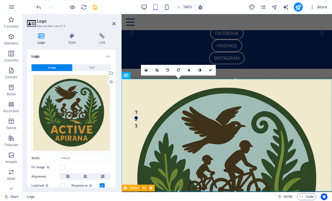
scroll to position [64, 0]
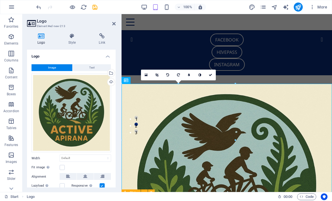
click at [85, 175] on icon at bounding box center [85, 176] width 4 height 7
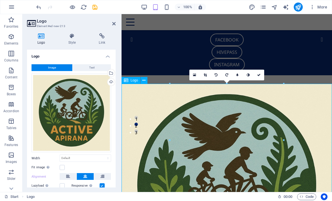
click at [318, 147] on div at bounding box center [226, 188] width 210 height 208
click at [314, 112] on div at bounding box center [226, 188] width 210 height 208
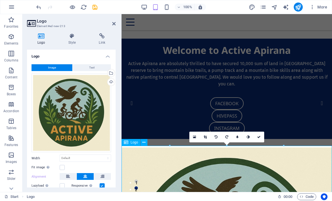
scroll to position [0, 0]
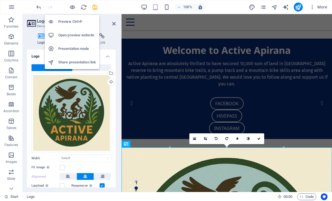
click at [65, 22] on h6 "Preview Ctrl+P" at bounding box center [77, 21] width 38 height 7
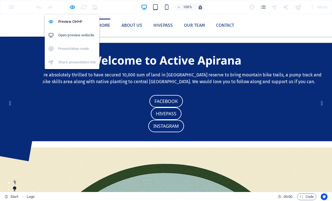
click at [59, 22] on h6 "Preview Ctrl+P" at bounding box center [77, 21] width 38 height 7
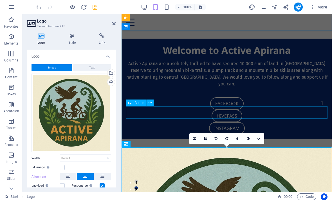
click at [297, 115] on div "Hivepass" at bounding box center [226, 115] width 201 height 12
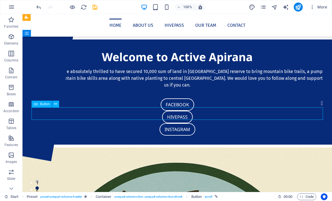
click at [315, 56] on div "Welcome to Active Apirana" at bounding box center [176, 56] width 291 height 17
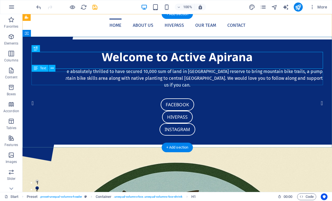
click at [309, 82] on div "Active Apirana are absolutely thrilled to have secured 10,000 sum of land in [G…" at bounding box center [176, 78] width 291 height 20
click at [314, 53] on div "Welcome to Active Apirana" at bounding box center [176, 56] width 291 height 17
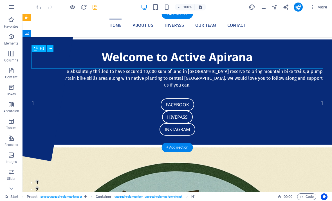
click at [309, 45] on div "Welcome to Active Apirana Active Apirana are absolutely thrilled to have secure…" at bounding box center [176, 91] width 309 height 105
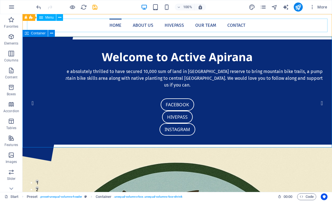
click at [36, 35] on span "Container" at bounding box center [38, 32] width 15 height 3
click at [52, 33] on icon at bounding box center [51, 33] width 3 height 6
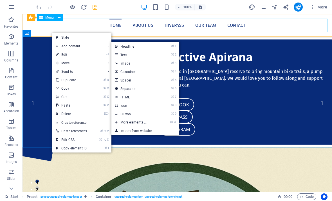
click at [126, 63] on link "⌘ 3 Image" at bounding box center [134, 63] width 46 height 8
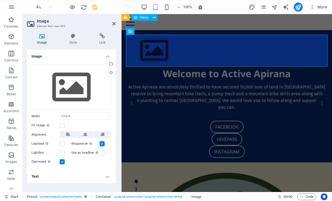
click at [102, 132] on icon at bounding box center [102, 134] width 4 height 7
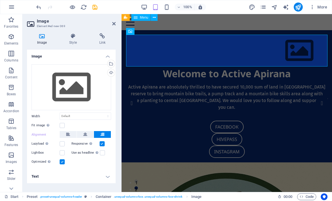
click at [106, 63] on div "Select files from the file manager, stock photos, or upload file(s)" at bounding box center [88, 63] width 37 height 21
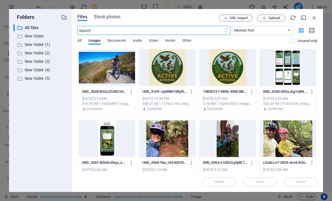
click at [164, 70] on div at bounding box center [167, 67] width 56 height 37
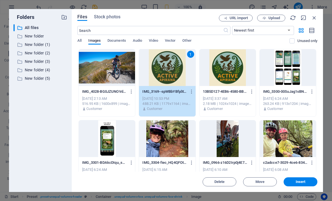
click at [305, 181] on span "Insert" at bounding box center [300, 181] width 29 height 3
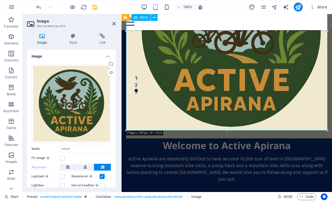
scroll to position [103, 0]
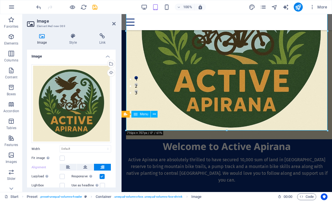
click at [139, 139] on div "Welcome to Active Apirana" at bounding box center [226, 146] width 201 height 14
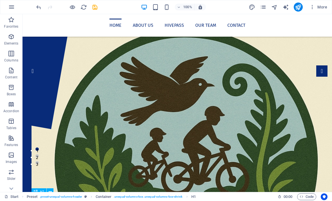
scroll to position [28, 0]
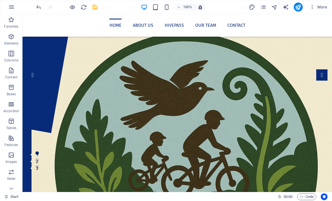
click at [68, 123] on figure at bounding box center [176, 169] width 291 height 305
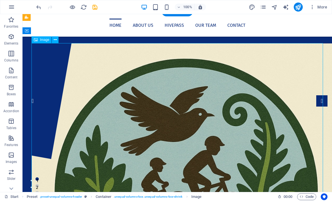
scroll to position [3, 0]
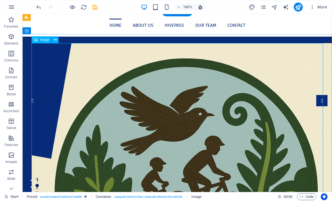
click at [54, 42] on icon at bounding box center [55, 40] width 3 height 6
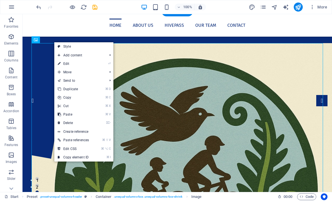
click at [68, 64] on link "⏎ Edit" at bounding box center [73, 63] width 38 height 8
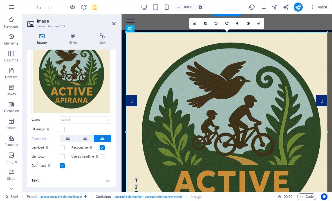
scroll to position [28, 0]
click at [61, 129] on label at bounding box center [62, 129] width 5 height 5
click at [0, 0] on input "Fit image Automatically fit image to a fixed width and height" at bounding box center [0, 0] width 0 height 0
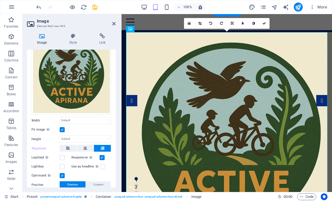
click at [60, 129] on label at bounding box center [62, 129] width 5 height 5
click at [0, 0] on input "Fit image Automatically fit image to a fixed width and height" at bounding box center [0, 0] width 0 height 0
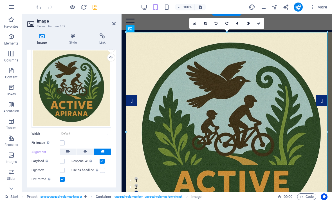
scroll to position [15, 0]
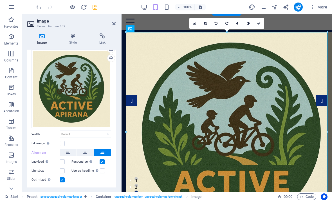
click at [113, 22] on icon at bounding box center [113, 23] width 3 height 4
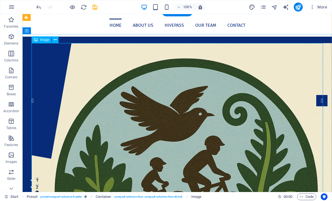
click at [36, 87] on figure at bounding box center [176, 195] width 291 height 305
click at [54, 40] on icon at bounding box center [55, 40] width 3 height 6
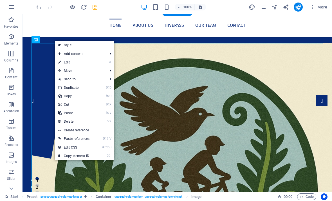
click at [67, 122] on link "⌦ Delete" at bounding box center [74, 121] width 38 height 8
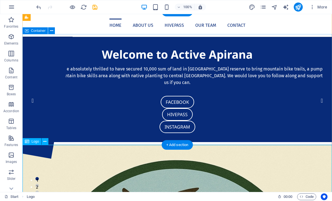
click at [42, 139] on button at bounding box center [45, 141] width 7 height 7
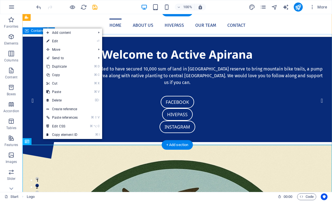
click at [54, 100] on link "⌦ Delete" at bounding box center [62, 100] width 38 height 8
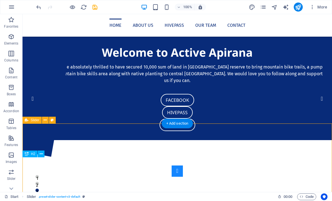
scroll to position [0, 0]
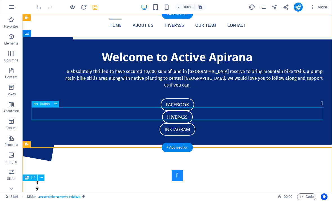
click at [316, 113] on div "Hivepass" at bounding box center [176, 117] width 291 height 12
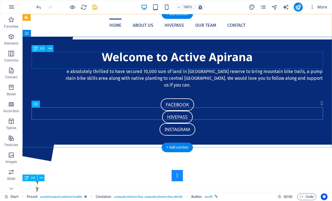
click at [318, 60] on div "Welcome to Active Apirana" at bounding box center [176, 56] width 291 height 17
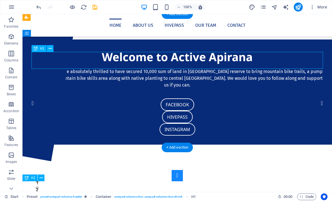
click at [318, 44] on div "Welcome to Active Apirana Active Apirana are absolutely thrilled to have secure…" at bounding box center [176, 91] width 309 height 105
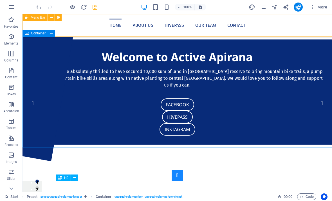
click at [50, 34] on icon at bounding box center [51, 33] width 3 height 6
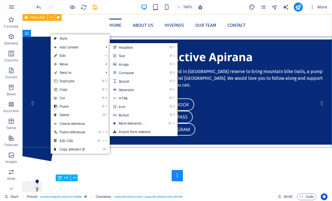
click at [121, 105] on link "⌘ 8 Icon" at bounding box center [133, 106] width 46 height 8
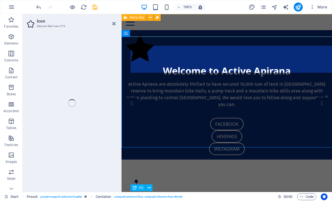
select select "xMidYMid"
select select "px"
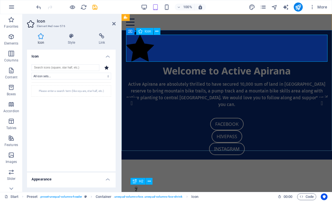
click at [138, 47] on figure at bounding box center [226, 49] width 201 height 29
click at [158, 32] on icon at bounding box center [156, 31] width 3 height 6
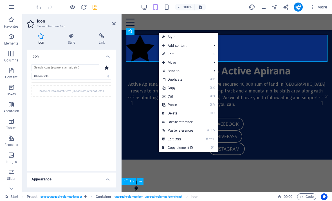
click at [169, 53] on link "⏎ Edit" at bounding box center [178, 54] width 38 height 8
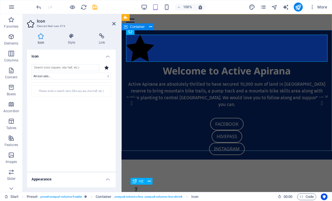
click at [151, 29] on icon at bounding box center [150, 27] width 3 height 6
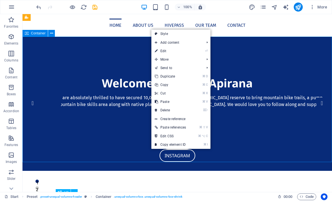
click at [160, 51] on link "⏎ Edit" at bounding box center [170, 51] width 38 height 8
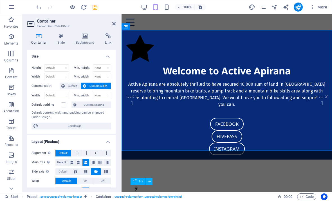
click at [141, 45] on figure at bounding box center [226, 49] width 201 height 29
click at [156, 31] on icon at bounding box center [156, 31] width 3 height 6
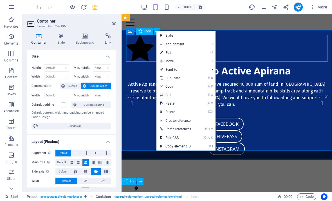
click at [167, 111] on link "⌦ Delete" at bounding box center [175, 111] width 38 height 8
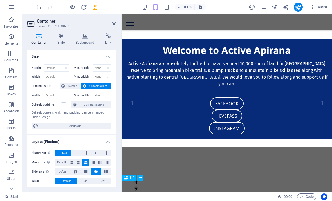
click at [13, 19] on icon "button" at bounding box center [11, 19] width 7 height 7
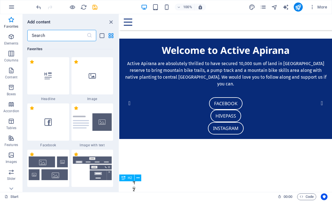
click at [13, 19] on icon "button" at bounding box center [11, 19] width 7 height 7
click at [12, 40] on span "Elements" at bounding box center [11, 39] width 22 height 13
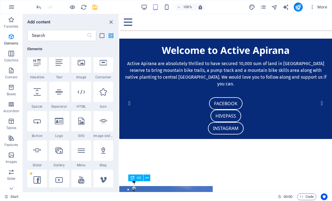
scroll to position [157, 0]
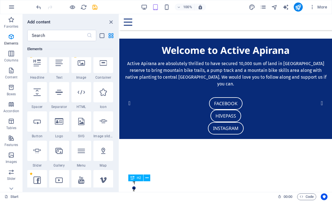
click at [105, 90] on icon at bounding box center [103, 91] width 7 height 7
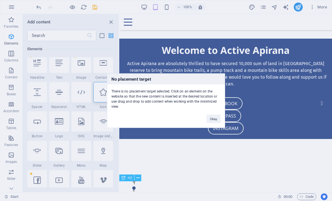
click at [215, 118] on button "Okay" at bounding box center [213, 118] width 14 height 8
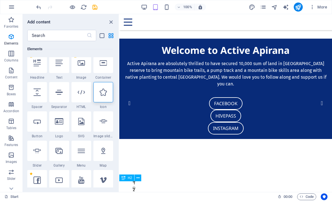
click at [136, 39] on div "Welcome to Active Apirana Active Apirana are absolutely thrilled to have secure…" at bounding box center [225, 89] width 213 height 100
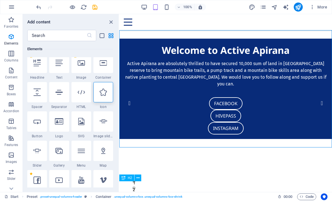
click at [135, 39] on div "Welcome to Active Apirana Active Apirana are absolutely thrilled to have secure…" at bounding box center [225, 89] width 213 height 100
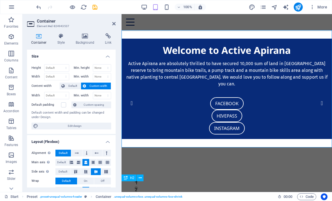
click at [144, 40] on div "Welcome to Active Apirana Active Apirana are absolutely thrilled to have secure…" at bounding box center [226, 89] width 210 height 100
click at [139, 39] on div "Welcome to Active Apirana Active Apirana are absolutely thrilled to have secure…" at bounding box center [226, 89] width 210 height 100
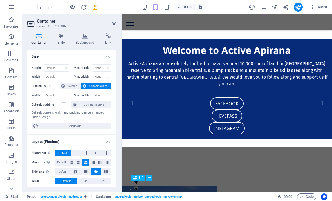
click at [228, 39] on div "Welcome to Active Apirana Active Apirana are absolutely thrilled to have secure…" at bounding box center [226, 89] width 210 height 100
click at [163, 39] on div "Welcome to Active Apirana Active Apirana are absolutely thrilled to have secure…" at bounding box center [226, 89] width 210 height 100
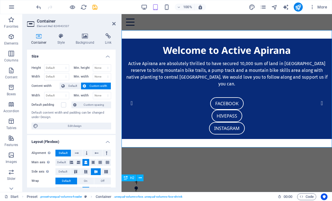
click at [114, 24] on icon at bounding box center [113, 23] width 3 height 4
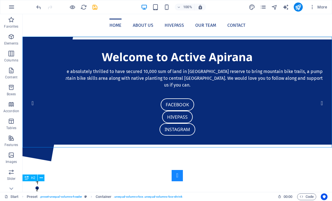
click at [44, 43] on div "Welcome to Active Apirana Active Apirana are absolutely thrilled to have secure…" at bounding box center [176, 91] width 309 height 105
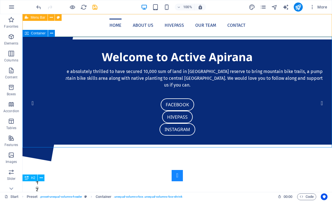
click at [51, 33] on icon at bounding box center [51, 33] width 3 height 6
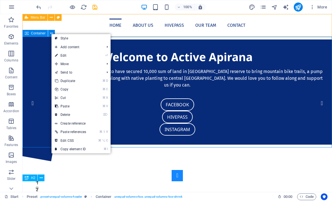
click at [82, 52] on link "⏎ Edit" at bounding box center [70, 55] width 38 height 8
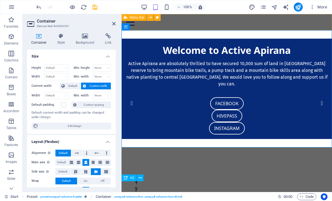
click at [112, 25] on icon at bounding box center [113, 23] width 3 height 4
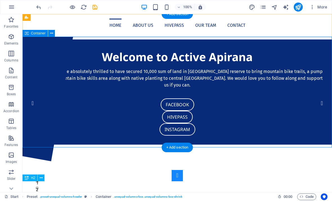
click at [39, 42] on div "Welcome to Active Apirana Active Apirana are absolutely thrilled to have secure…" at bounding box center [176, 91] width 309 height 105
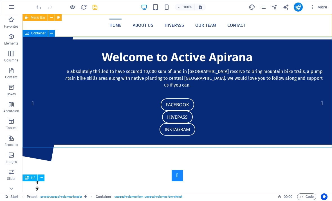
click at [51, 33] on icon at bounding box center [51, 33] width 3 height 6
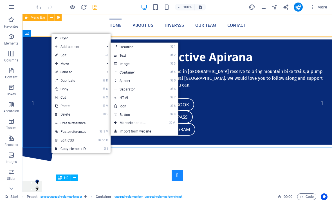
click at [129, 106] on link "⌘ 8 Icon" at bounding box center [134, 106] width 46 height 8
select select "xMidYMid"
select select "px"
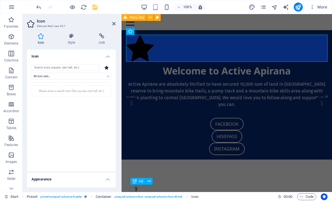
click at [143, 49] on figure at bounding box center [226, 49] width 201 height 29
click at [157, 34] on icon at bounding box center [156, 31] width 3 height 6
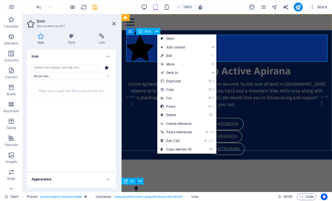
click at [170, 55] on link "⏎ Edit" at bounding box center [176, 55] width 38 height 8
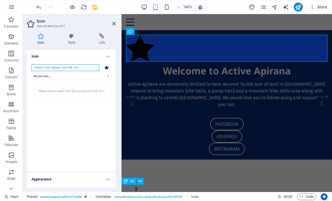
click at [68, 66] on input "search" at bounding box center [65, 67] width 68 height 7
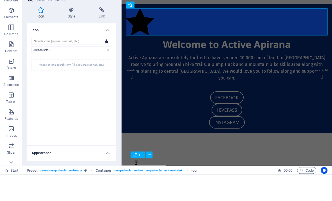
click at [143, 24] on figure at bounding box center [226, 22] width 201 height 29
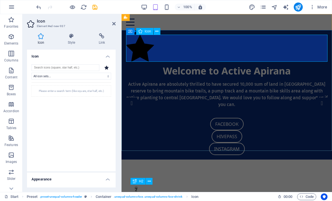
click at [154, 31] on button at bounding box center [157, 31] width 7 height 7
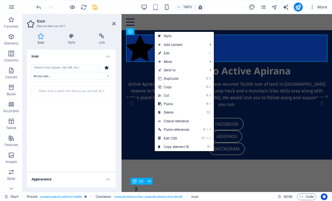
click at [171, 53] on link "⏎ Edit" at bounding box center [174, 53] width 38 height 8
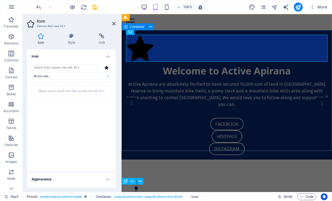
click at [148, 26] on button at bounding box center [150, 26] width 7 height 7
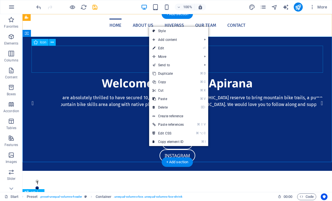
click at [50, 57] on figure at bounding box center [176, 60] width 291 height 29
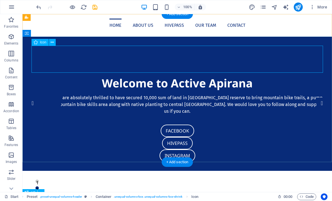
click at [53, 43] on icon at bounding box center [52, 42] width 3 height 6
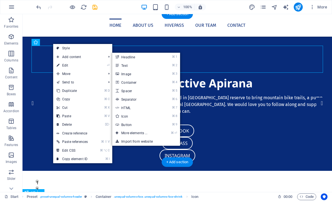
click at [127, 73] on link "⌘ 3 Image" at bounding box center [135, 73] width 46 height 8
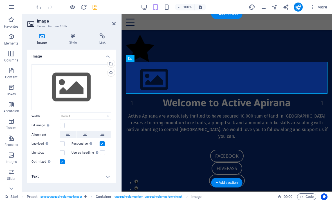
click at [109, 61] on div "Select files from the file manager, stock photos, or upload file(s)" at bounding box center [110, 64] width 8 height 8
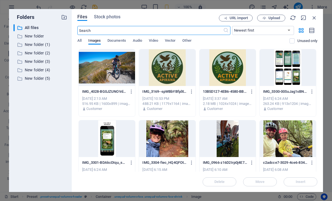
click at [64, 16] on icon "button" at bounding box center [64, 17] width 6 height 6
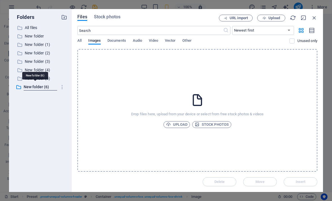
click at [177, 124] on span "Upload" at bounding box center [176, 124] width 21 height 7
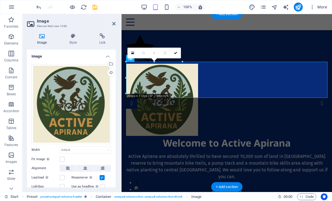
click at [173, 53] on link at bounding box center [175, 53] width 11 height 11
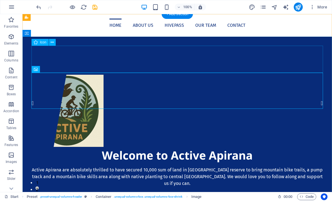
click at [242, 59] on figure at bounding box center [176, 60] width 291 height 29
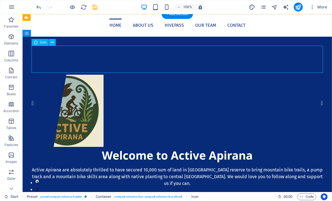
click at [52, 41] on icon at bounding box center [52, 42] width 3 height 6
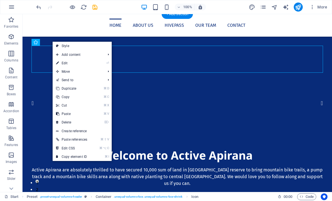
click at [71, 119] on link "⌦ Delete" at bounding box center [72, 122] width 38 height 8
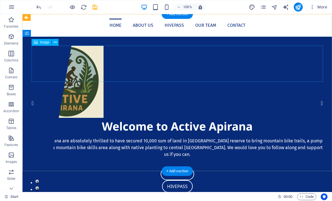
click at [53, 64] on figure at bounding box center [176, 82] width 291 height 72
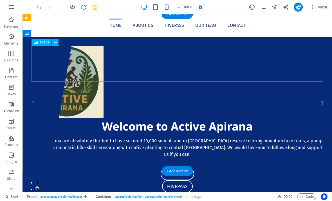
click at [53, 43] on button at bounding box center [55, 42] width 7 height 7
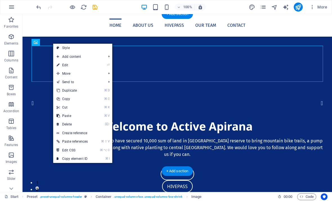
click at [91, 63] on link "⏎ Edit" at bounding box center [72, 65] width 38 height 8
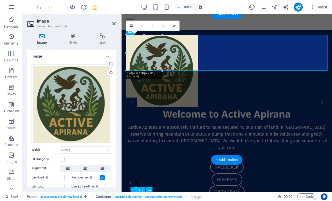
click at [85, 167] on icon at bounding box center [85, 168] width 4 height 7
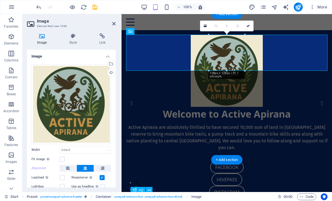
click at [248, 26] on icon at bounding box center [247, 25] width 3 height 3
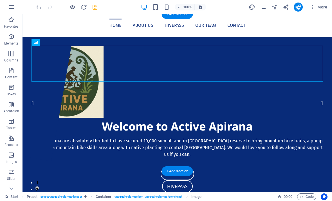
click at [55, 63] on figure at bounding box center [176, 82] width 291 height 72
click at [55, 42] on icon at bounding box center [55, 42] width 3 height 6
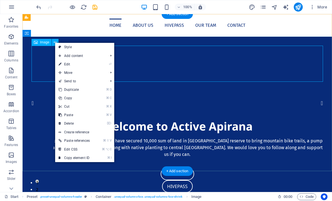
click at [86, 62] on link "⏎ Edit" at bounding box center [74, 64] width 38 height 8
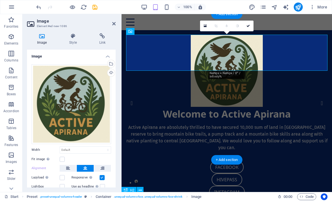
click at [248, 27] on icon at bounding box center [247, 25] width 3 height 3
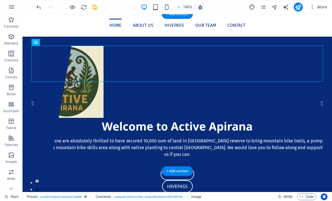
click at [319, 28] on nav "Home About us Hivepass Our Team Contact" at bounding box center [177, 25] width 300 height 13
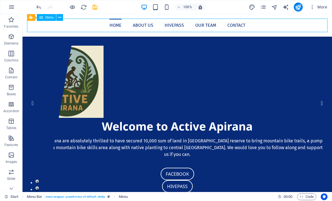
scroll to position [0, 0]
click at [299, 6] on icon "publish" at bounding box center [298, 7] width 6 height 6
checkbox input "false"
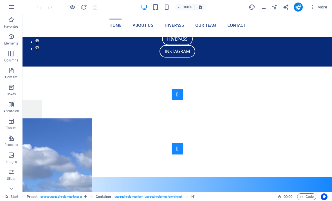
scroll to position [147, 0]
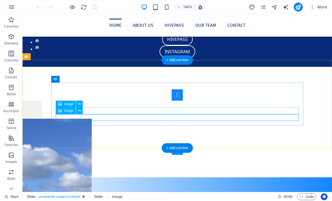
click at [82, 111] on button at bounding box center [79, 110] width 7 height 7
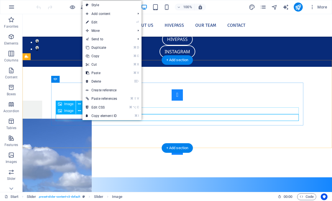
click at [81, 103] on icon at bounding box center [79, 104] width 3 height 6
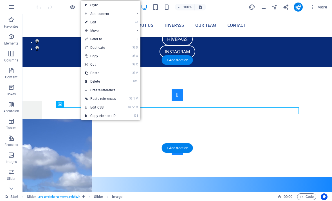
click at [128, 25] on li "⏎ Edit" at bounding box center [110, 22] width 59 height 8
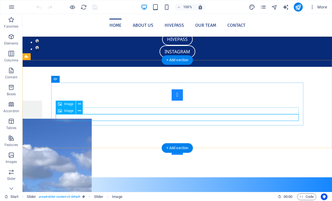
click at [82, 102] on button at bounding box center [79, 103] width 7 height 7
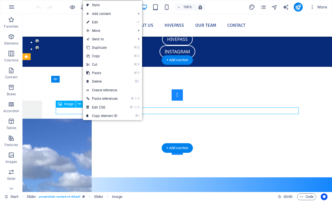
click at [100, 81] on link "⌦ Delete" at bounding box center [102, 81] width 38 height 8
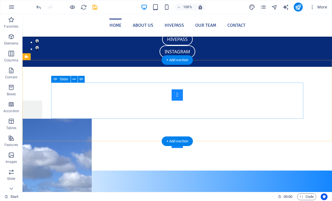
click at [183, 136] on button "Content Slider" at bounding box center [177, 141] width 11 height 11
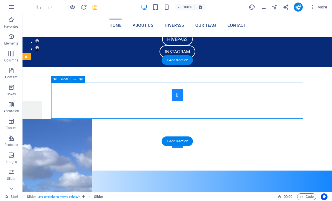
click at [172, 100] on button "Content Slider" at bounding box center [177, 94] width 11 height 11
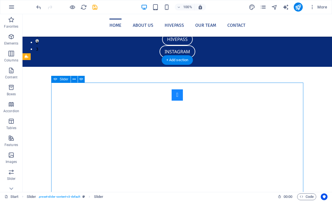
click at [172, 100] on button "Content Slider" at bounding box center [177, 94] width 11 height 11
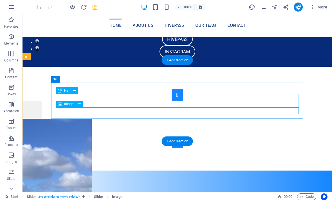
click at [79, 103] on icon at bounding box center [79, 104] width 3 height 6
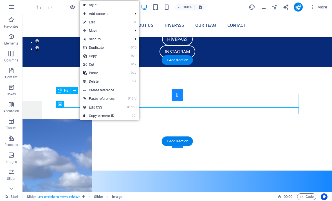
click at [106, 23] on link "⏎ Edit" at bounding box center [99, 22] width 38 height 8
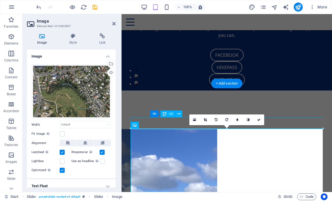
scroll to position [112, 0]
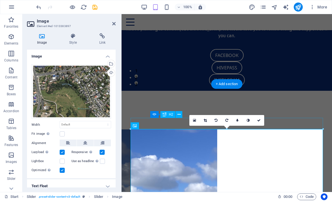
click at [115, 24] on icon at bounding box center [113, 23] width 3 height 4
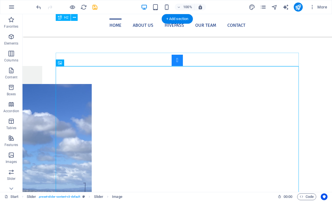
scroll to position [150, 0]
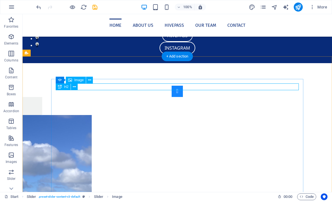
click at [93, 78] on button at bounding box center [89, 79] width 7 height 7
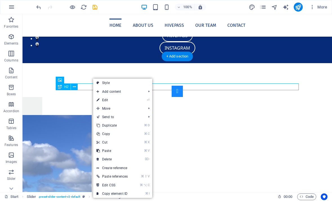
click at [112, 157] on link "⌦ Delete" at bounding box center [112, 159] width 38 height 8
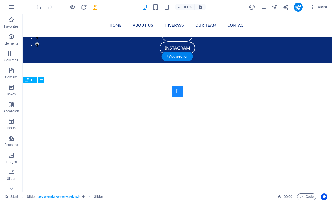
click at [299, 6] on icon "publish" at bounding box center [298, 7] width 6 height 6
checkbox input "false"
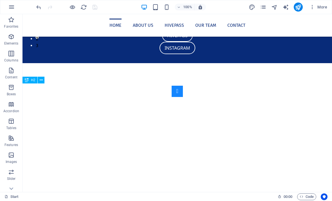
click at [298, 7] on icon "publish" at bounding box center [298, 7] width 6 height 6
